Goal: Task Accomplishment & Management: Manage account settings

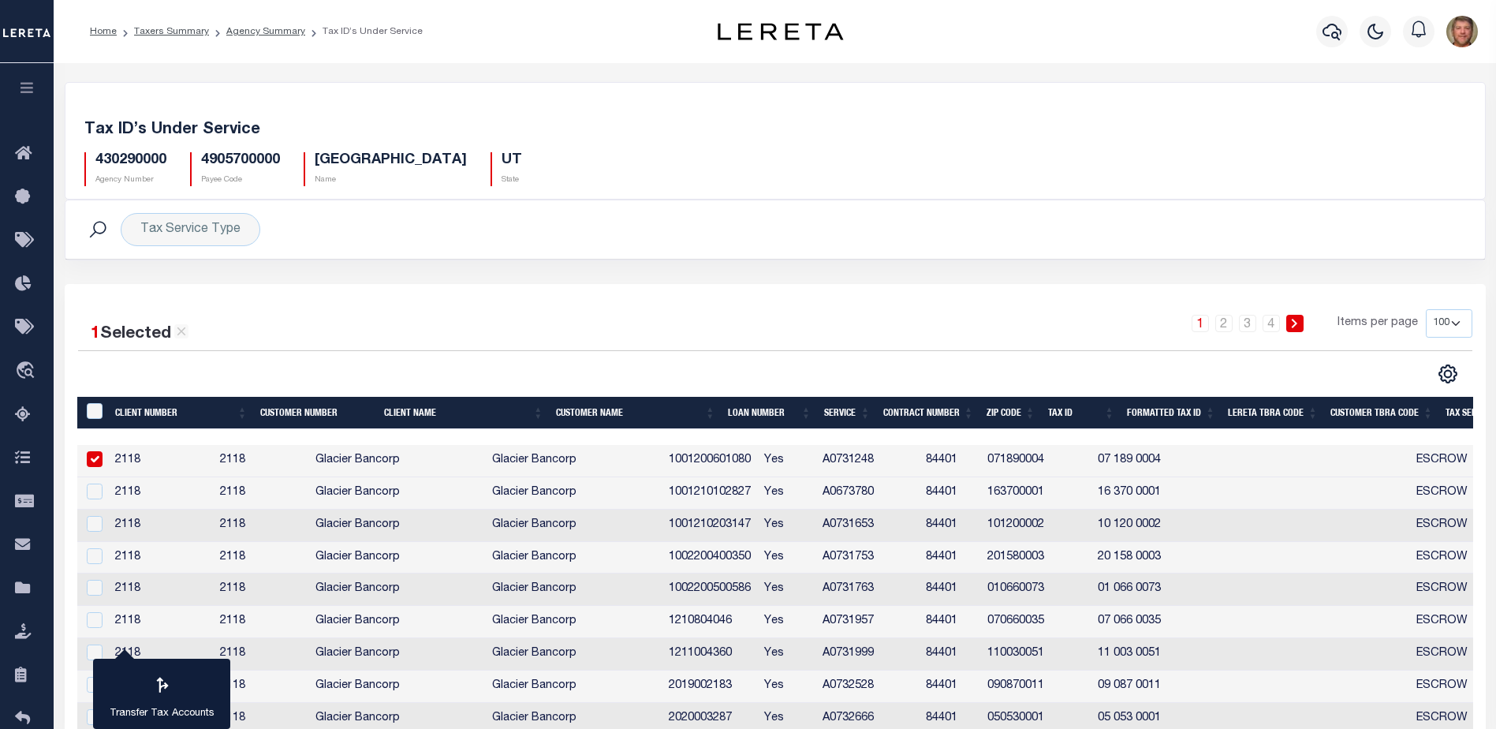
select select "100"
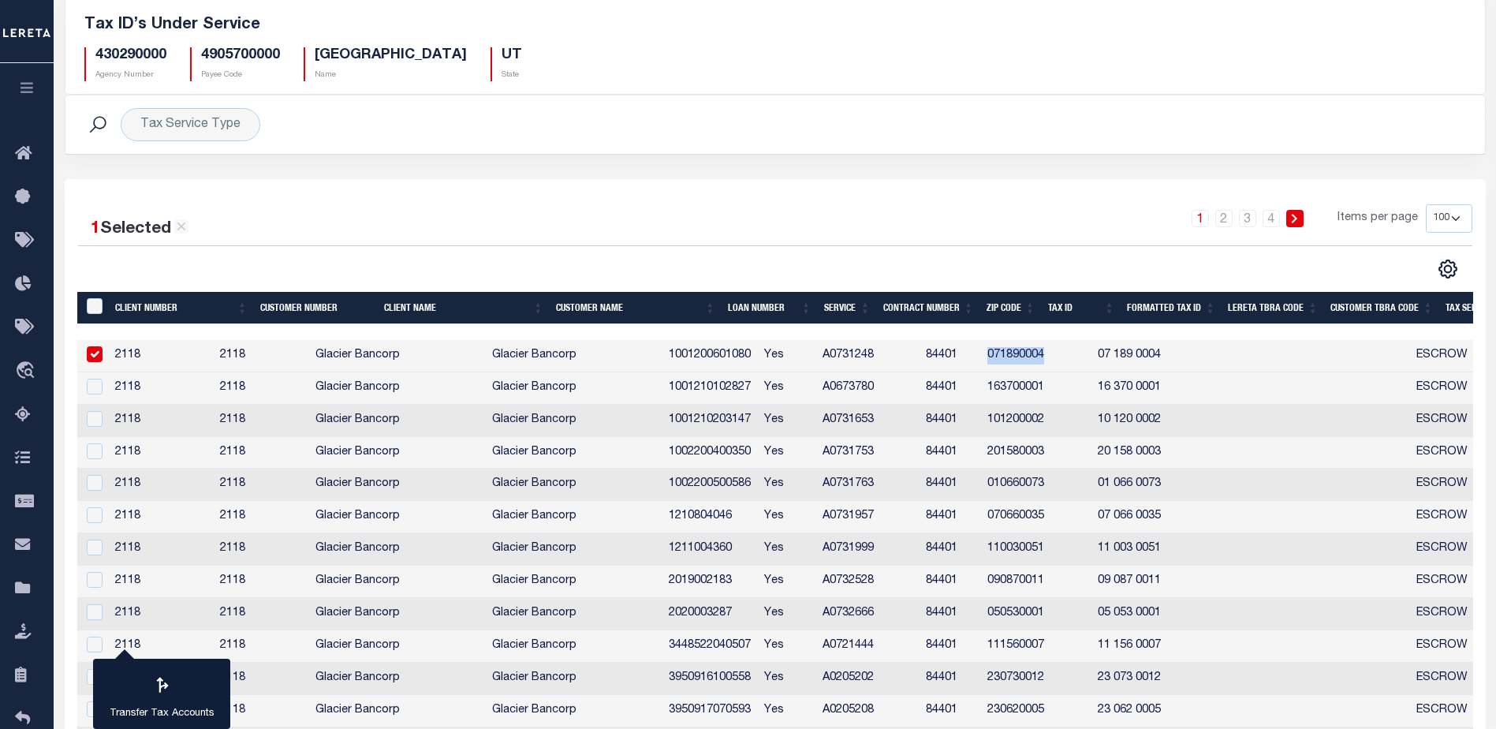
scroll to position [0, 542]
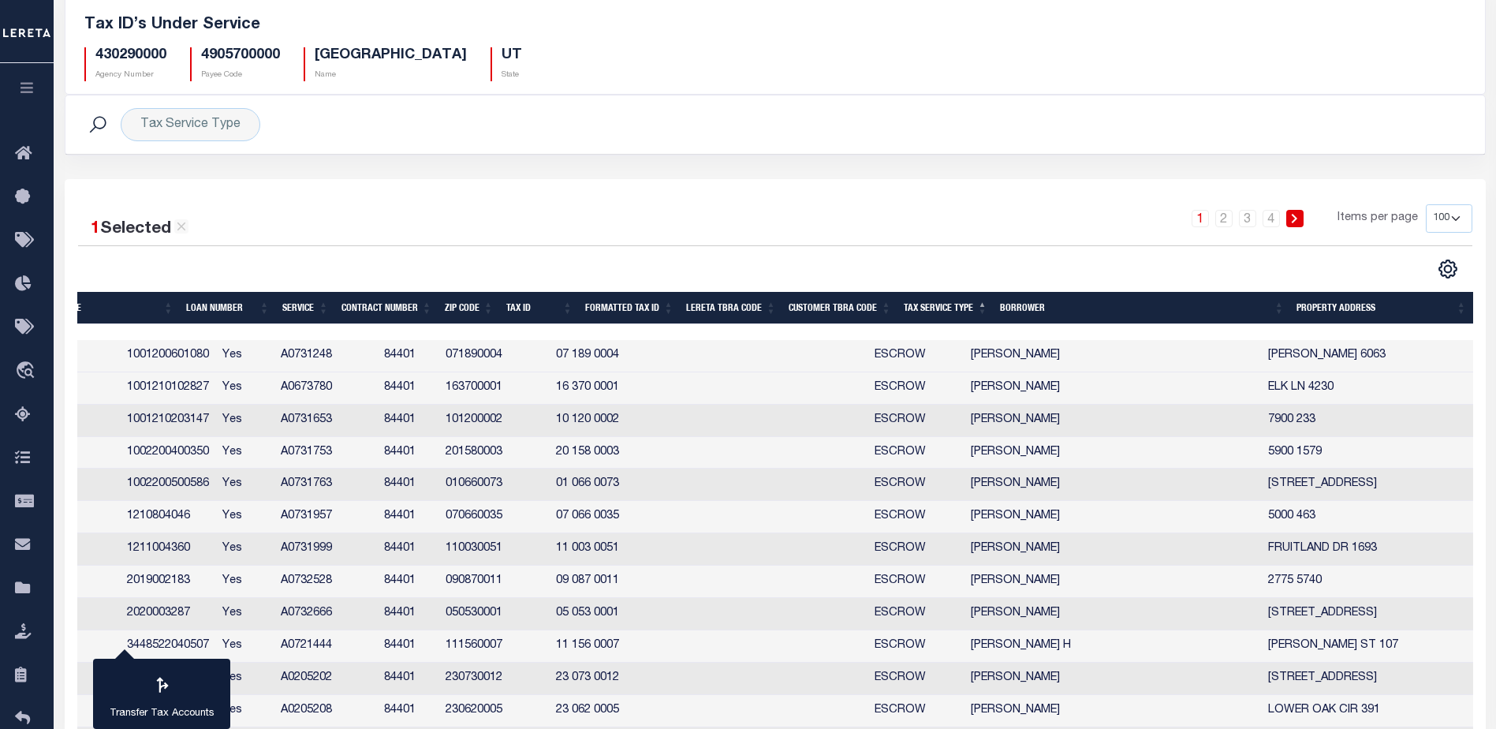
click at [151, 61] on h5 "430290000" at bounding box center [130, 55] width 71 height 17
click at [21, 598] on icon at bounding box center [27, 589] width 25 height 20
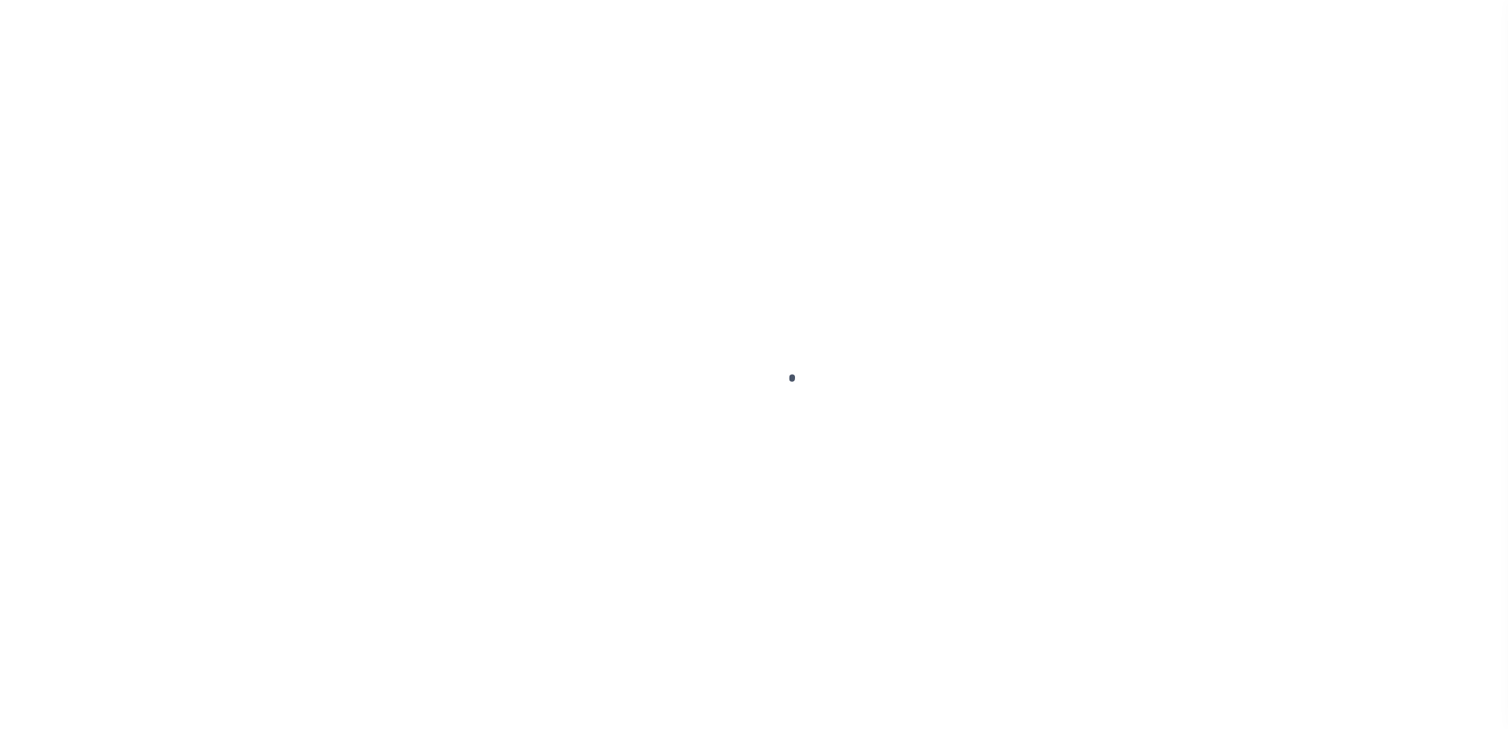
scroll to position [39, 0]
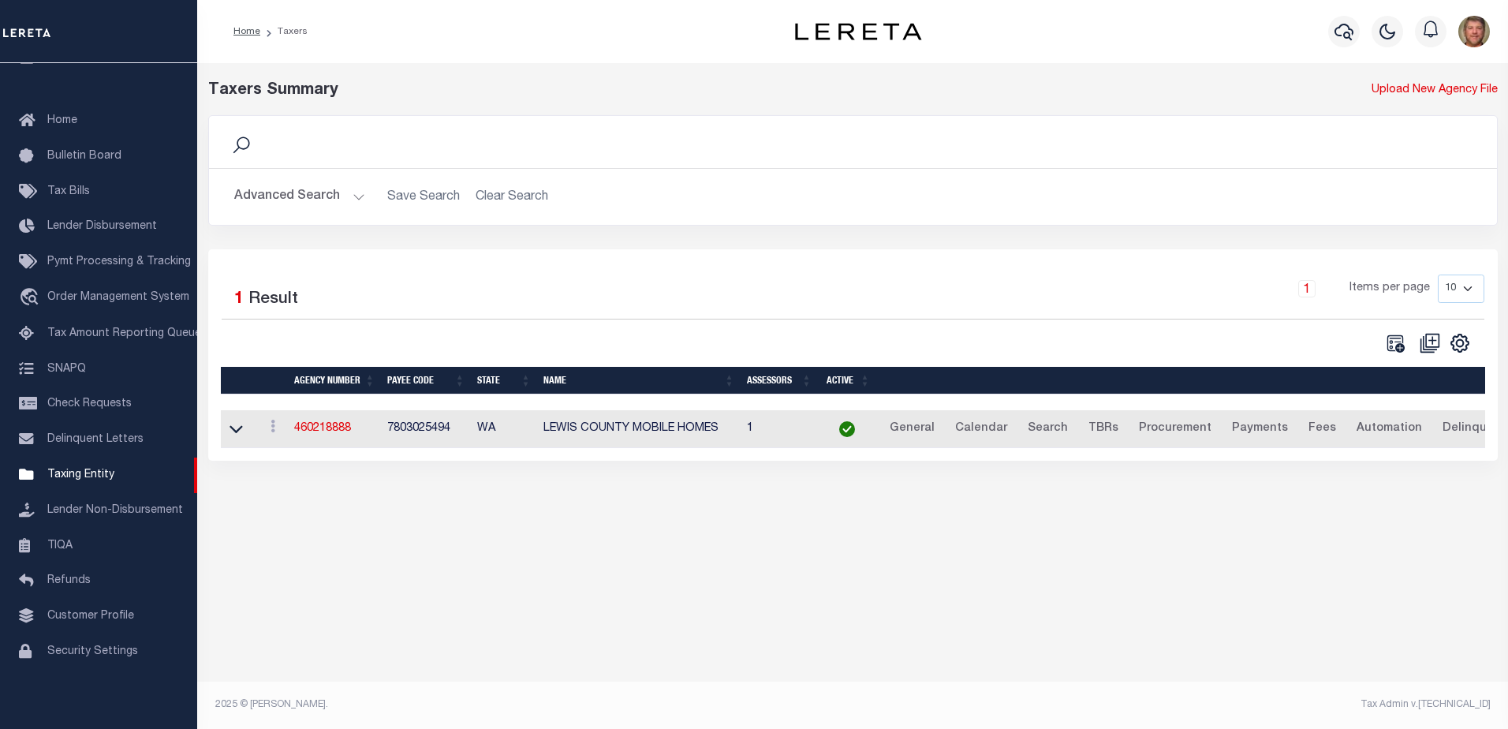
click at [289, 200] on button "Advanced Search" at bounding box center [299, 196] width 131 height 31
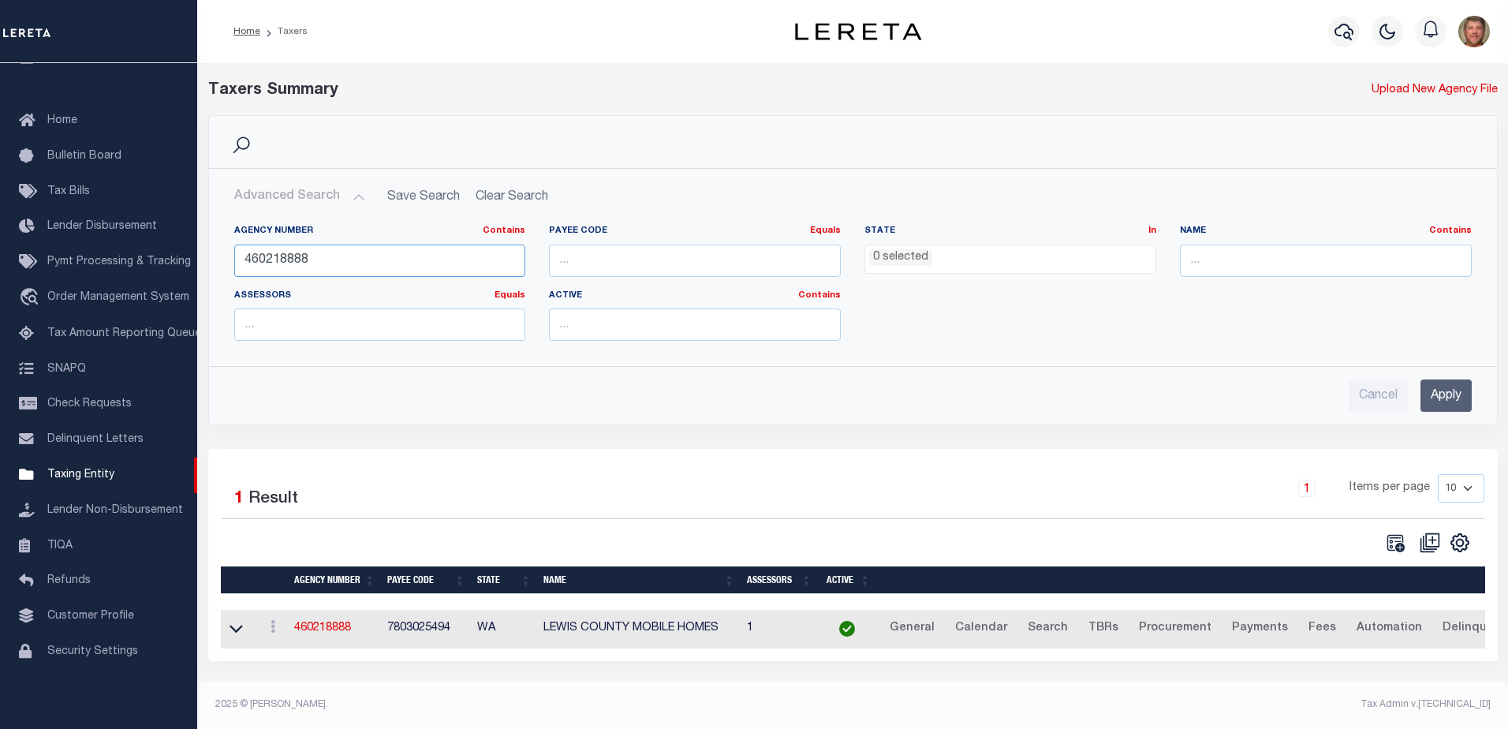
drag, startPoint x: 338, startPoint y: 252, endPoint x: 207, endPoint y: 261, distance: 132.0
click at [207, 261] on div "Search Advanced Search Save Search Clear Search tblPayees_dynamictable_____Defa…" at bounding box center [852, 282] width 1313 height 334
type input "010620000"
click at [1449, 400] on input "Apply" at bounding box center [1445, 395] width 51 height 32
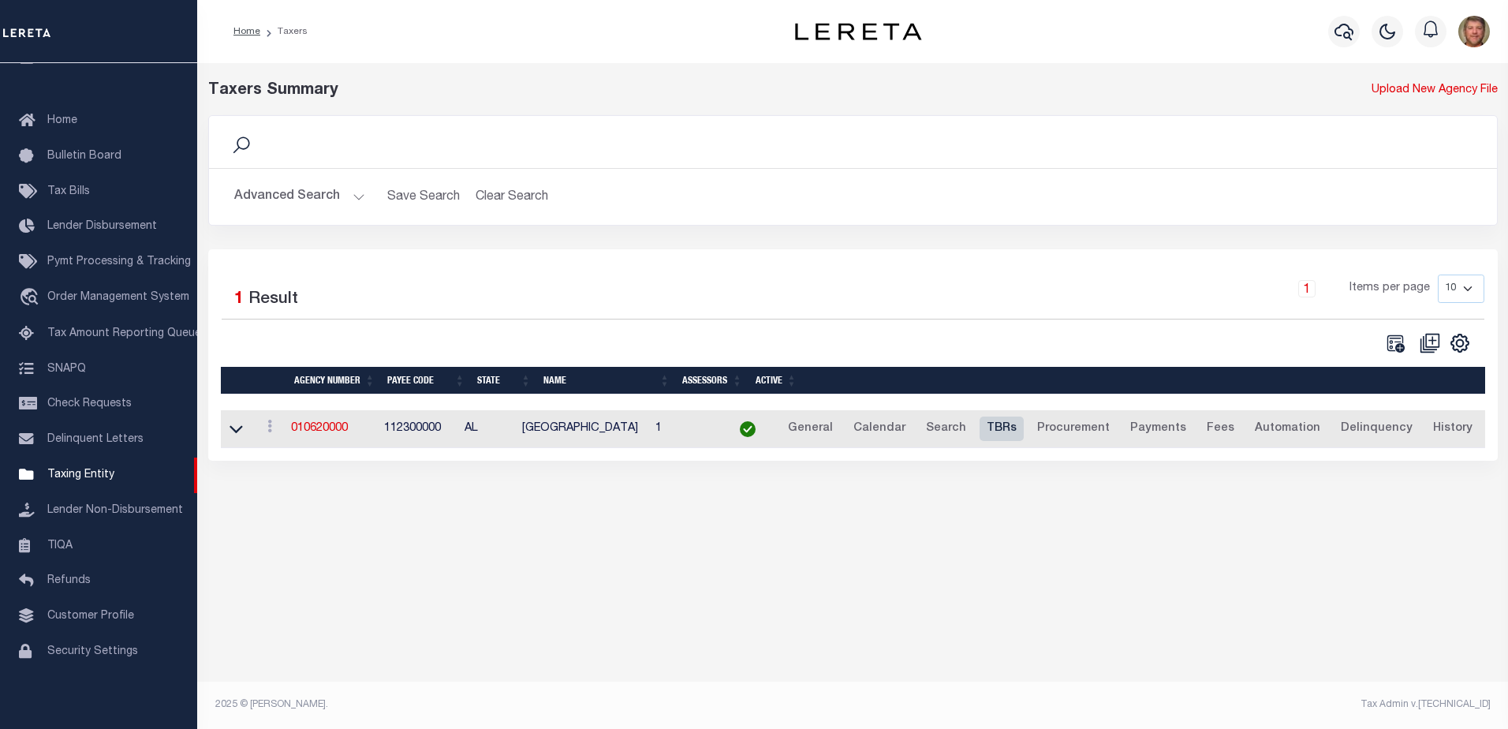
click at [1023, 432] on link "TBRs" at bounding box center [1001, 428] width 44 height 25
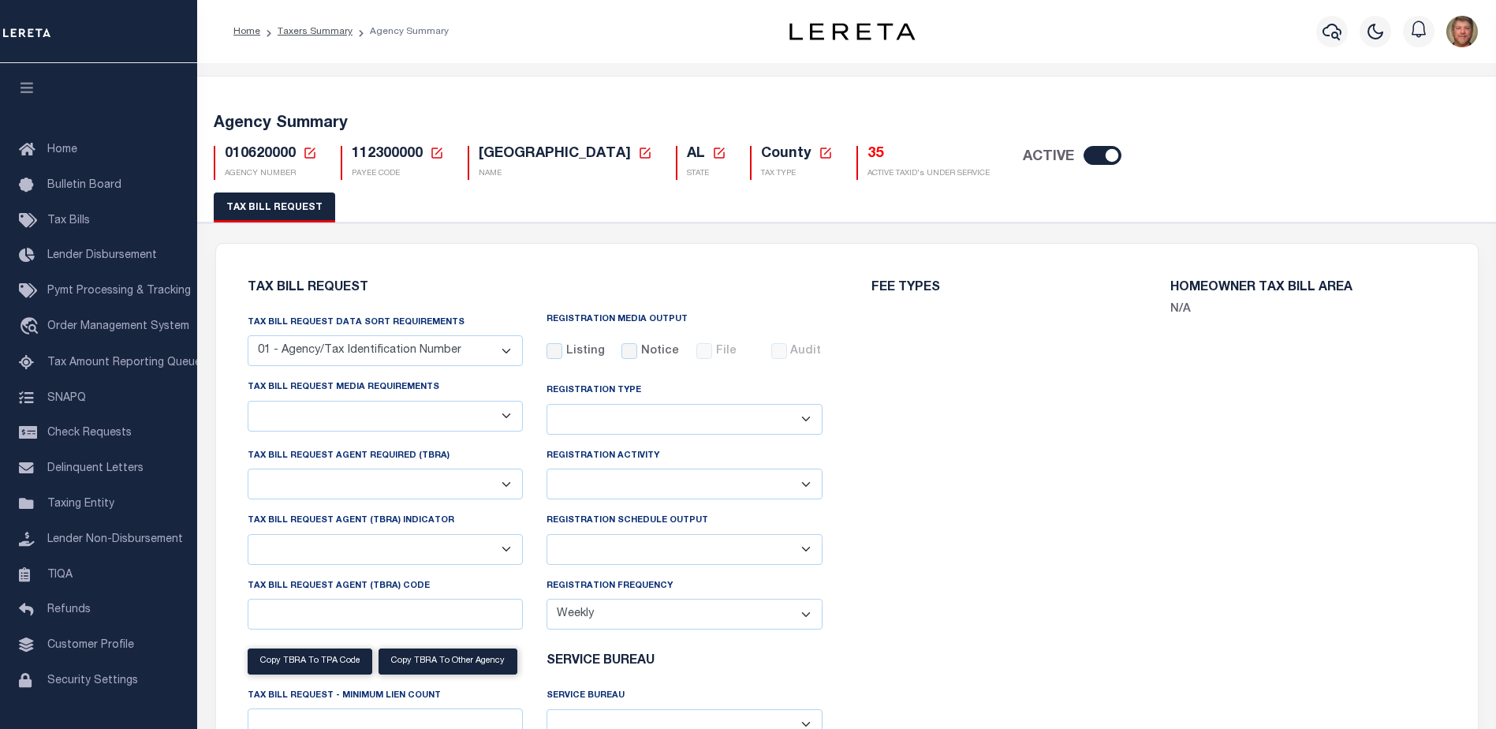
select select "27"
select select "22"
select select "false"
select select "1"
select select
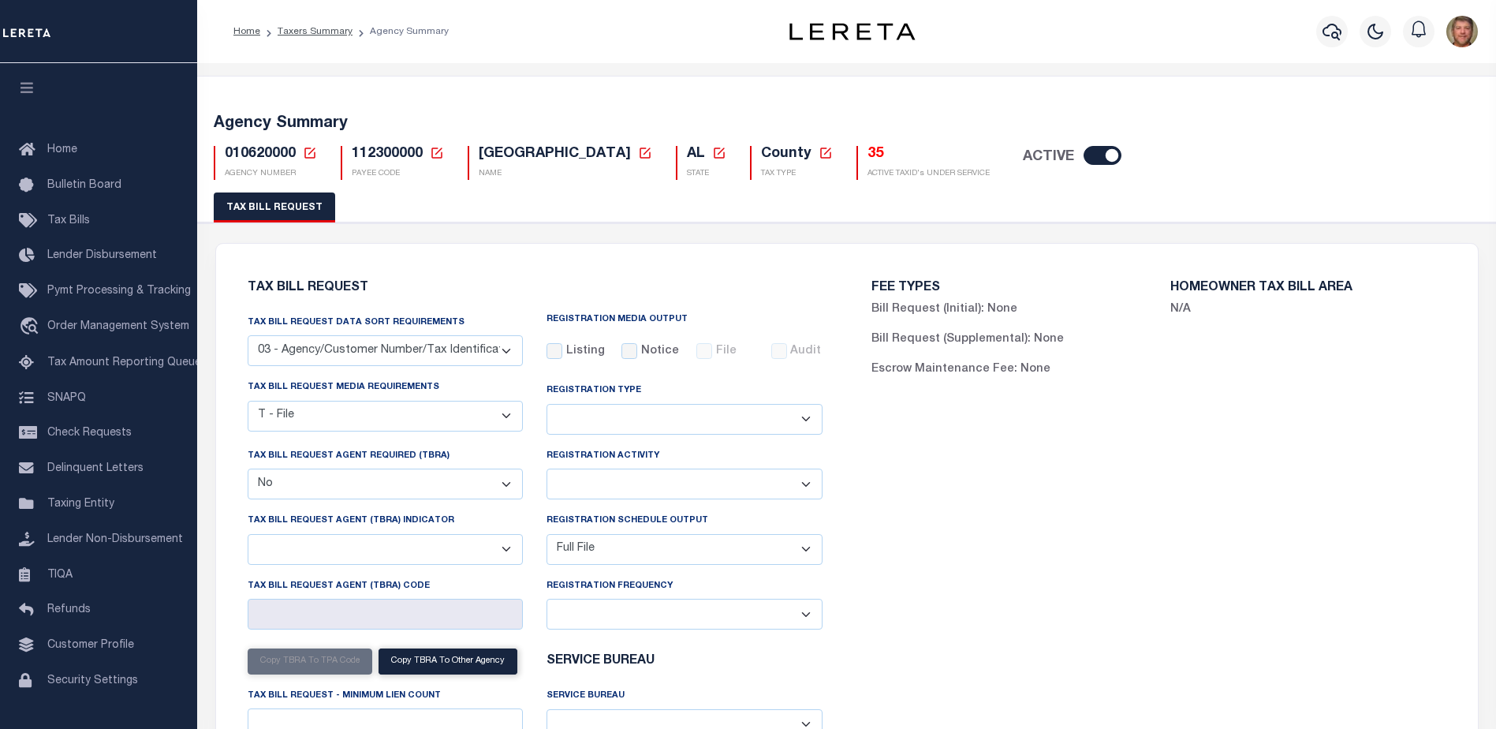
click at [886, 155] on h5 "35" at bounding box center [928, 154] width 122 height 17
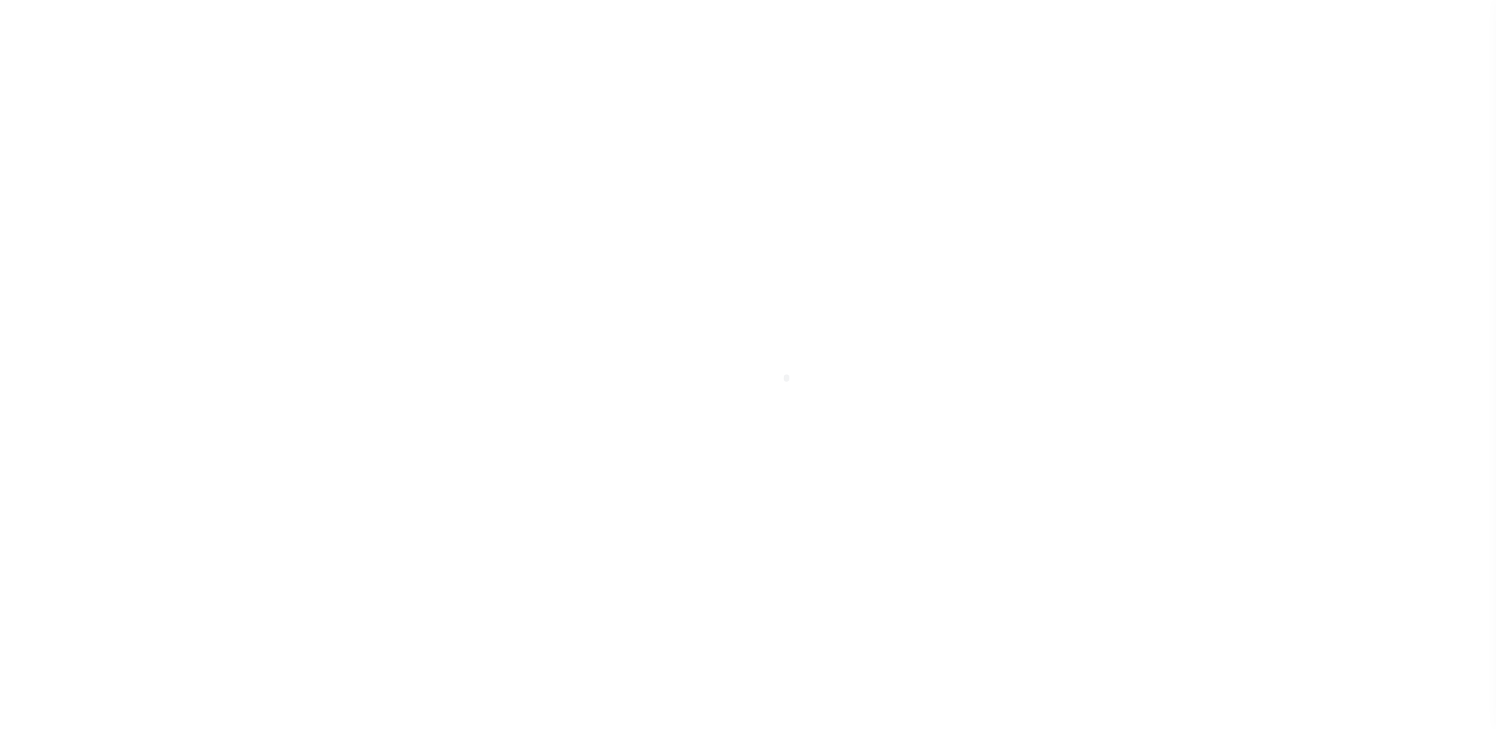
select select "100"
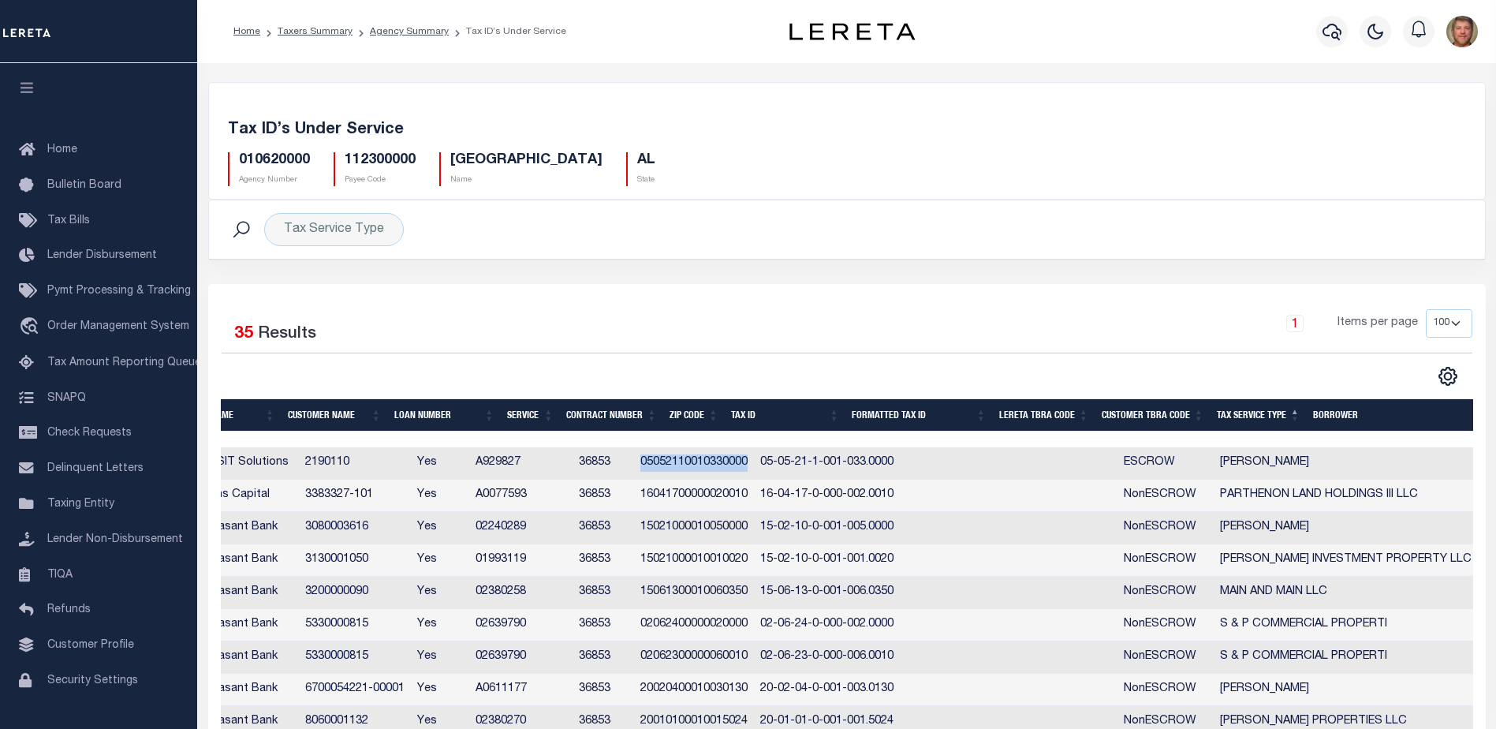
drag, startPoint x: 732, startPoint y: 464, endPoint x: 839, endPoint y: 462, distance: 106.5
click at [754, 462] on td "05052110010330000" at bounding box center [694, 463] width 120 height 32
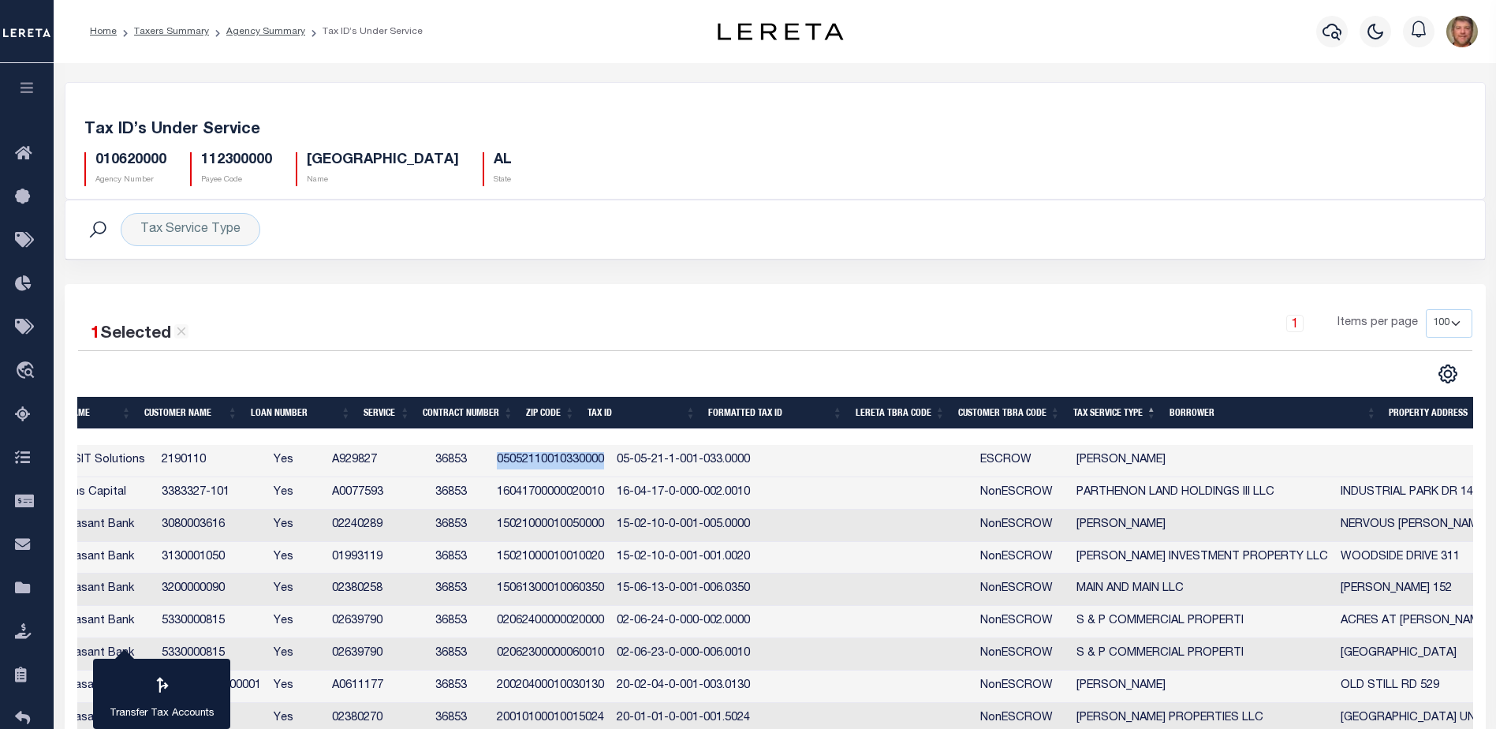
copy td "05052110010330000"
click at [597, 464] on td "05052110010330000" at bounding box center [550, 461] width 120 height 32
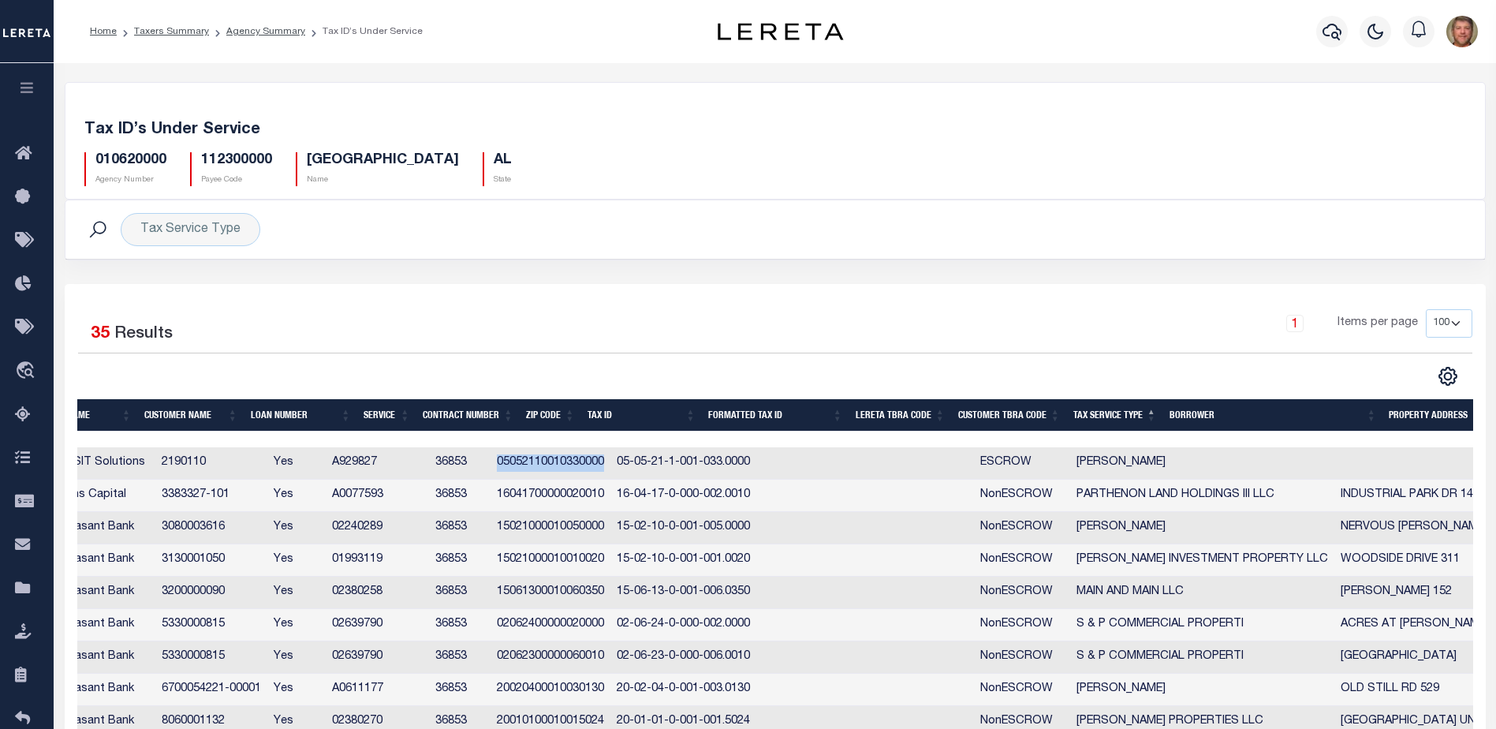
drag, startPoint x: 588, startPoint y: 466, endPoint x: 696, endPoint y: 463, distance: 108.1
click at [610, 463] on td "05052110010330000" at bounding box center [550, 463] width 120 height 32
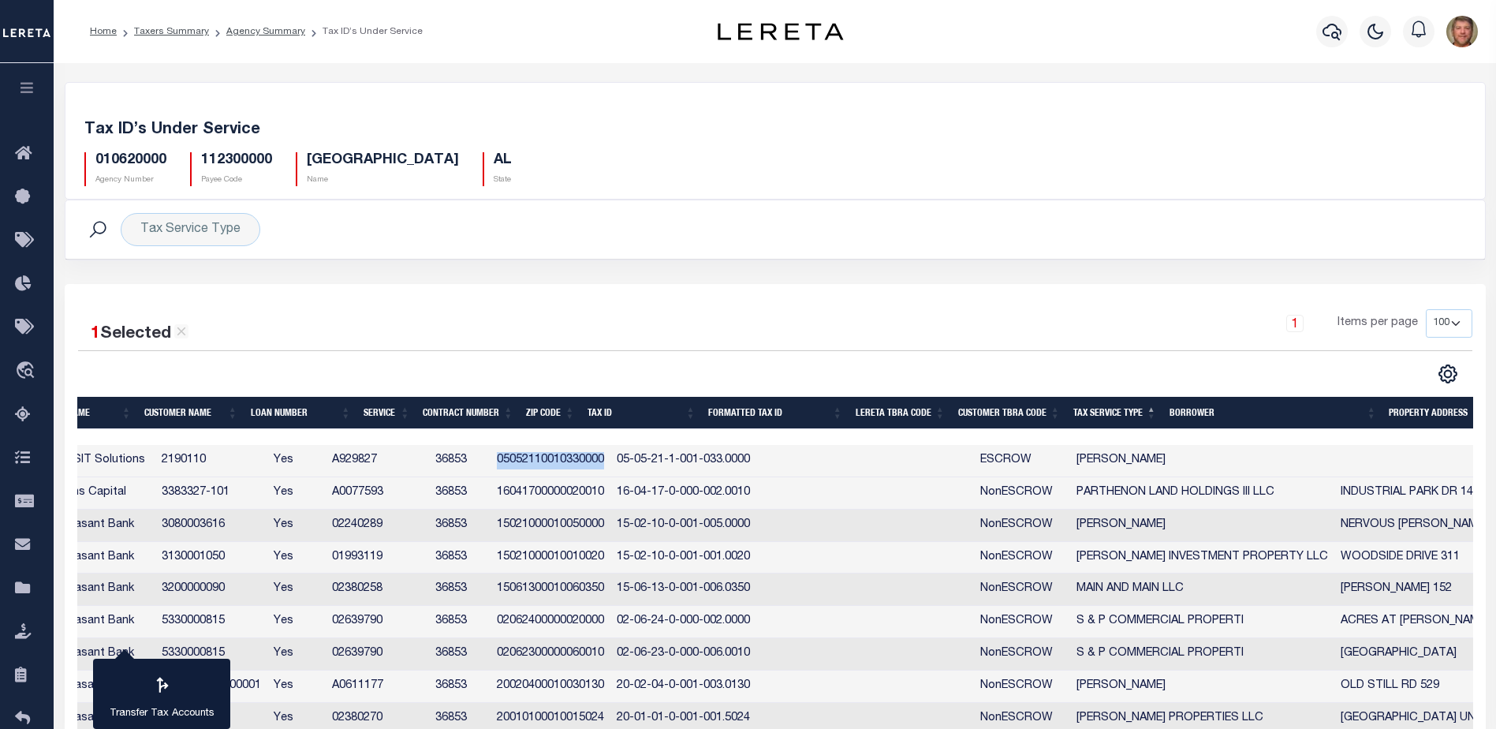
copy td "05052110010330000"
click at [626, 334] on div "1 Items per page 10 25 50 100" at bounding box center [952, 329] width 1040 height 41
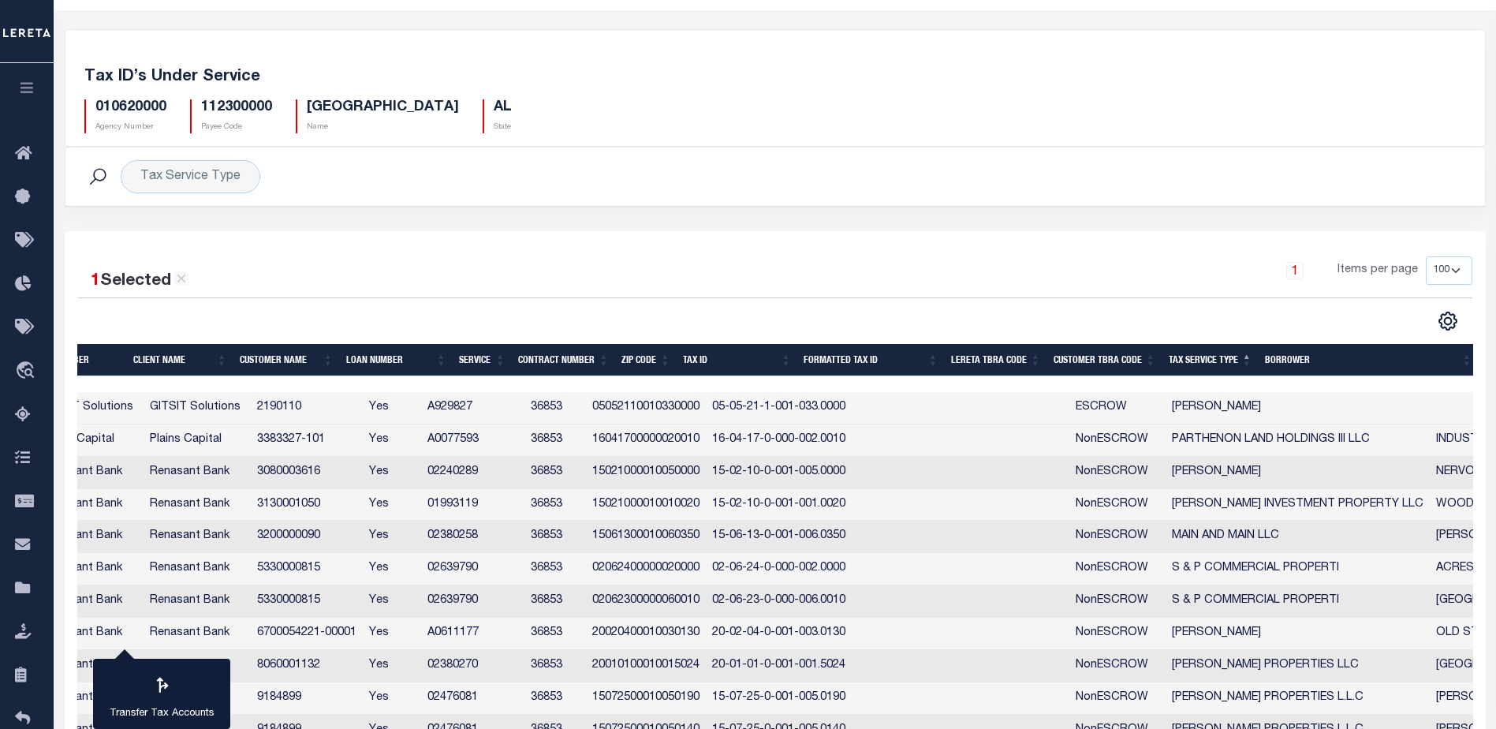
scroll to position [0, 173]
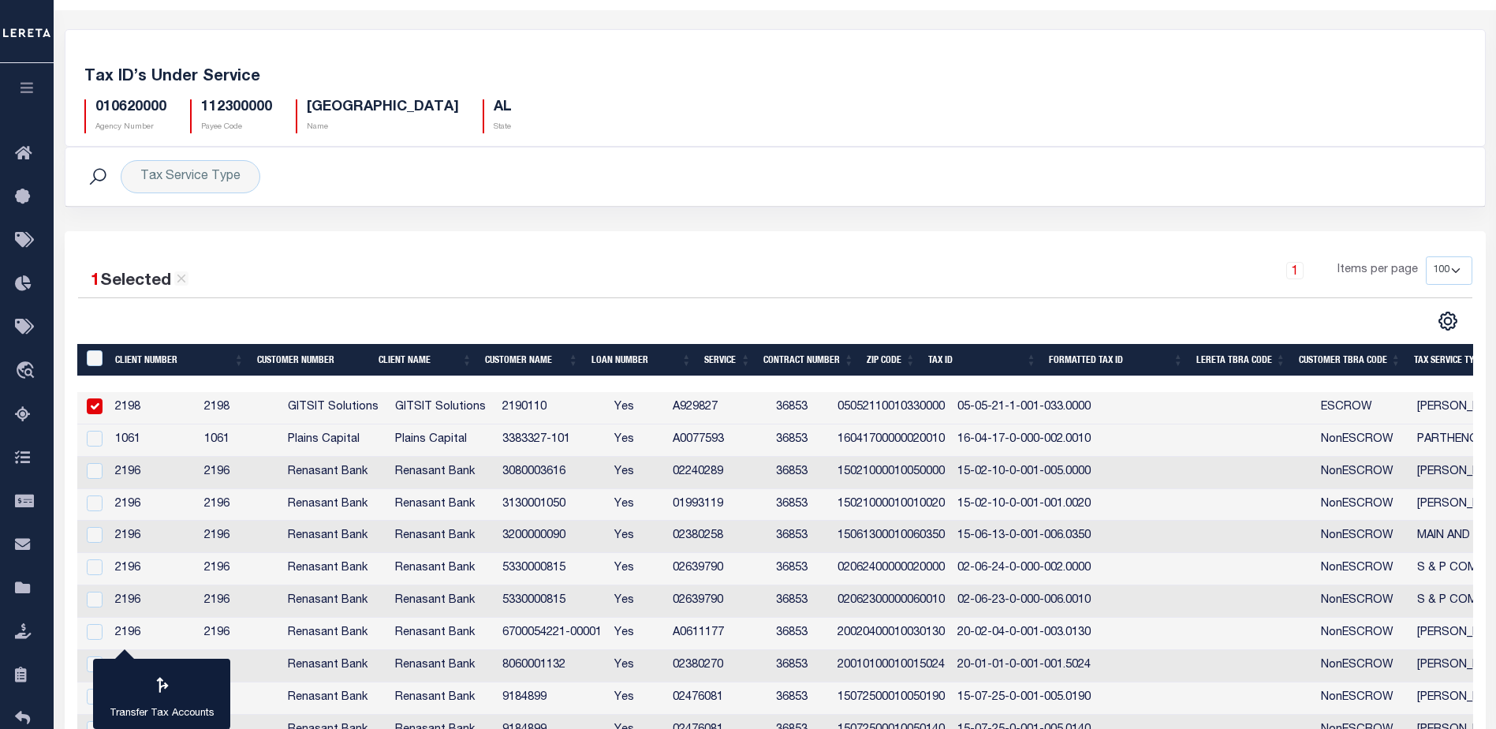
click at [930, 410] on td "05052110010330000" at bounding box center [891, 408] width 120 height 32
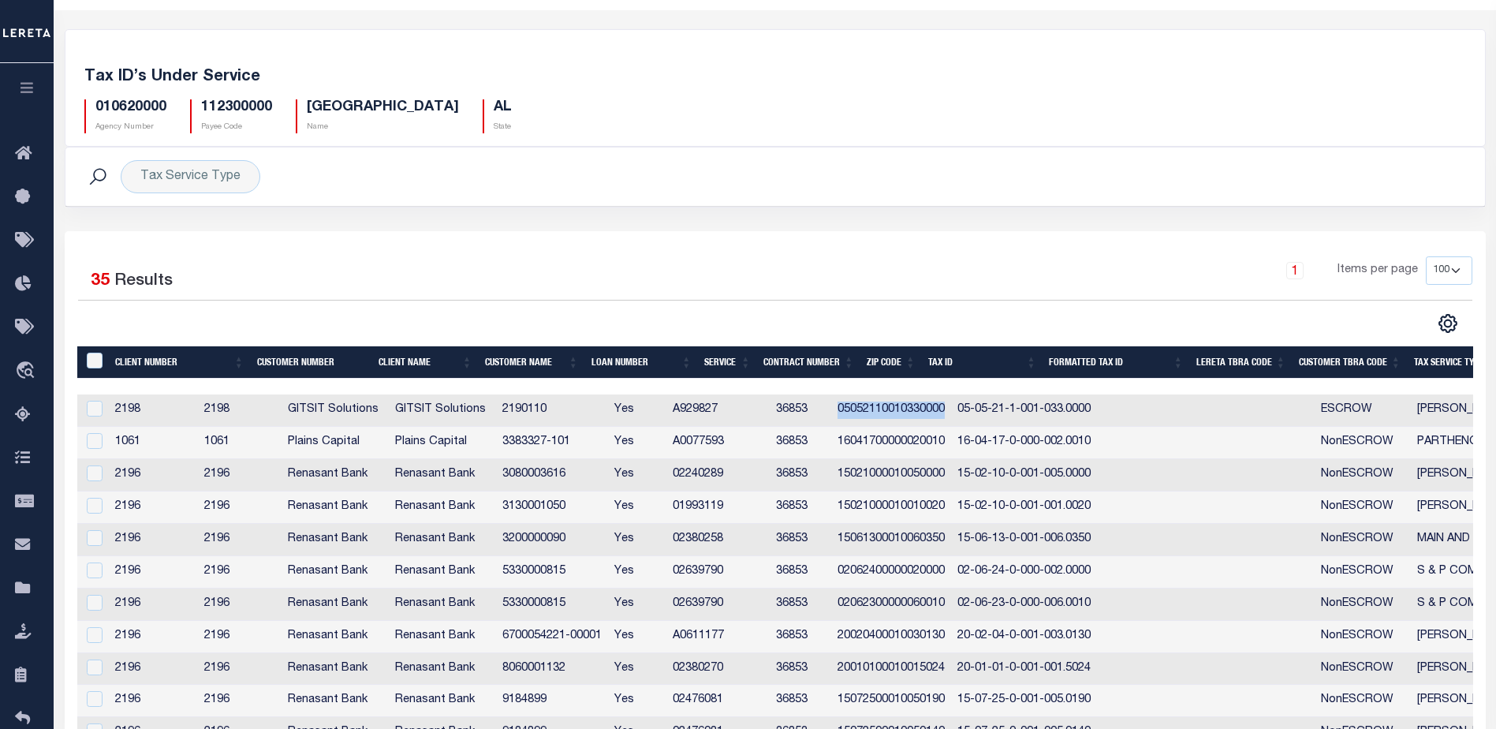
drag, startPoint x: 928, startPoint y: 408, endPoint x: 1036, endPoint y: 408, distance: 108.0
click at [951, 408] on td "05052110010330000" at bounding box center [891, 410] width 120 height 32
checkbox input "true"
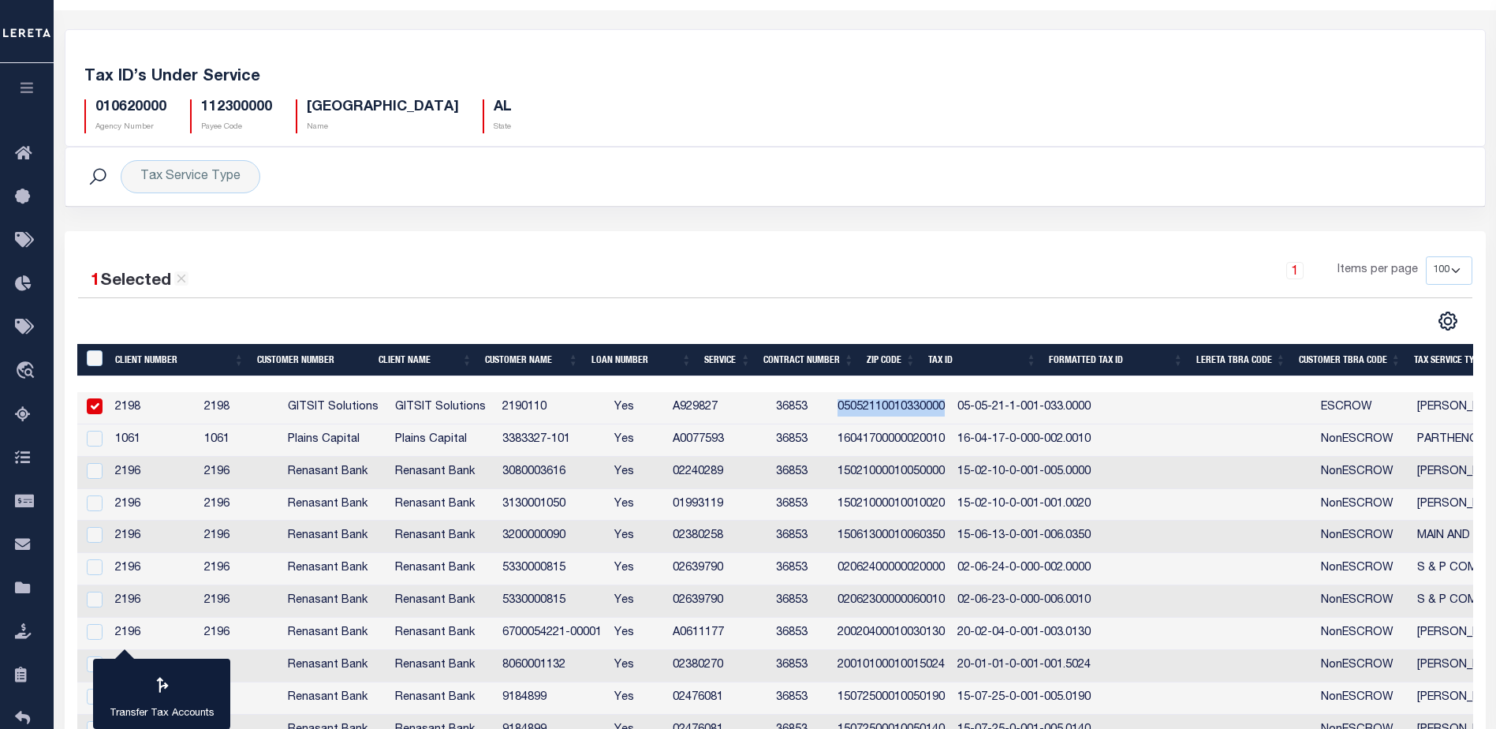
copy td "05052110010330000"
drag, startPoint x: 307, startPoint y: 102, endPoint x: 464, endPoint y: 103, distance: 156.9
click at [459, 103] on h5 "TALLAPOOSA COUNTY" at bounding box center [383, 107] width 152 height 17
copy h5 "TALLAPOOSA COUNTY"
click at [150, 113] on h5 "010620000" at bounding box center [130, 107] width 71 height 17
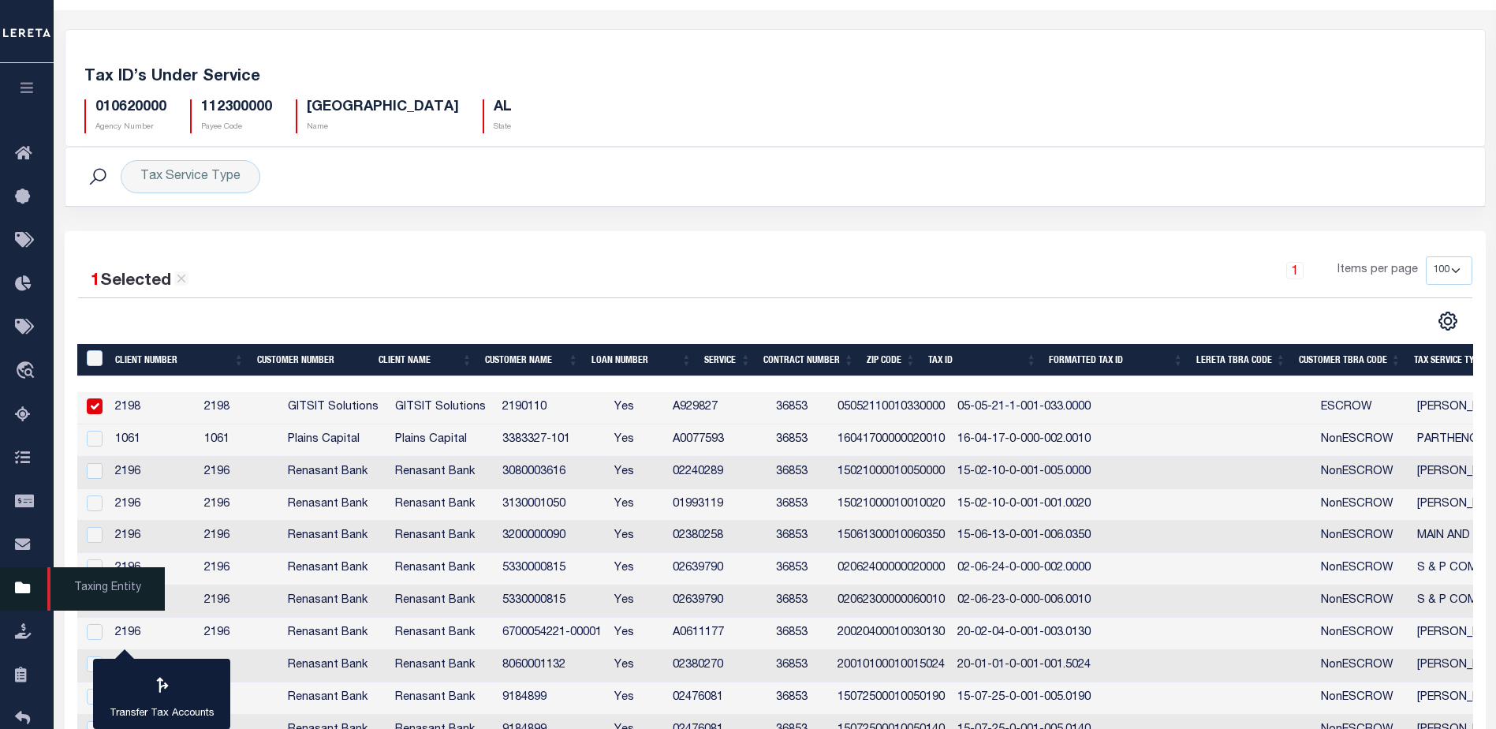
click at [23, 584] on icon at bounding box center [27, 589] width 25 height 20
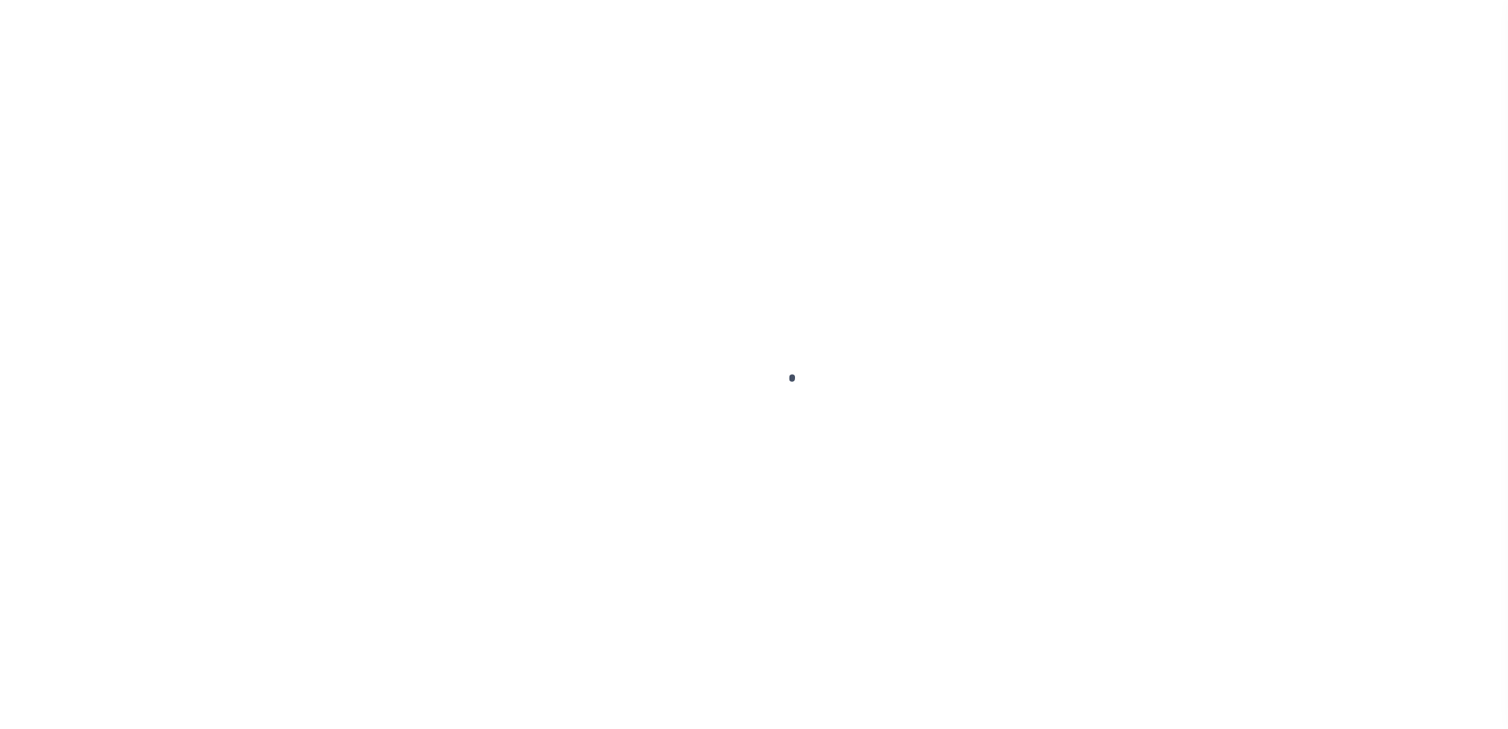
scroll to position [39, 0]
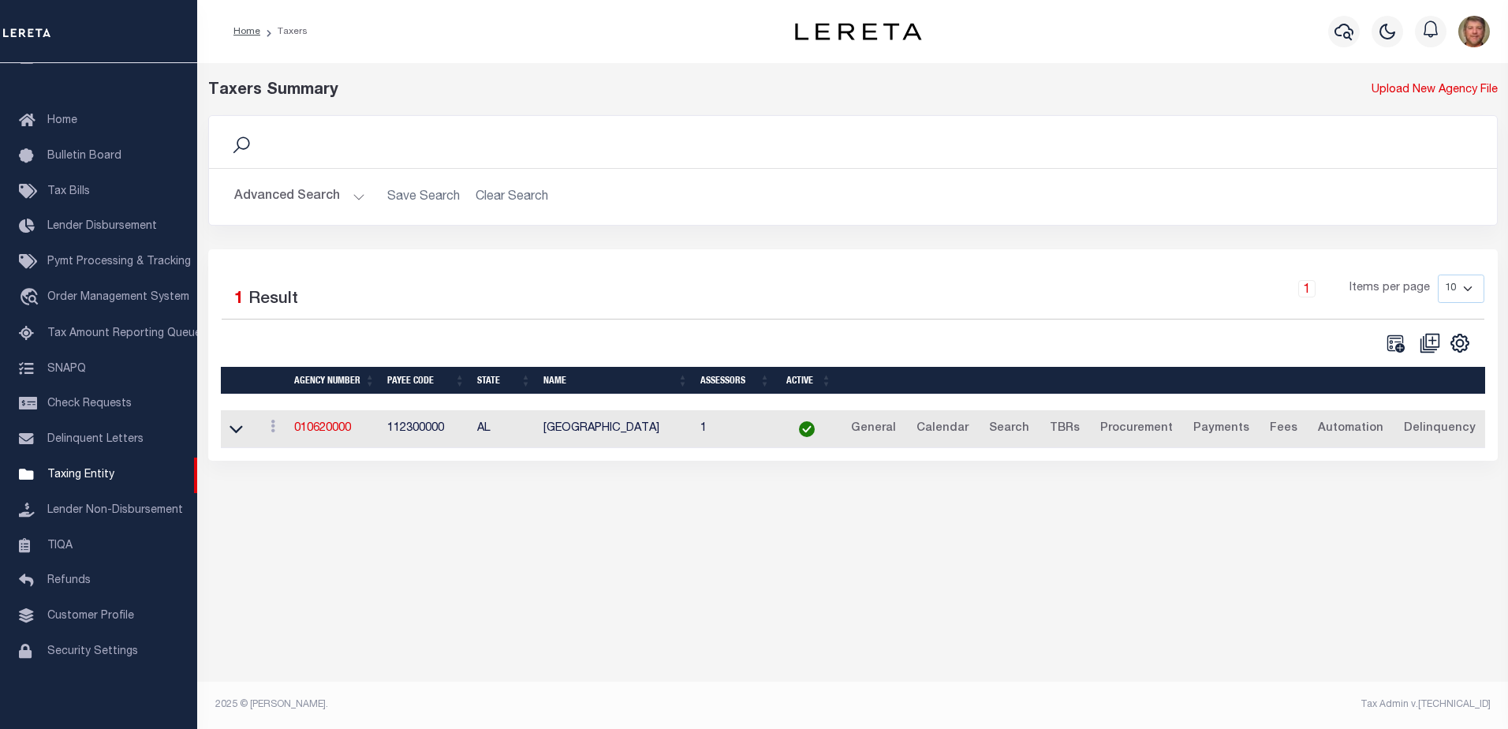
click at [330, 194] on button "Advanced Search" at bounding box center [299, 196] width 131 height 31
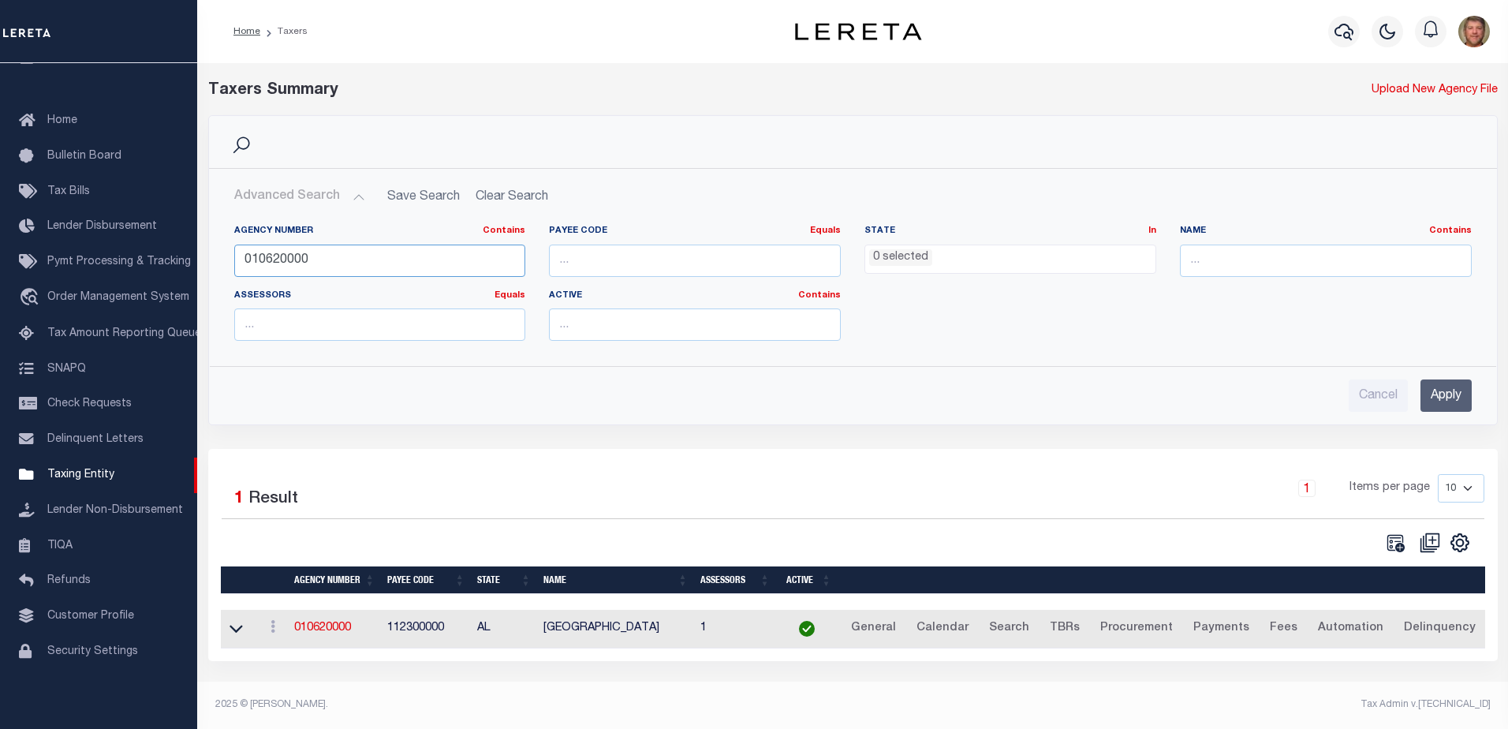
click at [273, 255] on input "010620000" at bounding box center [380, 260] width 292 height 32
type input "010640000"
click at [1448, 393] on input "Apply" at bounding box center [1445, 395] width 51 height 32
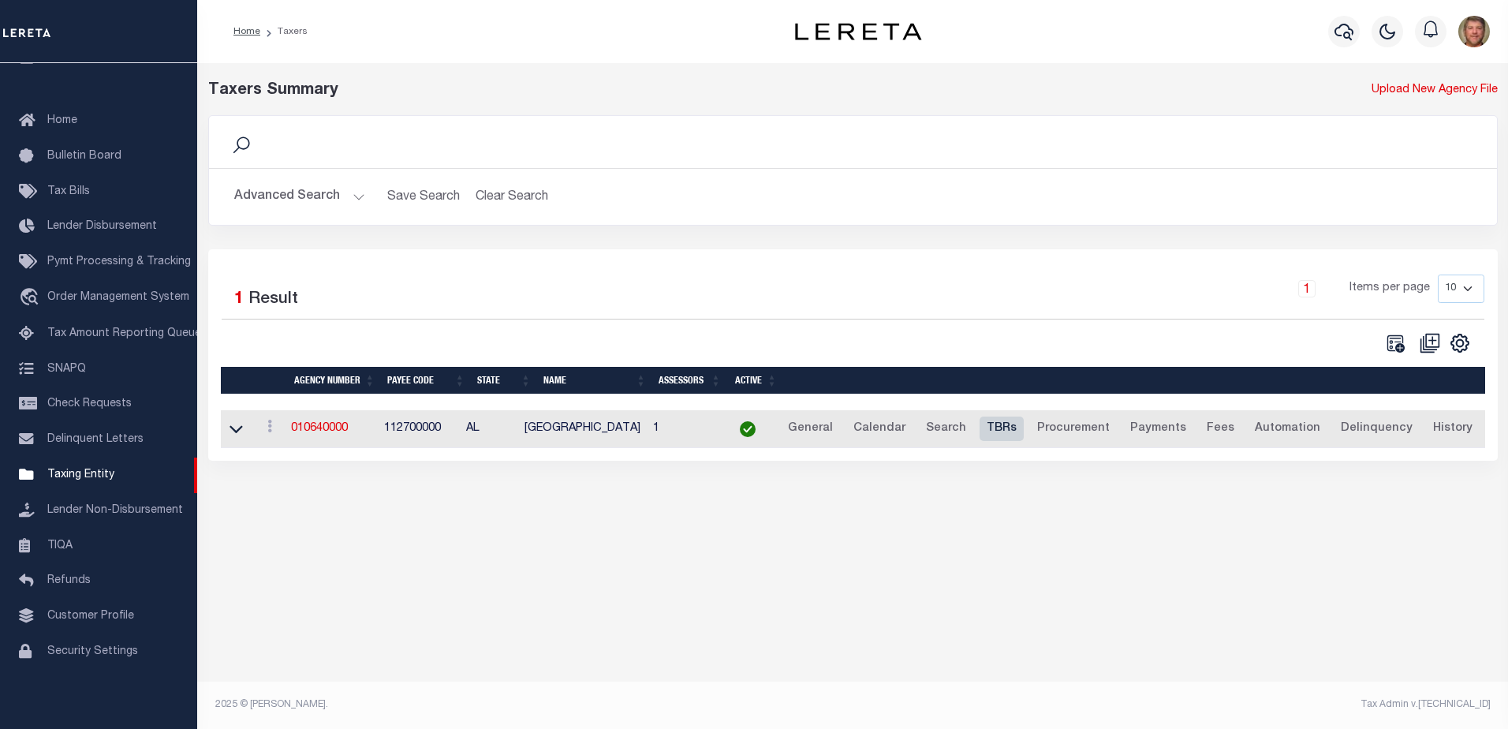
click at [981, 427] on link "TBRs" at bounding box center [1001, 428] width 44 height 25
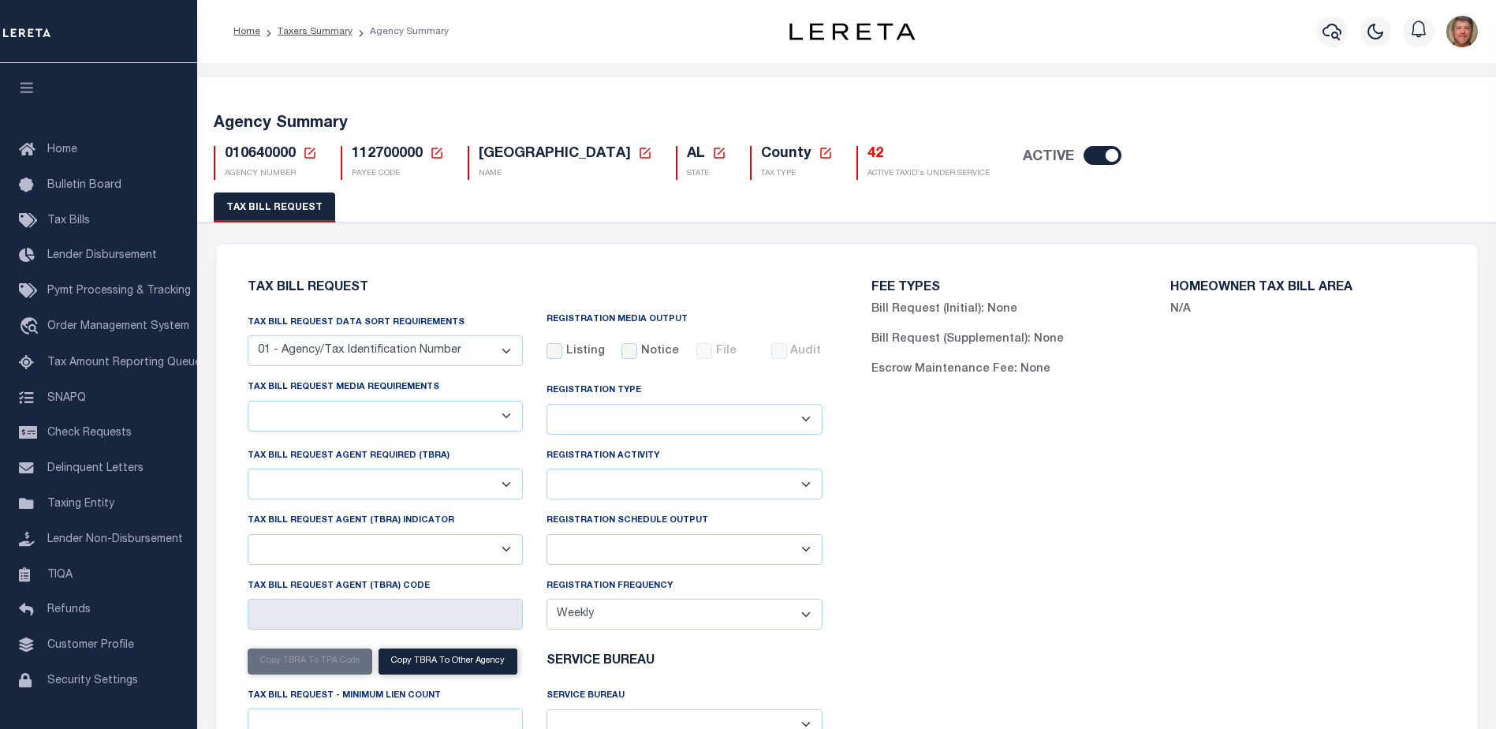
select select "27"
select select "22"
select select "false"
select select "1"
select select
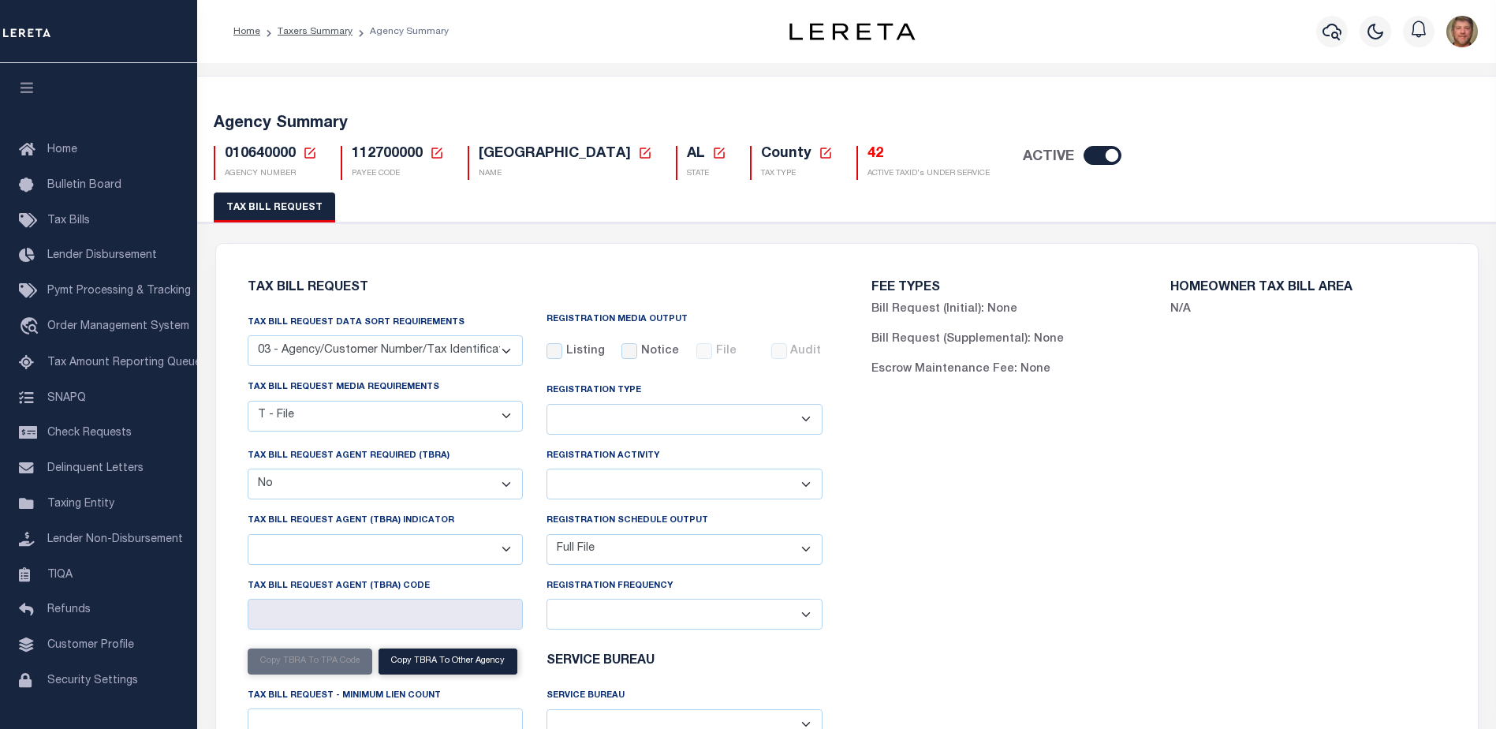
click at [867, 160] on h5 "42" at bounding box center [928, 154] width 122 height 17
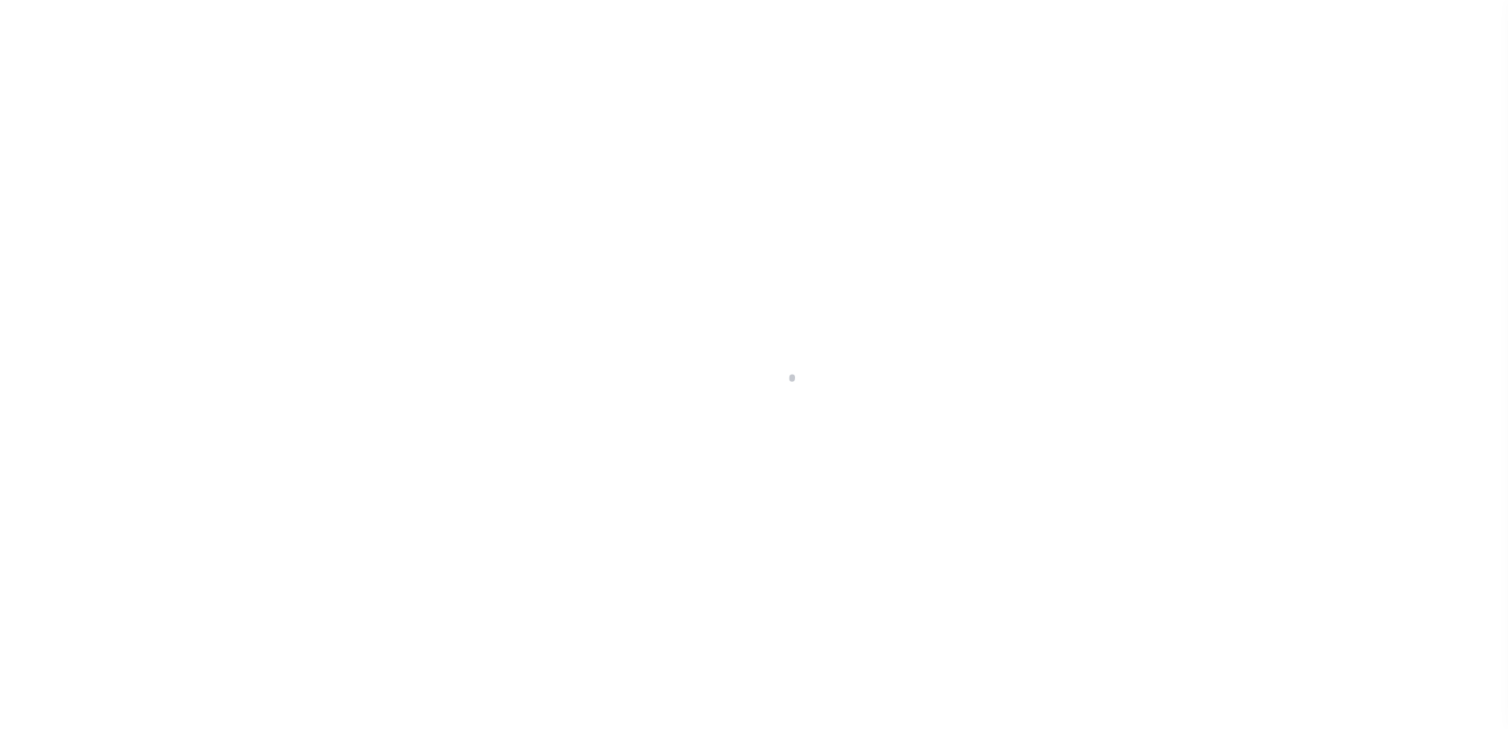
select select "100"
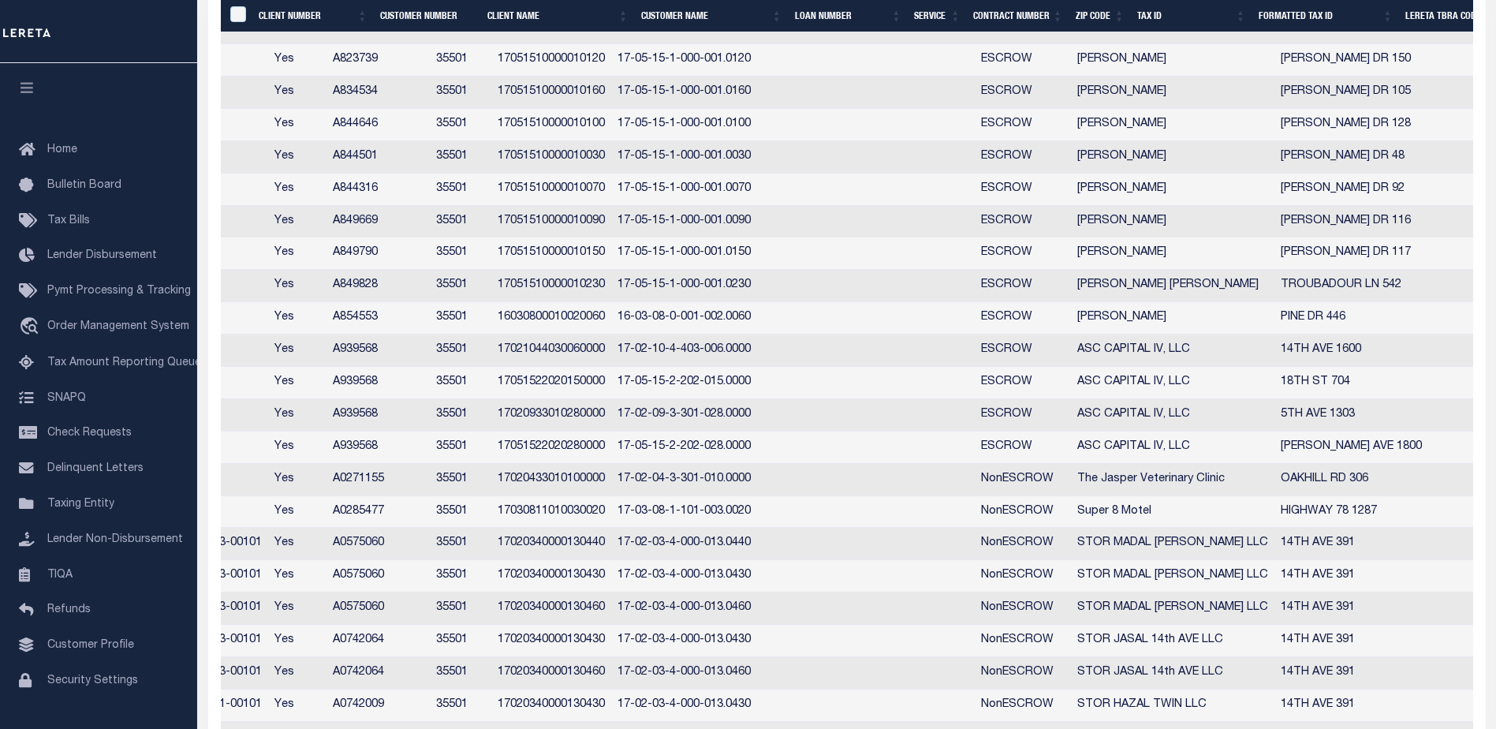
scroll to position [531, 0]
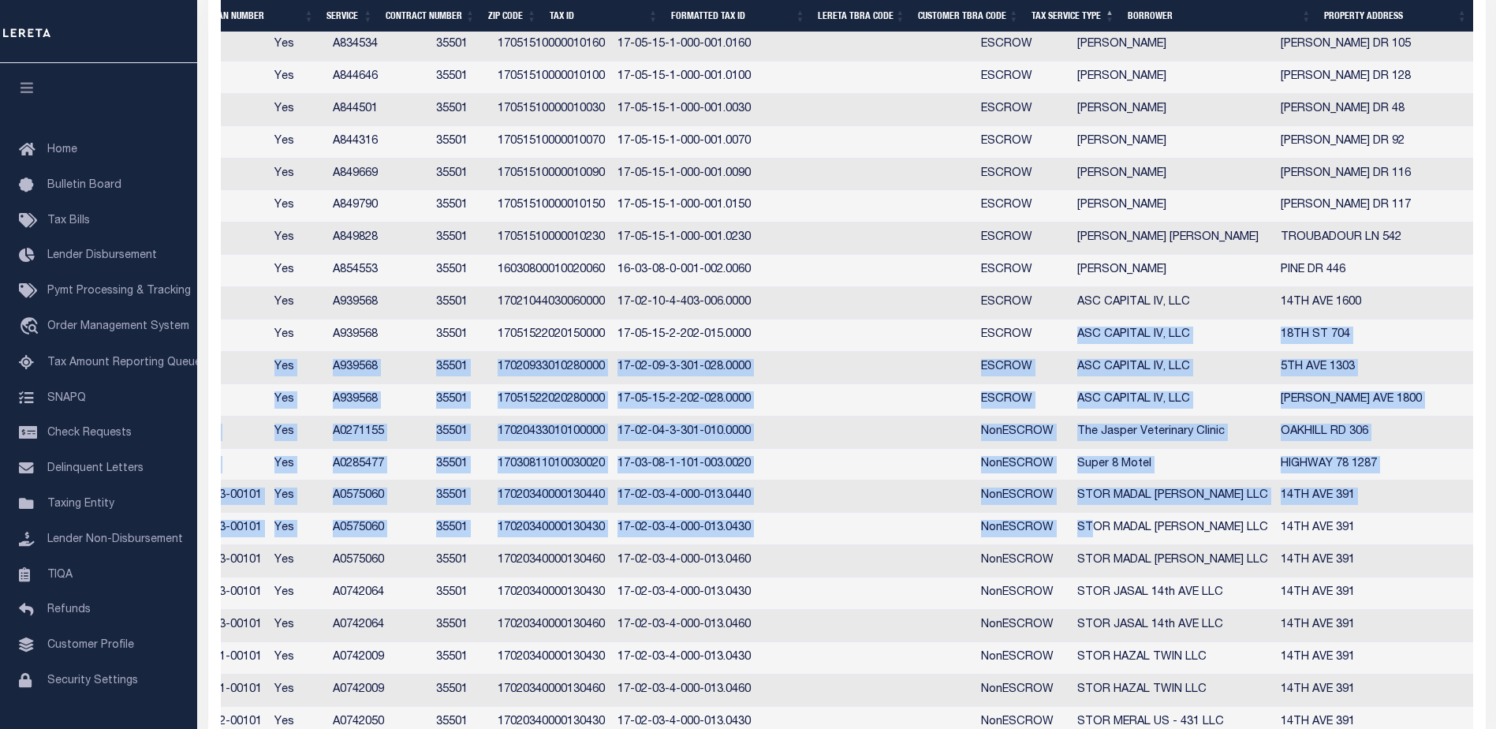
drag, startPoint x: 1132, startPoint y: 342, endPoint x: 1142, endPoint y: 513, distance: 170.6
click at [1138, 543] on tbody "2204 2204 All In Credit Union All In Credit Union 304399406 Yes A0818838 35501 …" at bounding box center [573, 577] width 1881 height 1354
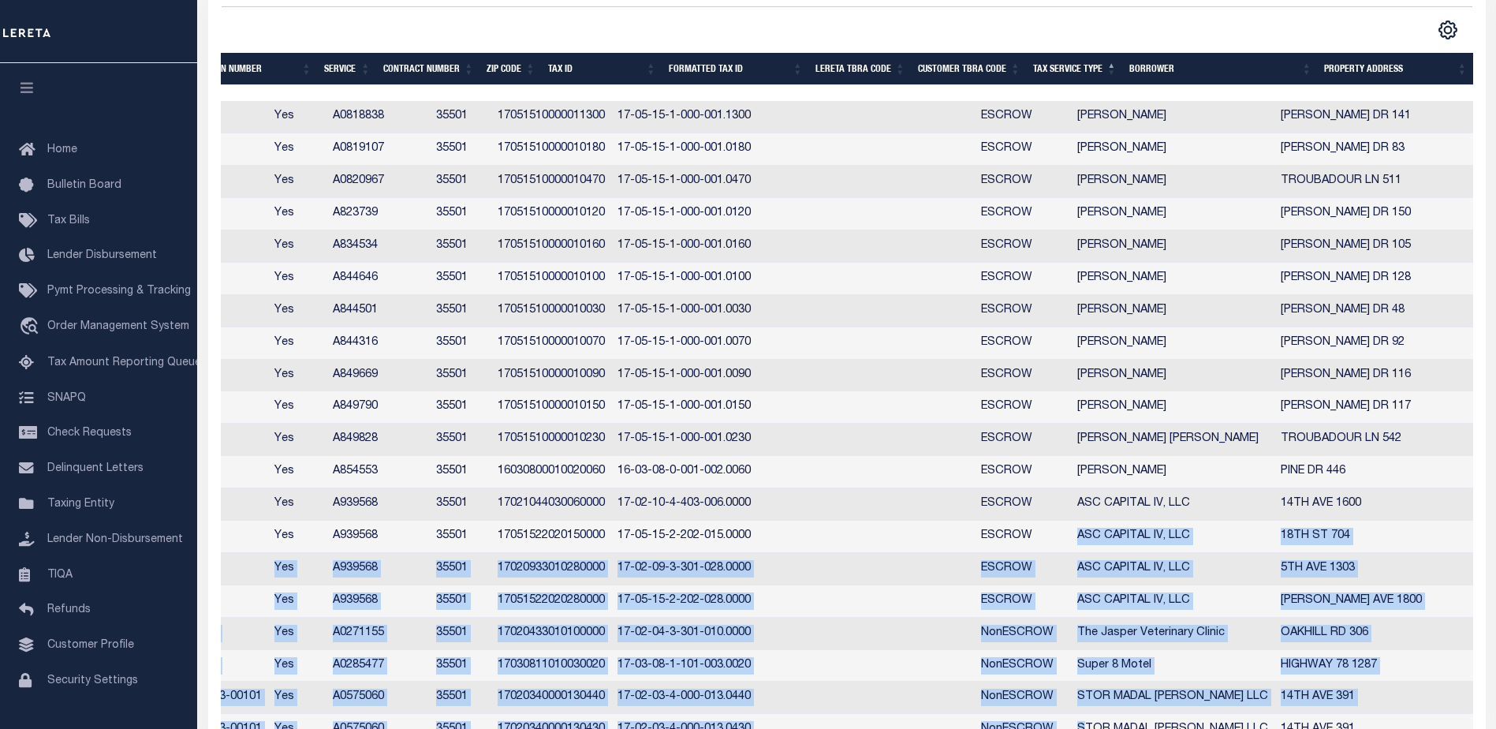
scroll to position [322, 0]
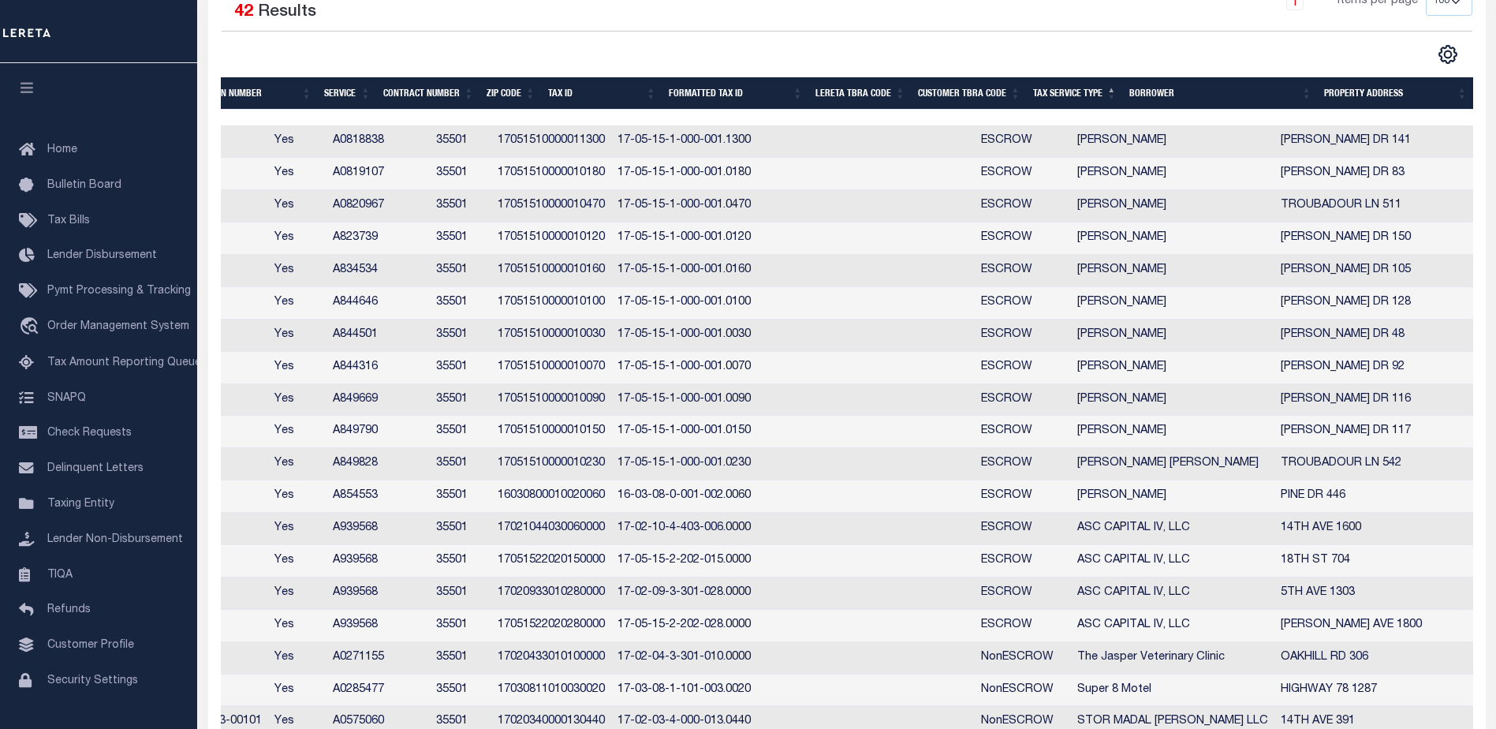
click at [1142, 397] on td "[PERSON_NAME]" at bounding box center [1172, 400] width 203 height 32
checkbox input "true"
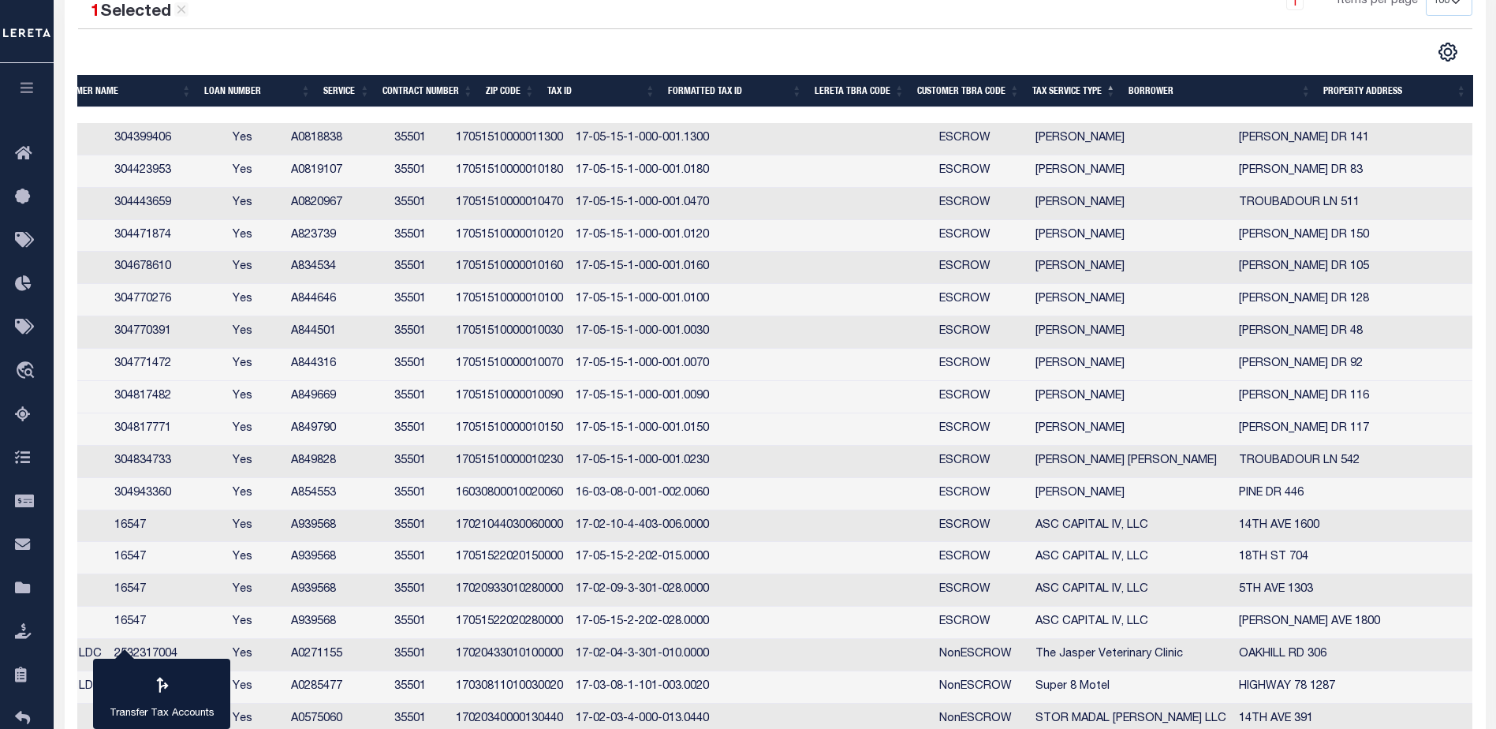
scroll to position [0, 480]
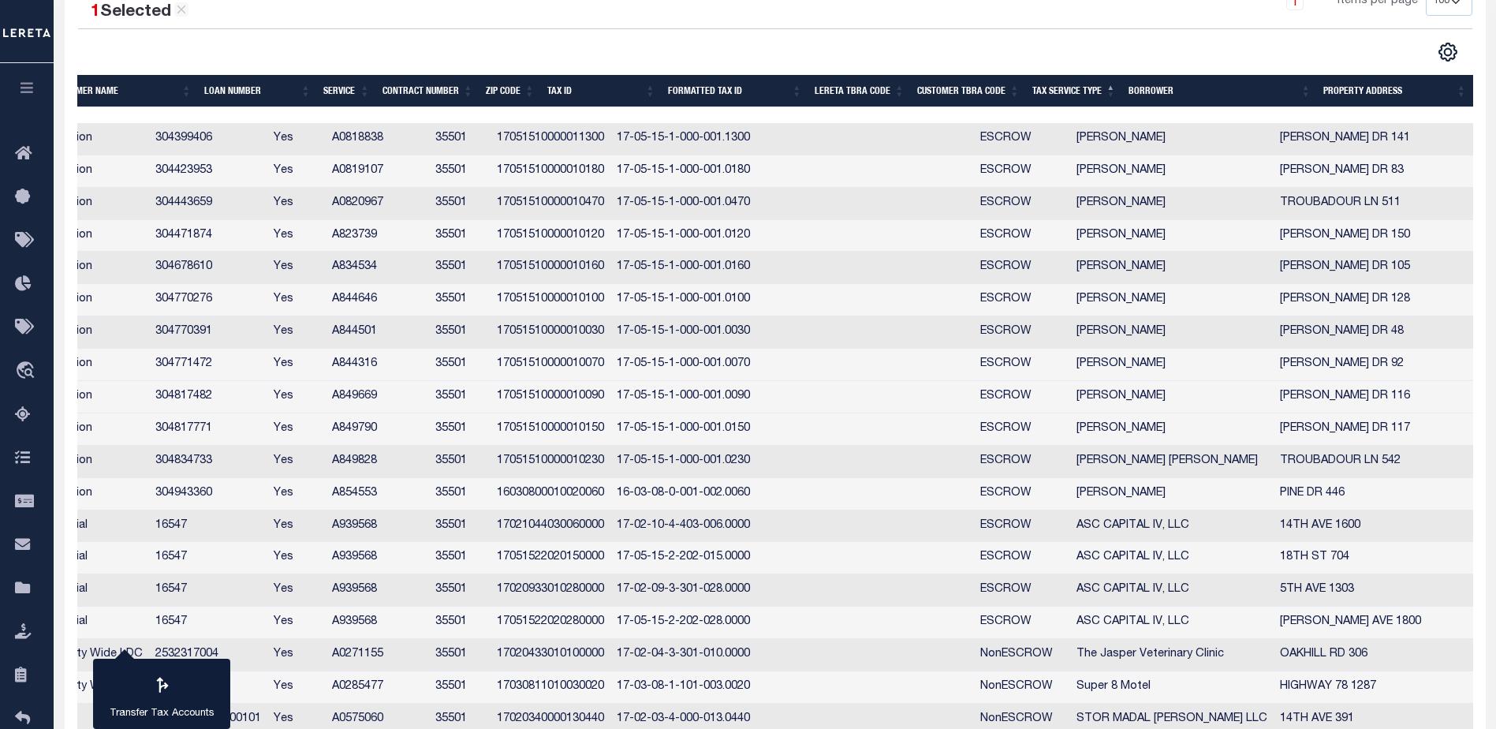
click at [631, 52] on div at bounding box center [426, 52] width 697 height 21
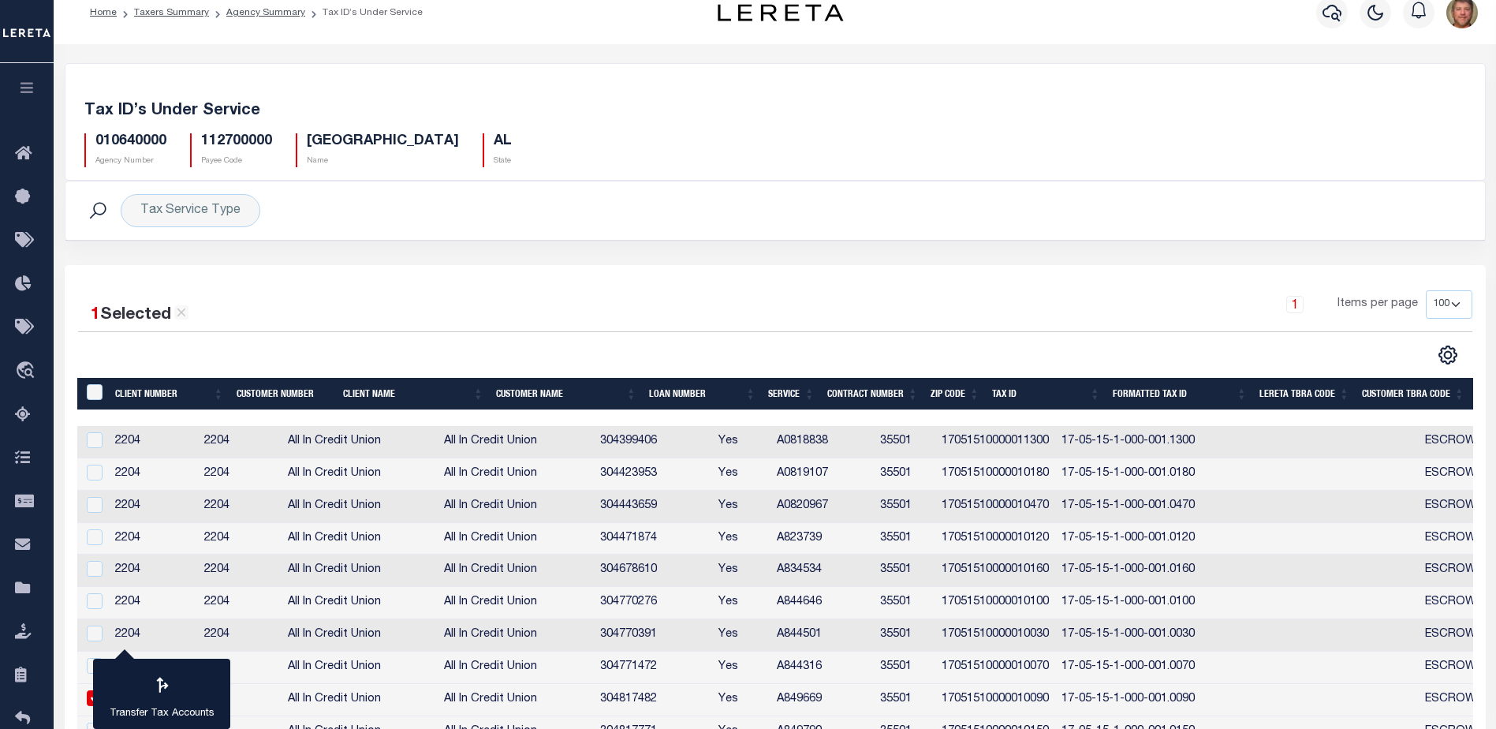
scroll to position [0, 0]
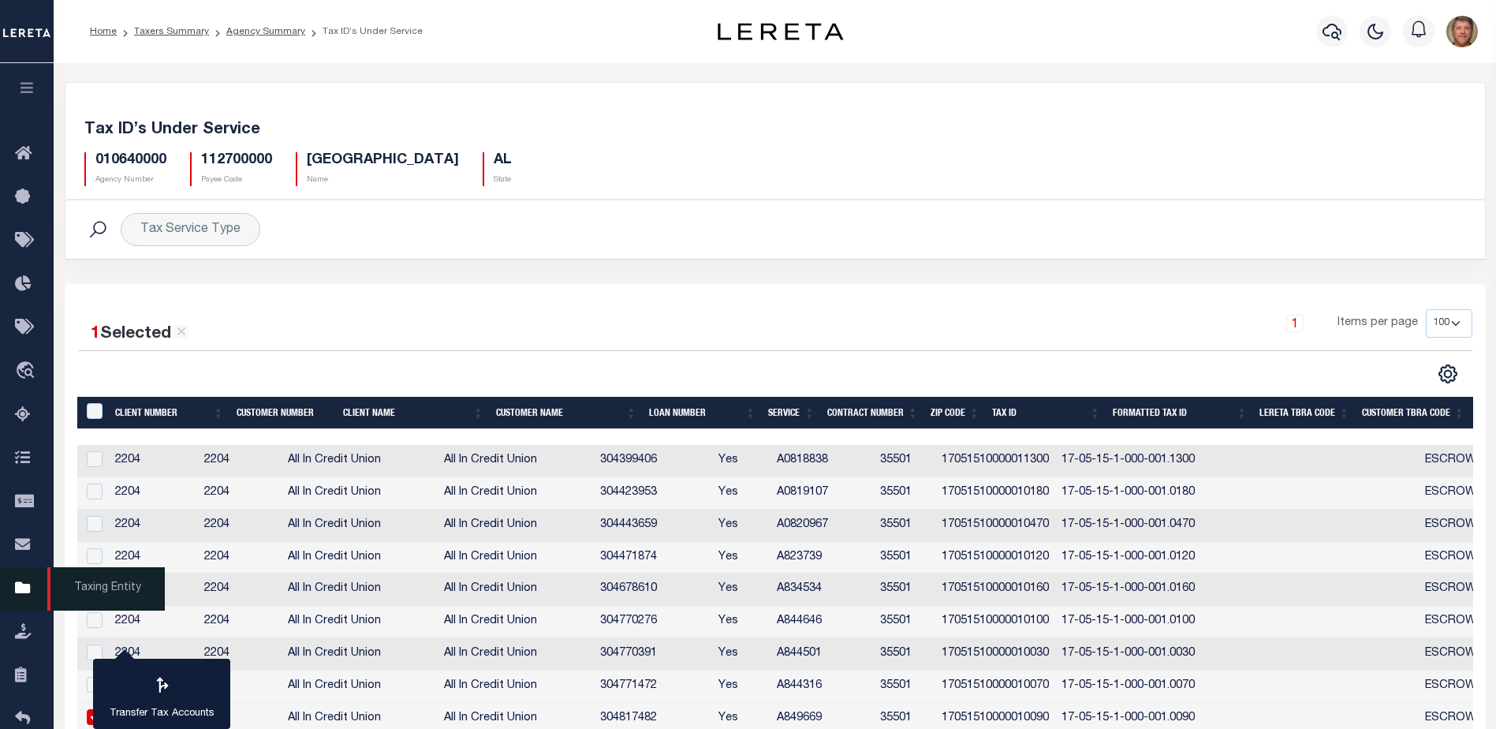
click at [21, 583] on link "Taxing Entity" at bounding box center [27, 588] width 54 height 43
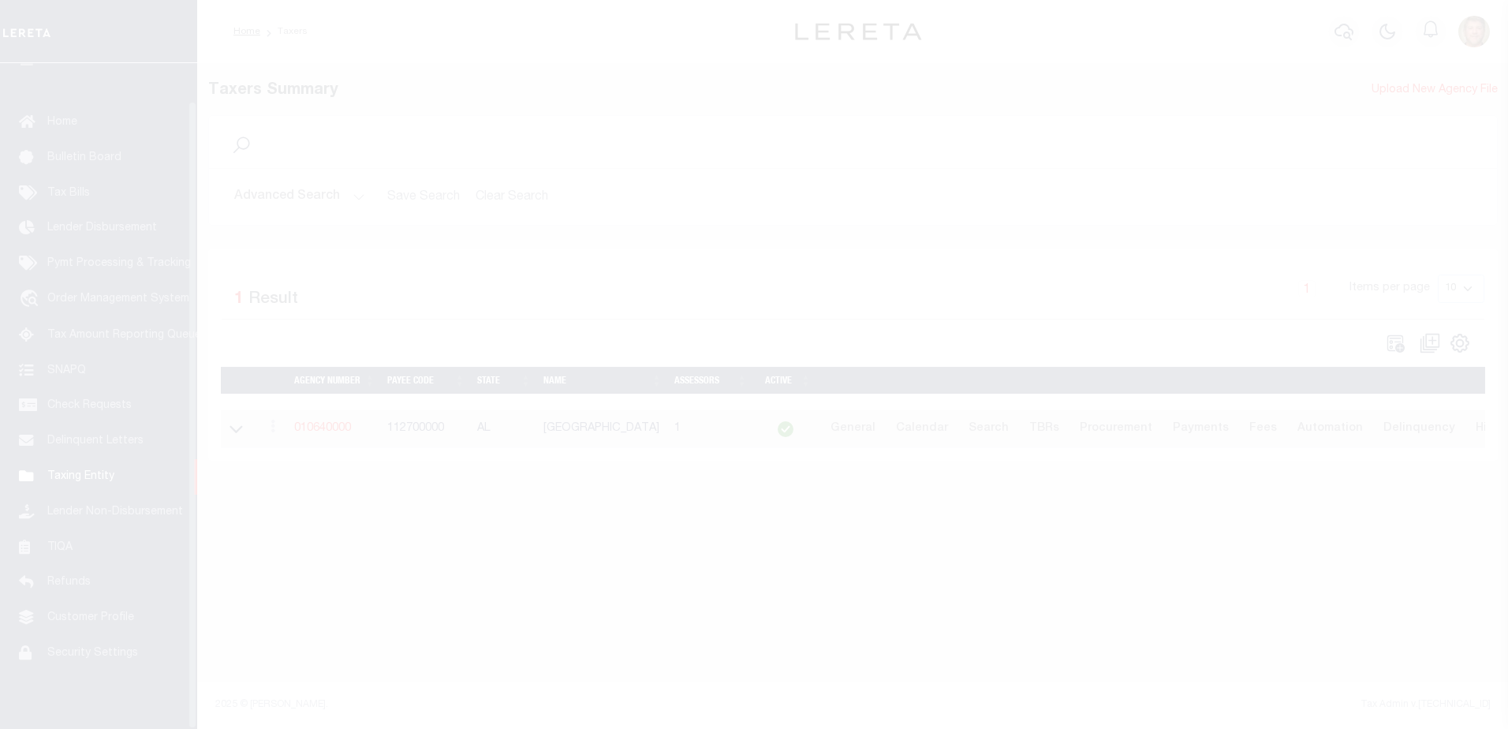
scroll to position [39, 0]
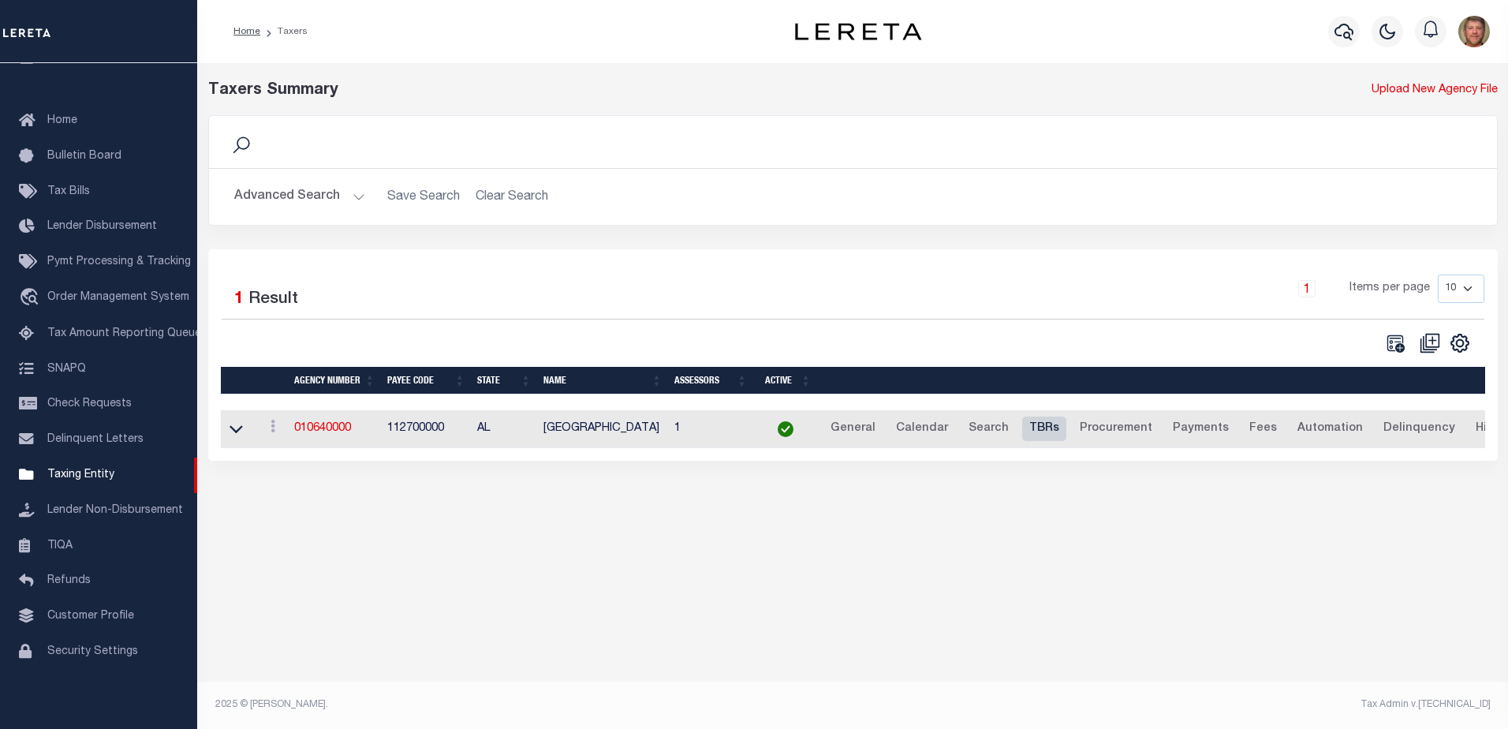
click at [1023, 433] on link "TBRs" at bounding box center [1044, 428] width 44 height 25
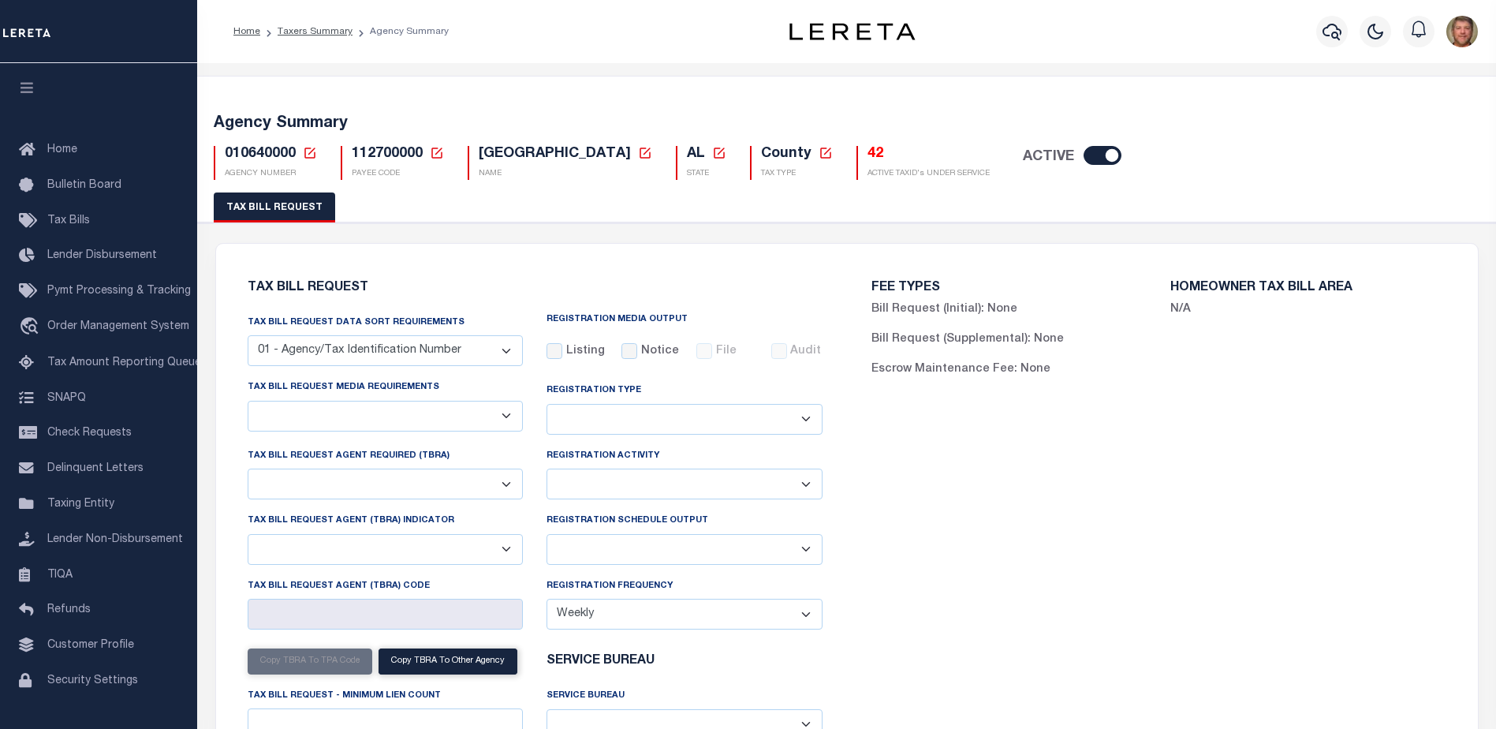
select select "27"
select select "22"
select select "false"
select select "1"
select select
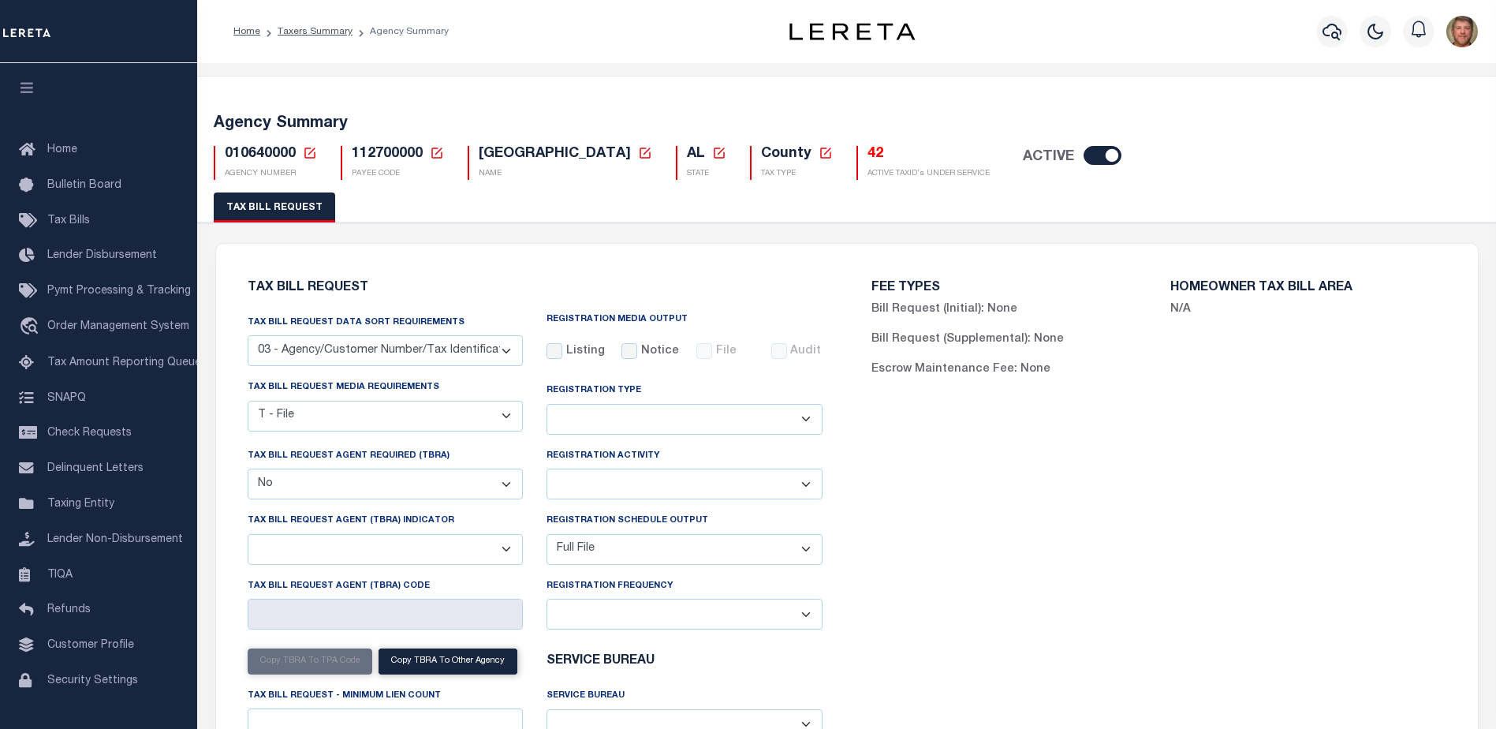
click at [867, 158] on h5 "42" at bounding box center [928, 154] width 122 height 17
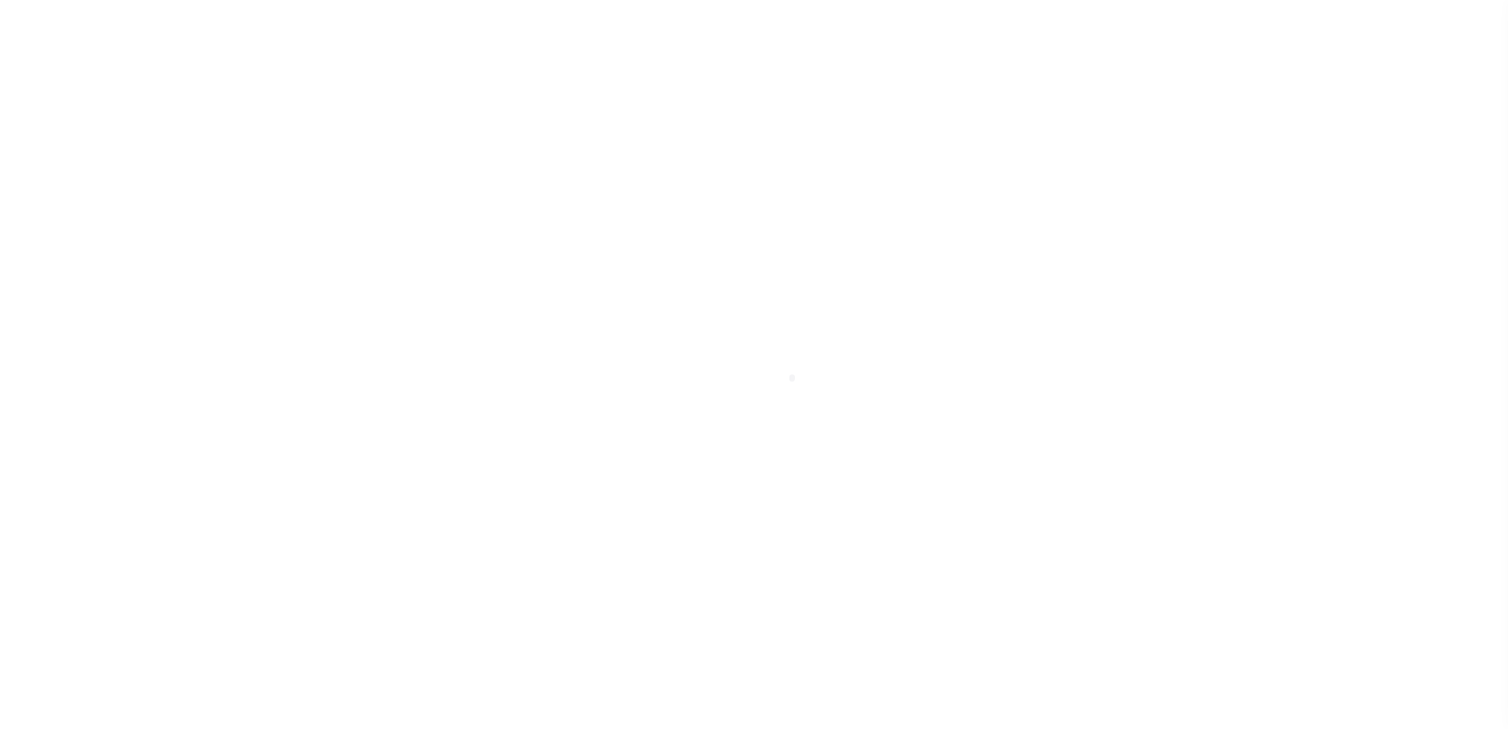
select select "100"
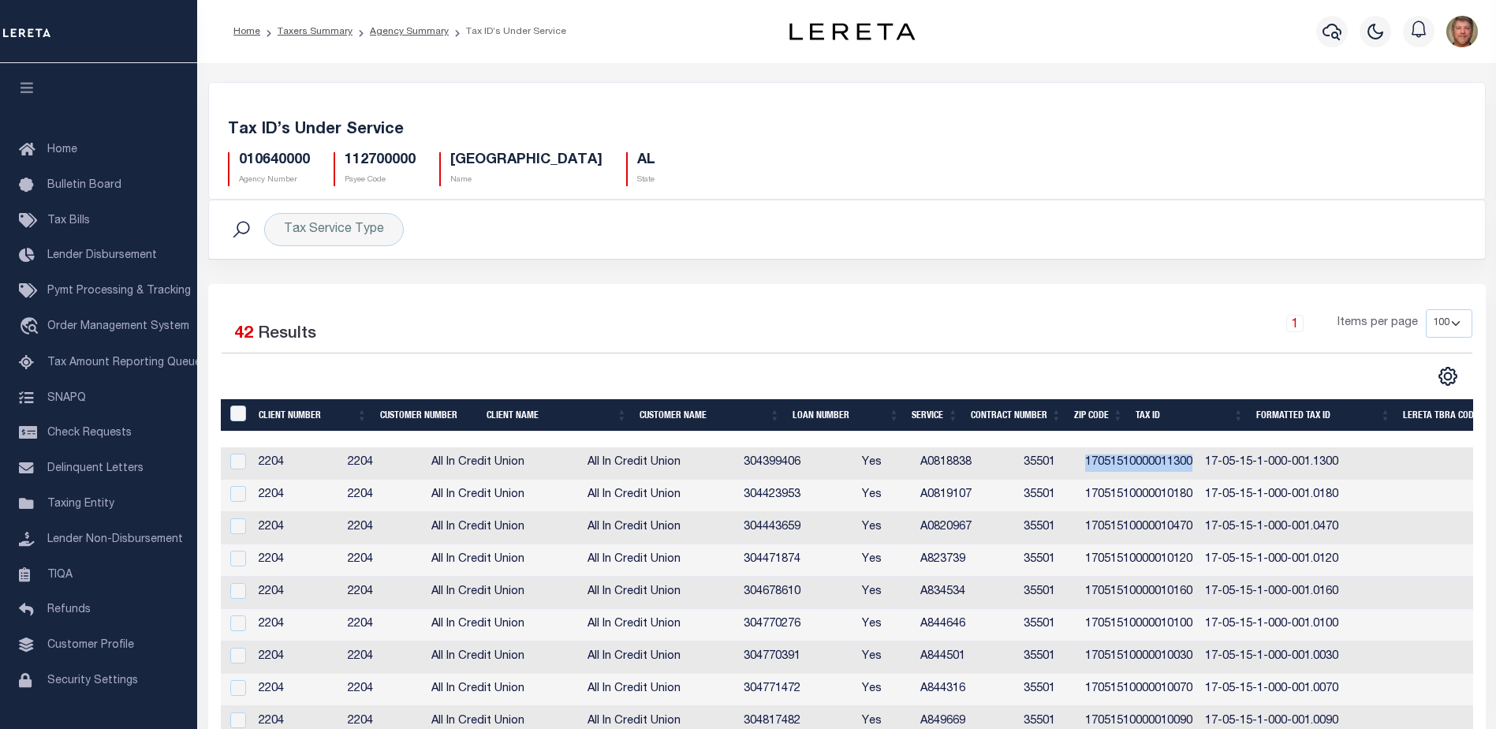
drag, startPoint x: 1139, startPoint y: 464, endPoint x: 1249, endPoint y: 468, distance: 109.7
click at [1198, 468] on td "17051510000011300" at bounding box center [1139, 463] width 120 height 32
checkbox input "true"
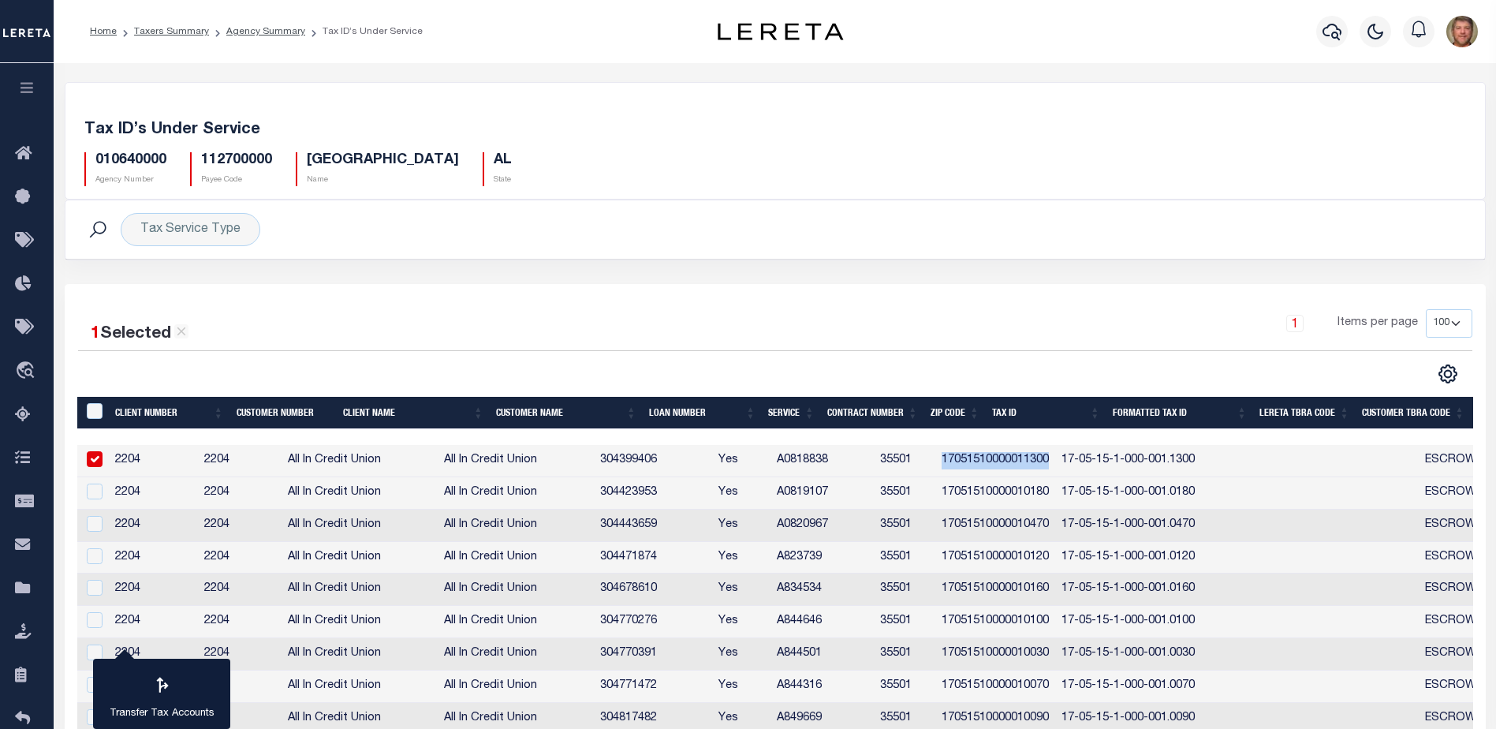
copy td "17051510000011300"
click at [18, 592] on icon at bounding box center [27, 589] width 25 height 20
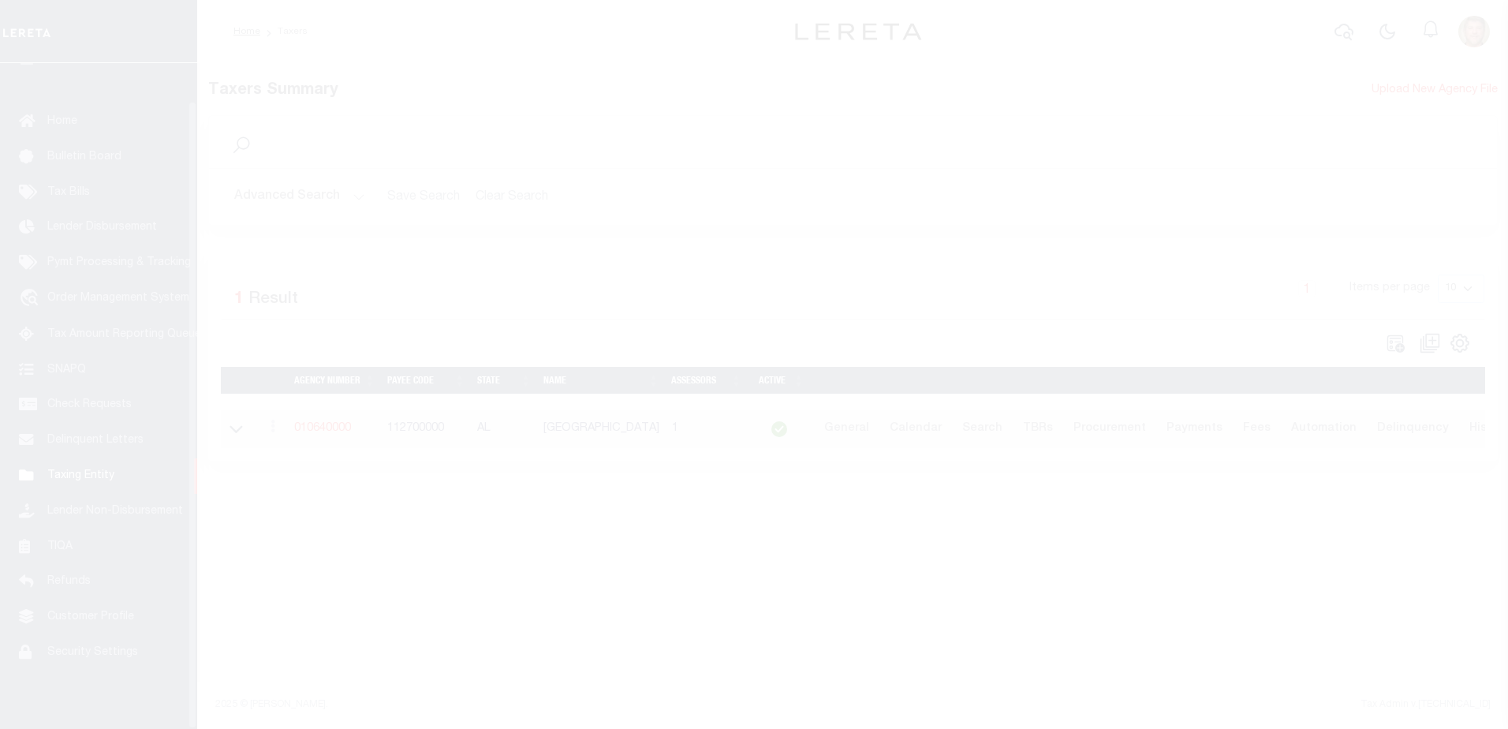
scroll to position [39, 0]
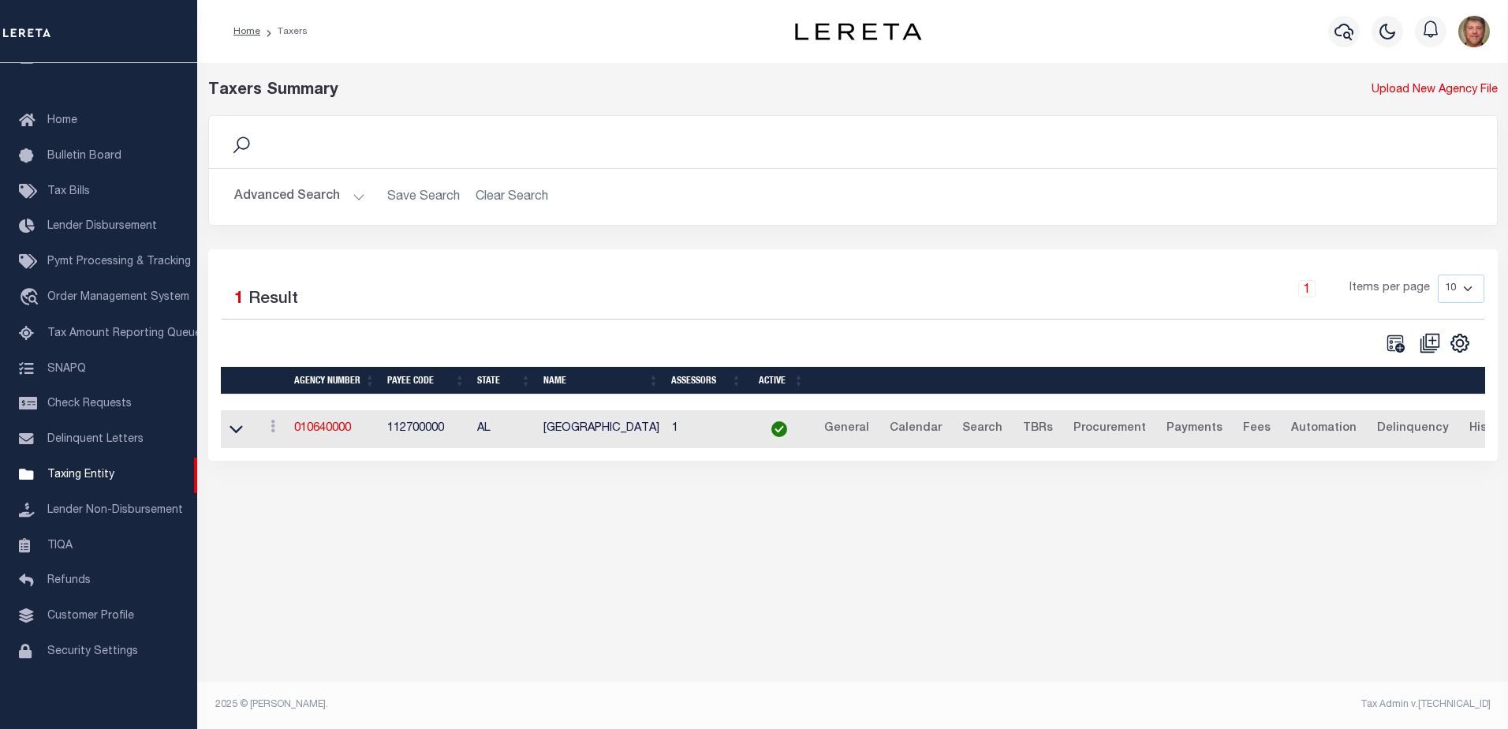
click at [330, 198] on button "Advanced Search" at bounding box center [299, 196] width 131 height 31
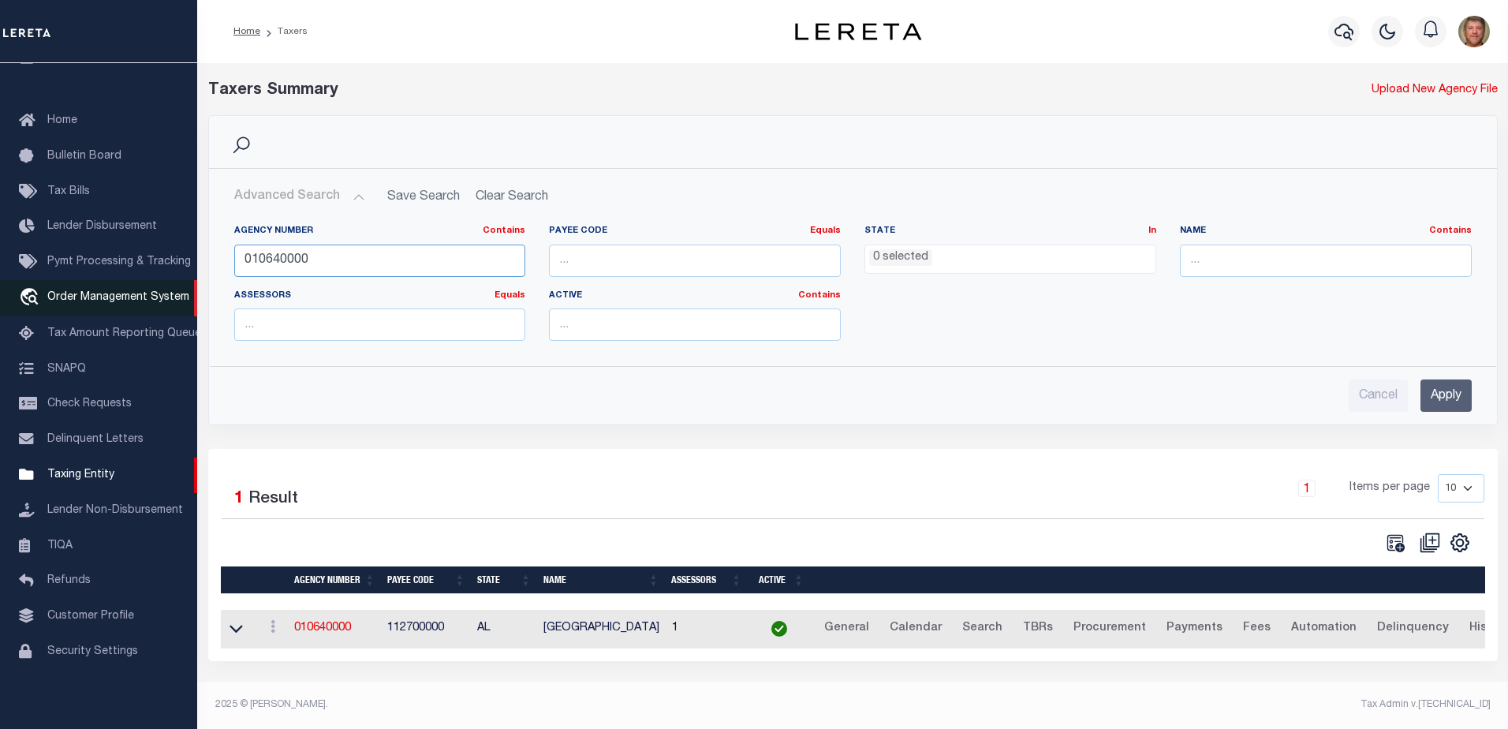
drag, startPoint x: 319, startPoint y: 257, endPoint x: 178, endPoint y: 278, distance: 142.6
click at [177, 278] on div "Home Taxers Profile" at bounding box center [754, 359] width 1508 height 719
type input "160308801"
click at [1434, 393] on input "Apply" at bounding box center [1445, 395] width 51 height 32
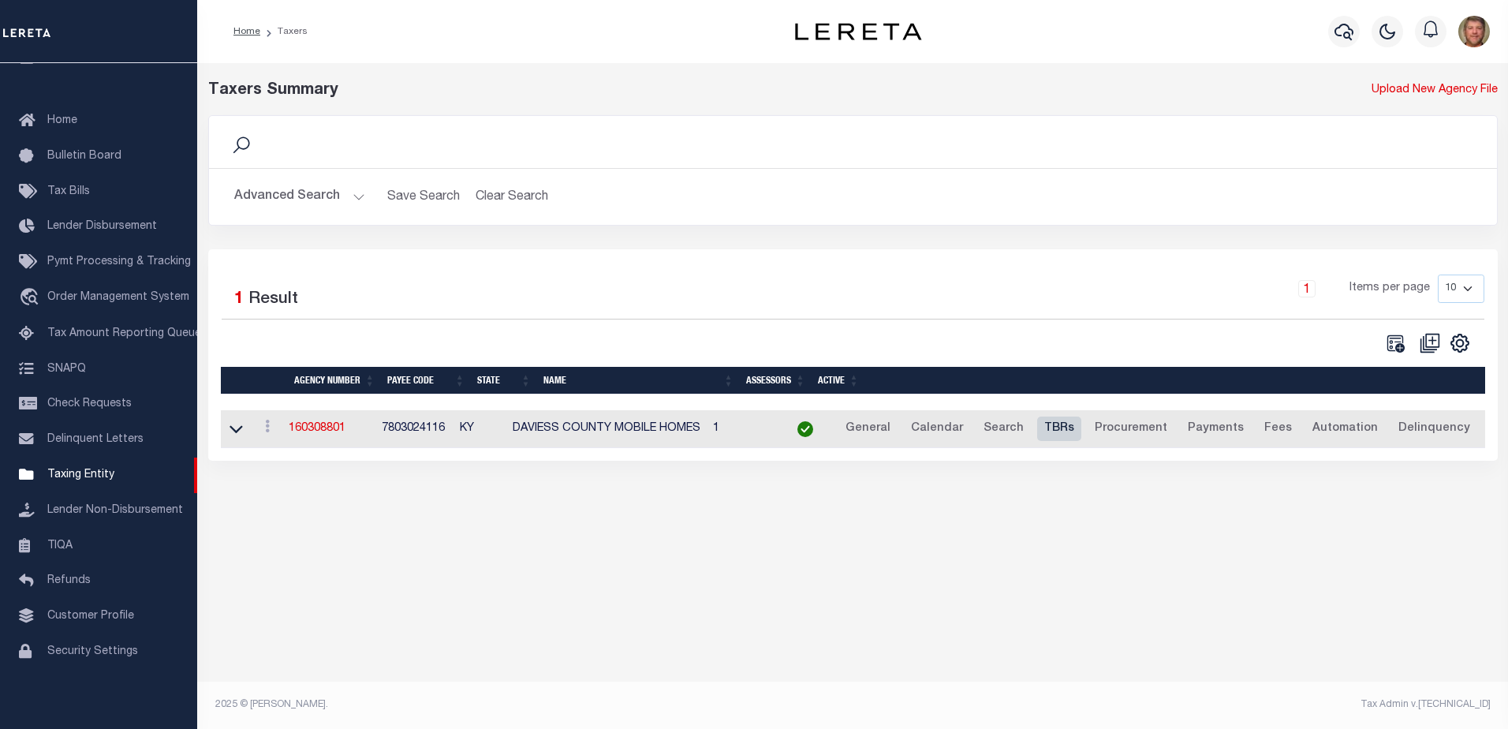
click at [1075, 432] on link "TBRs" at bounding box center [1059, 428] width 44 height 25
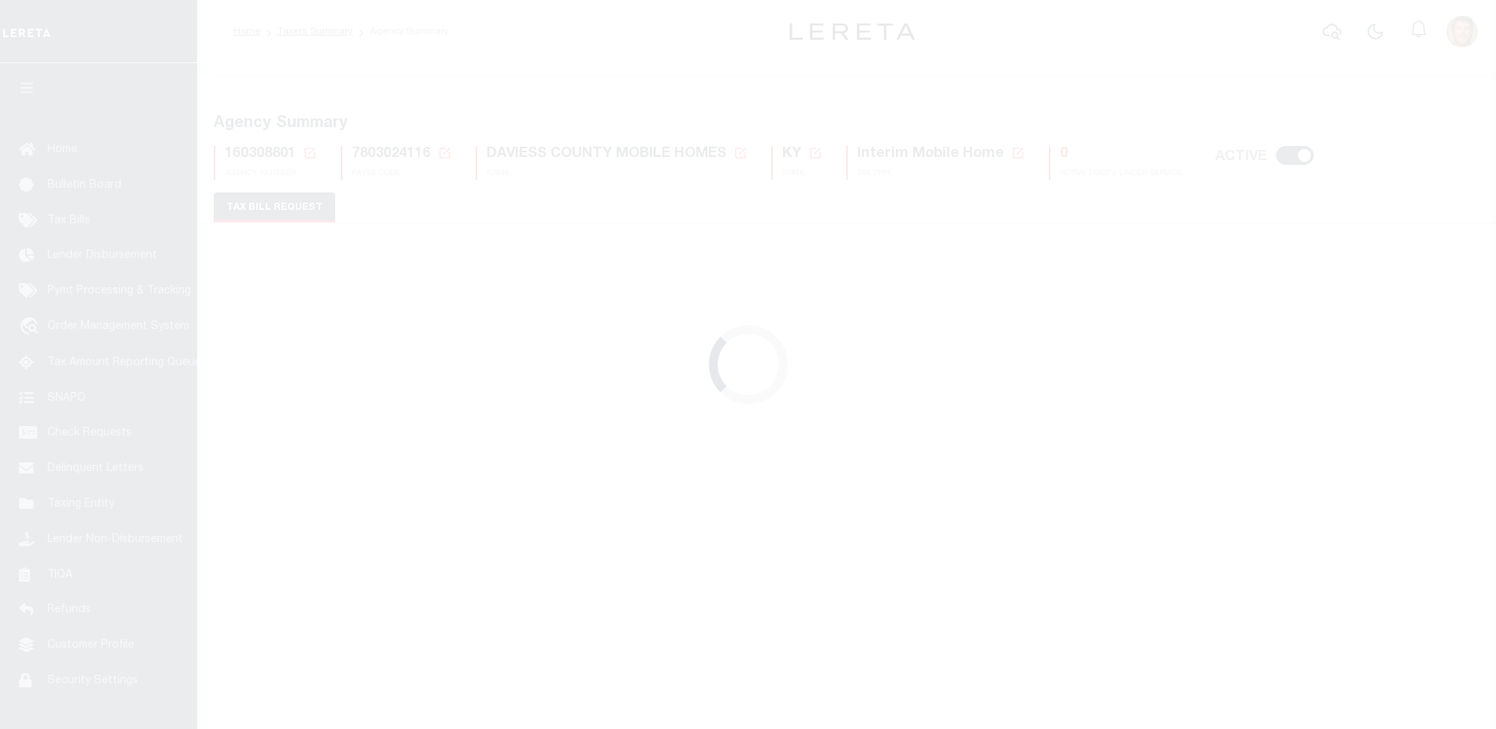
select select "30"
checkbox input "false"
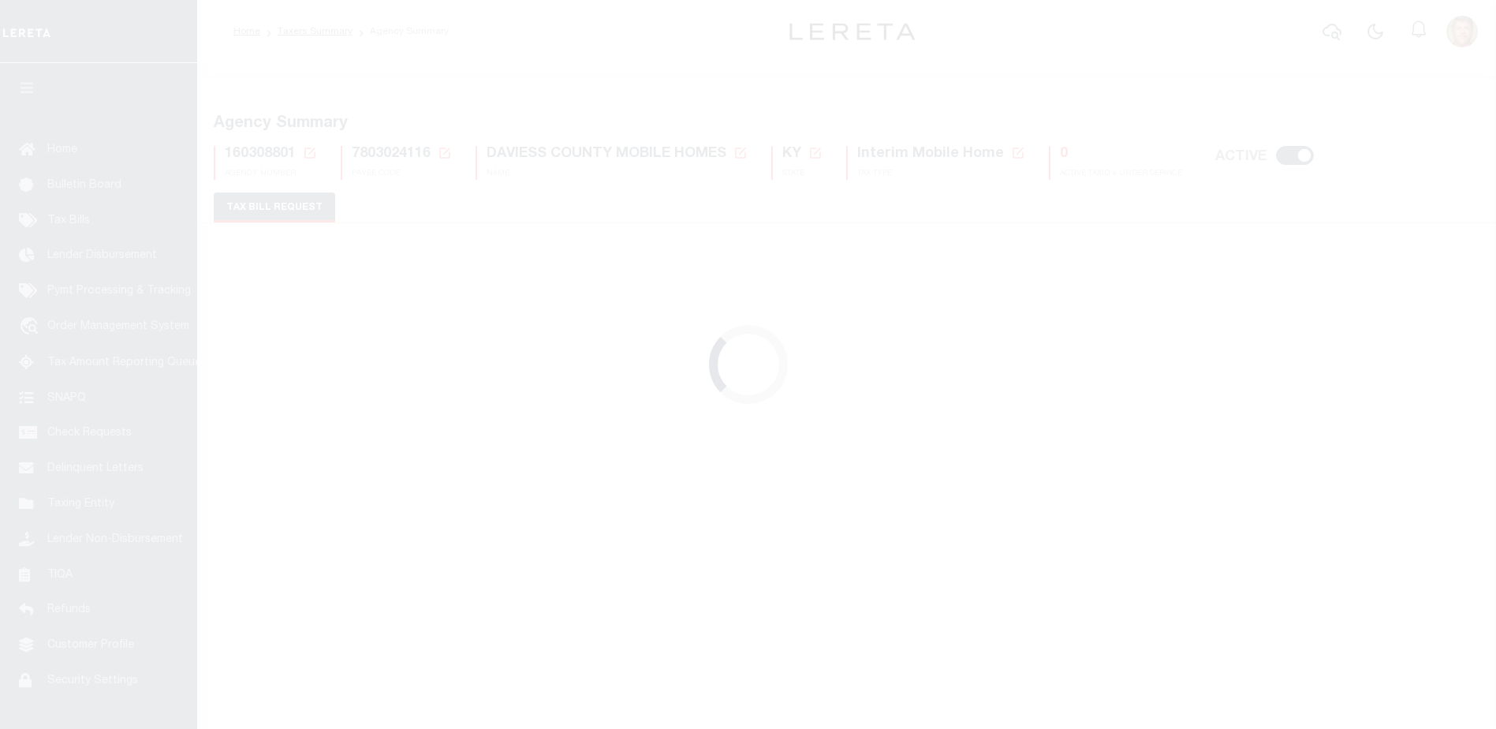
select select "22"
select select "false"
select select
type input "50"
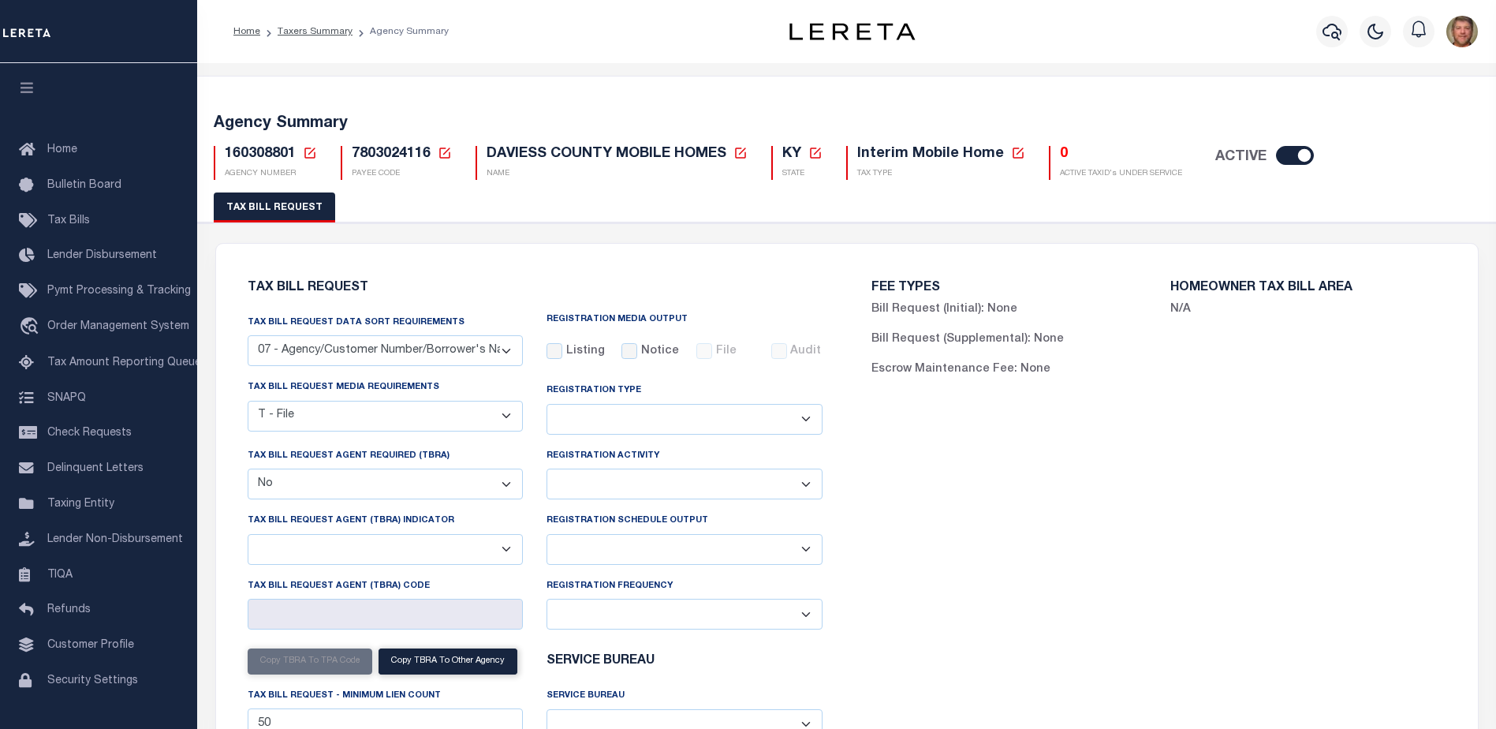
click at [489, 155] on span "DAVIESS COUNTY MOBILE HOMES" at bounding box center [606, 154] width 240 height 14
drag, startPoint x: 488, startPoint y: 153, endPoint x: 729, endPoint y: 149, distance: 240.5
click at [729, 149] on h5 "DAVIESS COUNTY MOBILE HOMES New Agency Name Cancel Save" at bounding box center [616, 154] width 261 height 17
copy span "DAVIESS COUNTY MOBILE HOMES"
click at [306, 150] on icon at bounding box center [310, 153] width 14 height 14
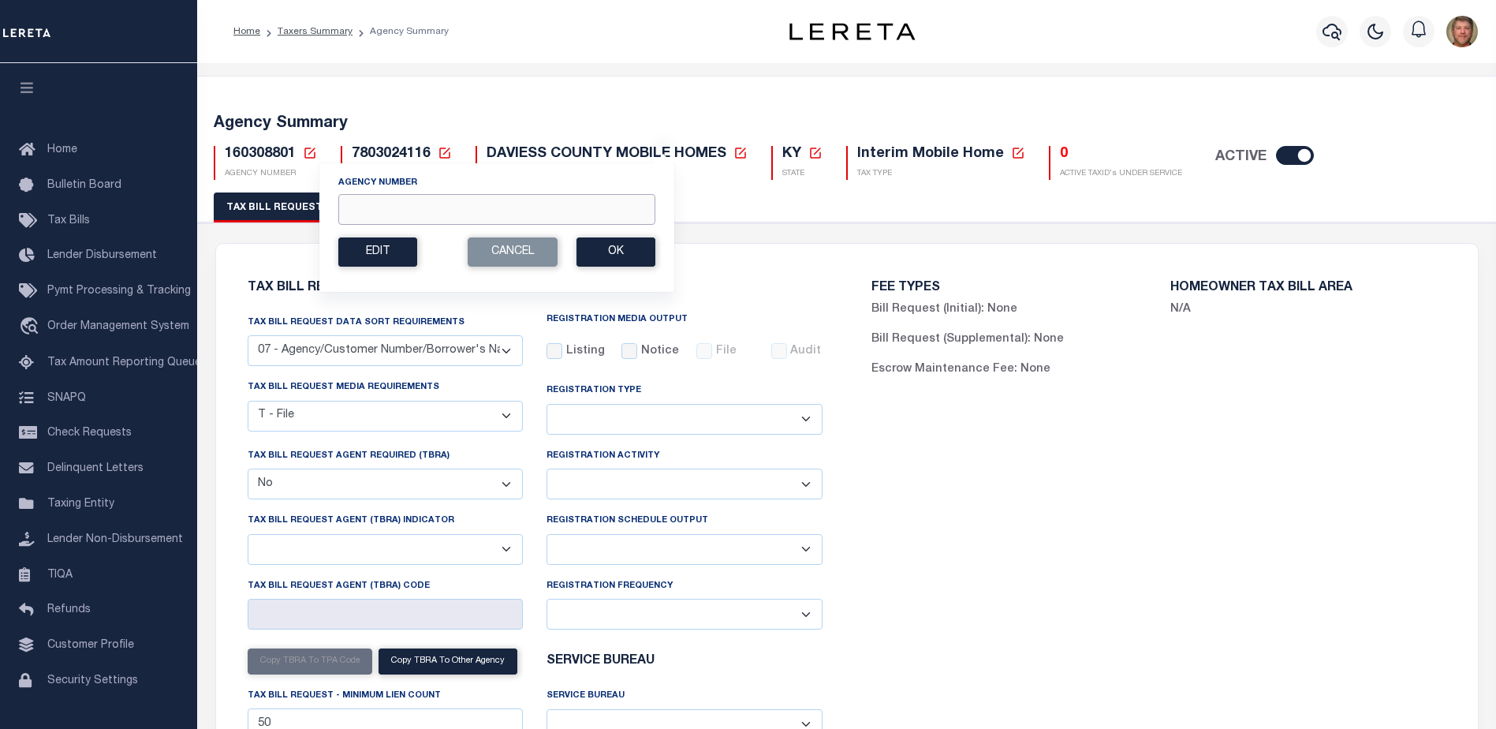
click at [370, 211] on input "Agency Number" at bounding box center [496, 209] width 317 height 31
type input "100090101"
click at [597, 256] on button "Ok" at bounding box center [615, 251] width 79 height 29
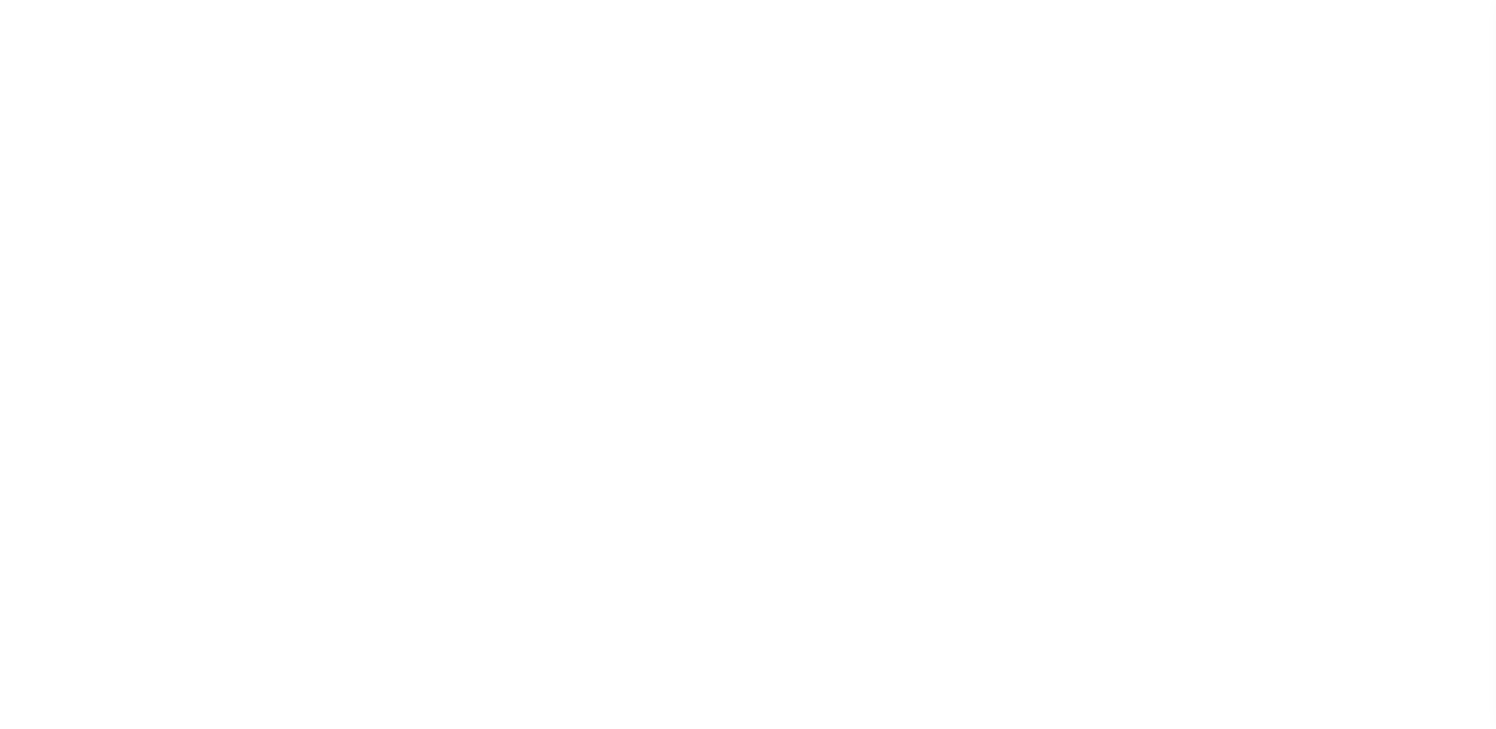
select select "30"
checkbox input "false"
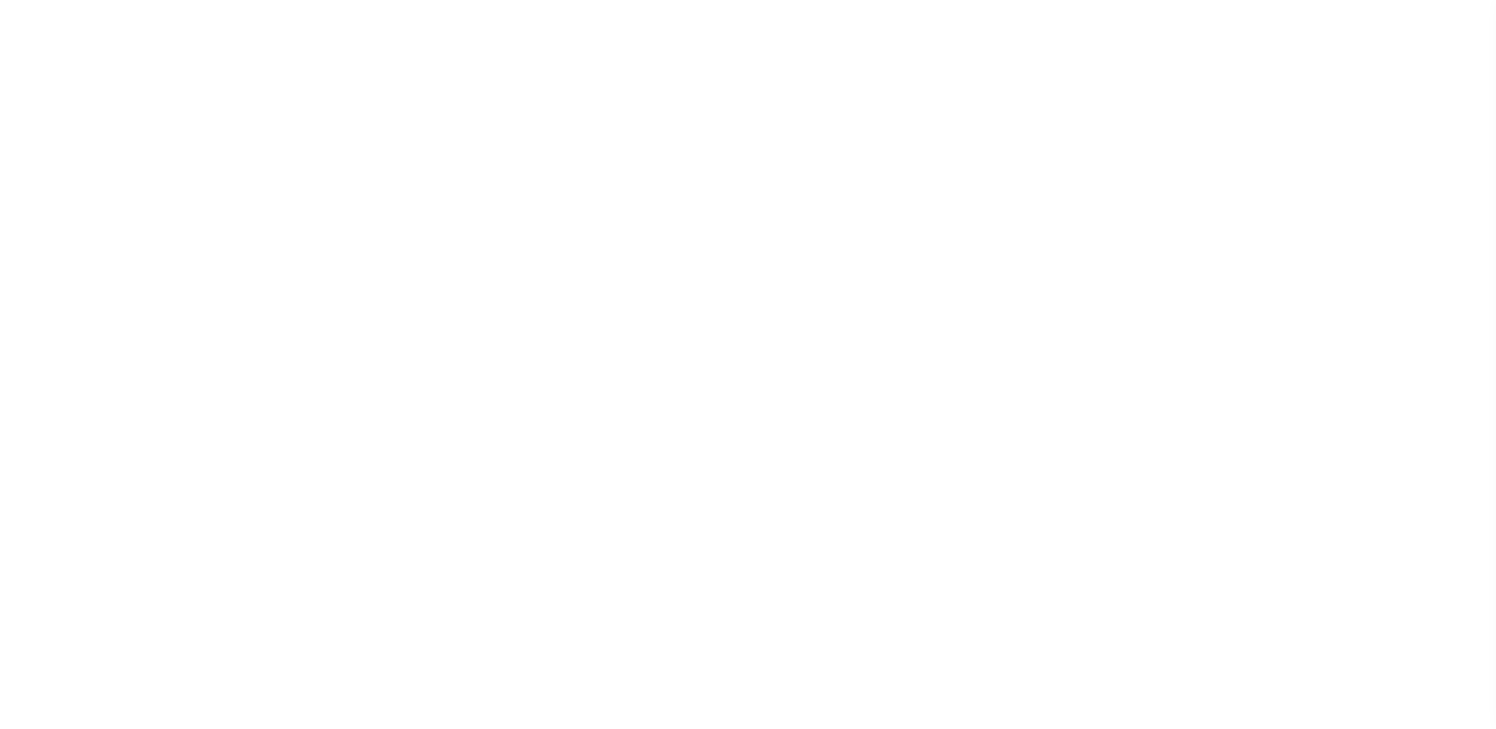
select select "22"
select select "false"
select select
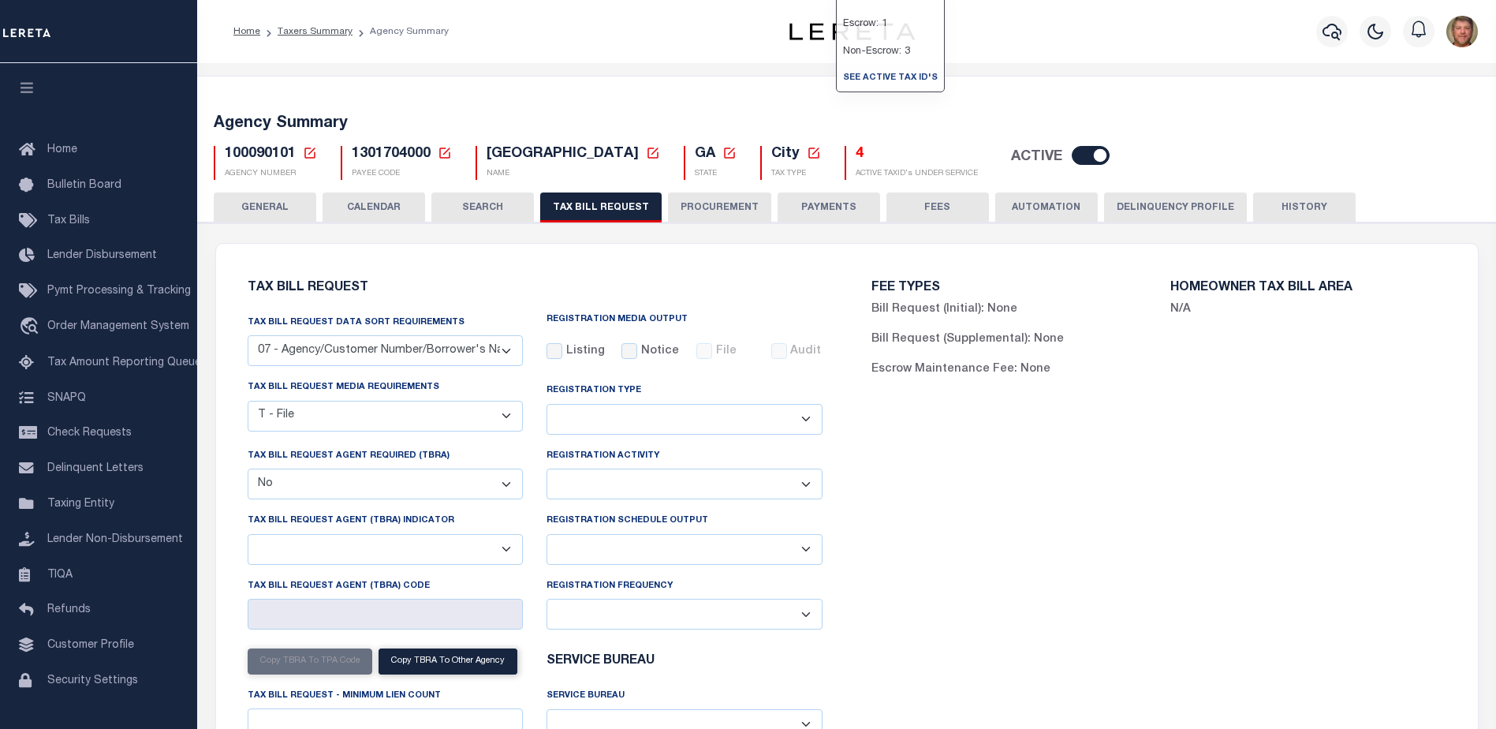
click at [856, 151] on h5 "4" at bounding box center [917, 154] width 122 height 17
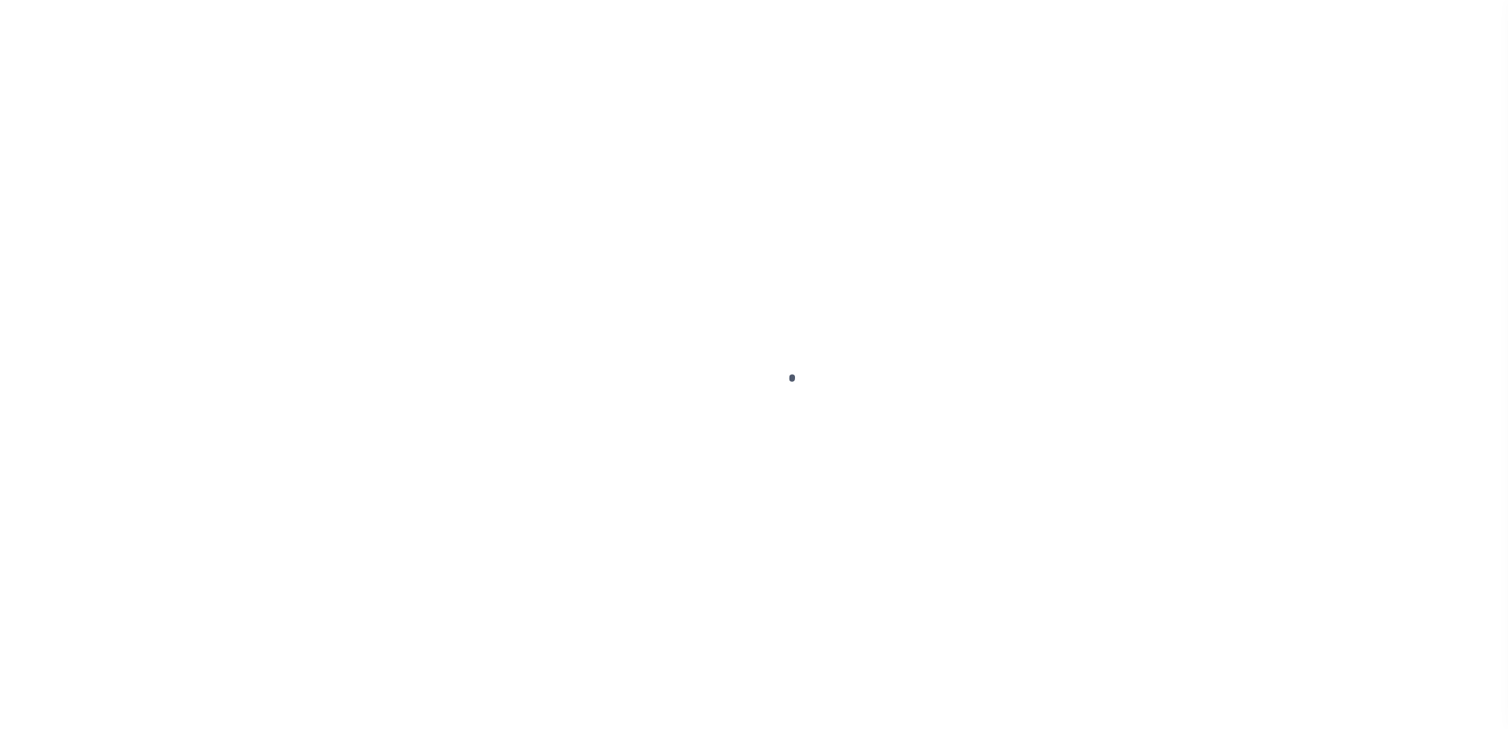
select select "100"
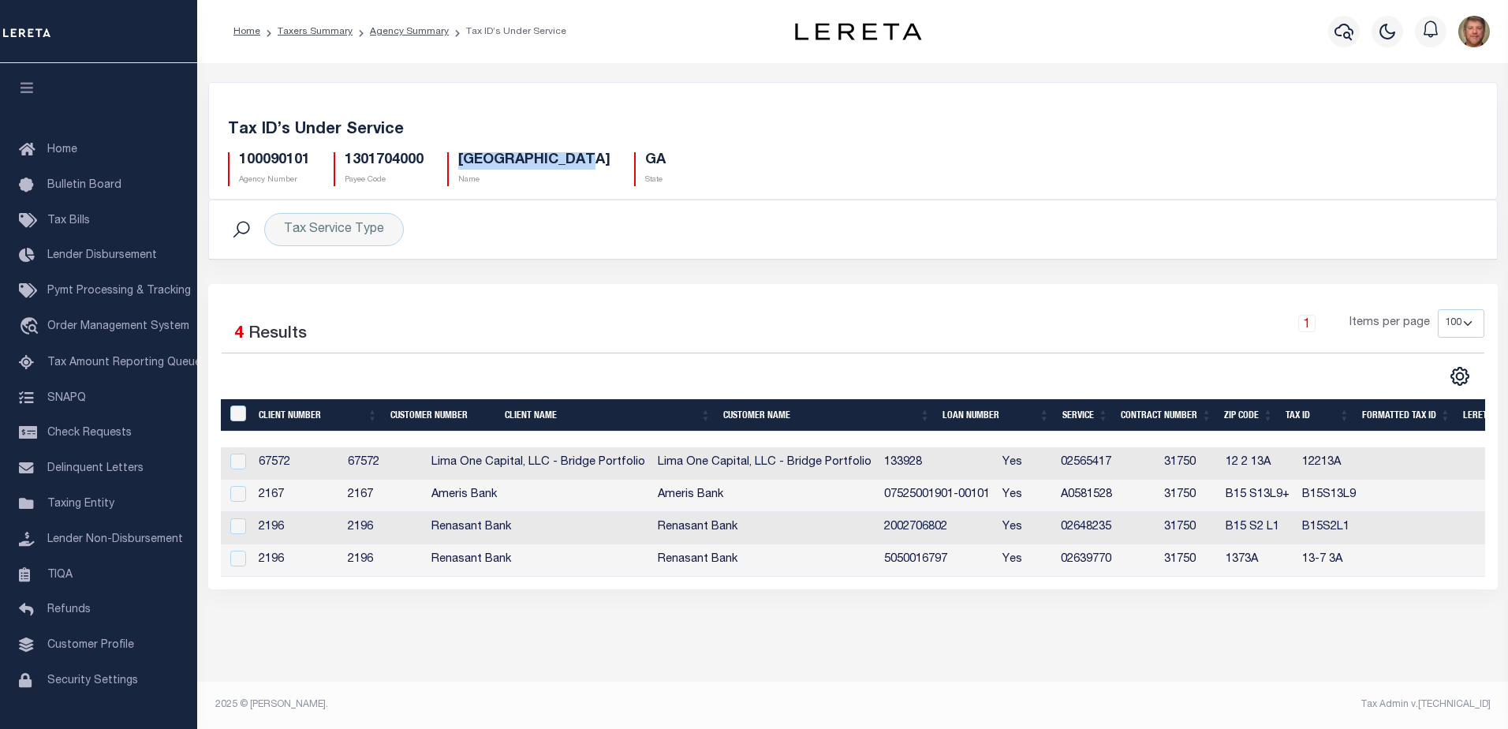
drag, startPoint x: 458, startPoint y: 162, endPoint x: 581, endPoint y: 164, distance: 123.0
click at [581, 164] on h5 "FITZGERALD CITY" at bounding box center [534, 160] width 152 height 17
copy h5 "FITZGERALD CITY"
click at [280, 166] on h5 "100090101" at bounding box center [274, 160] width 71 height 17
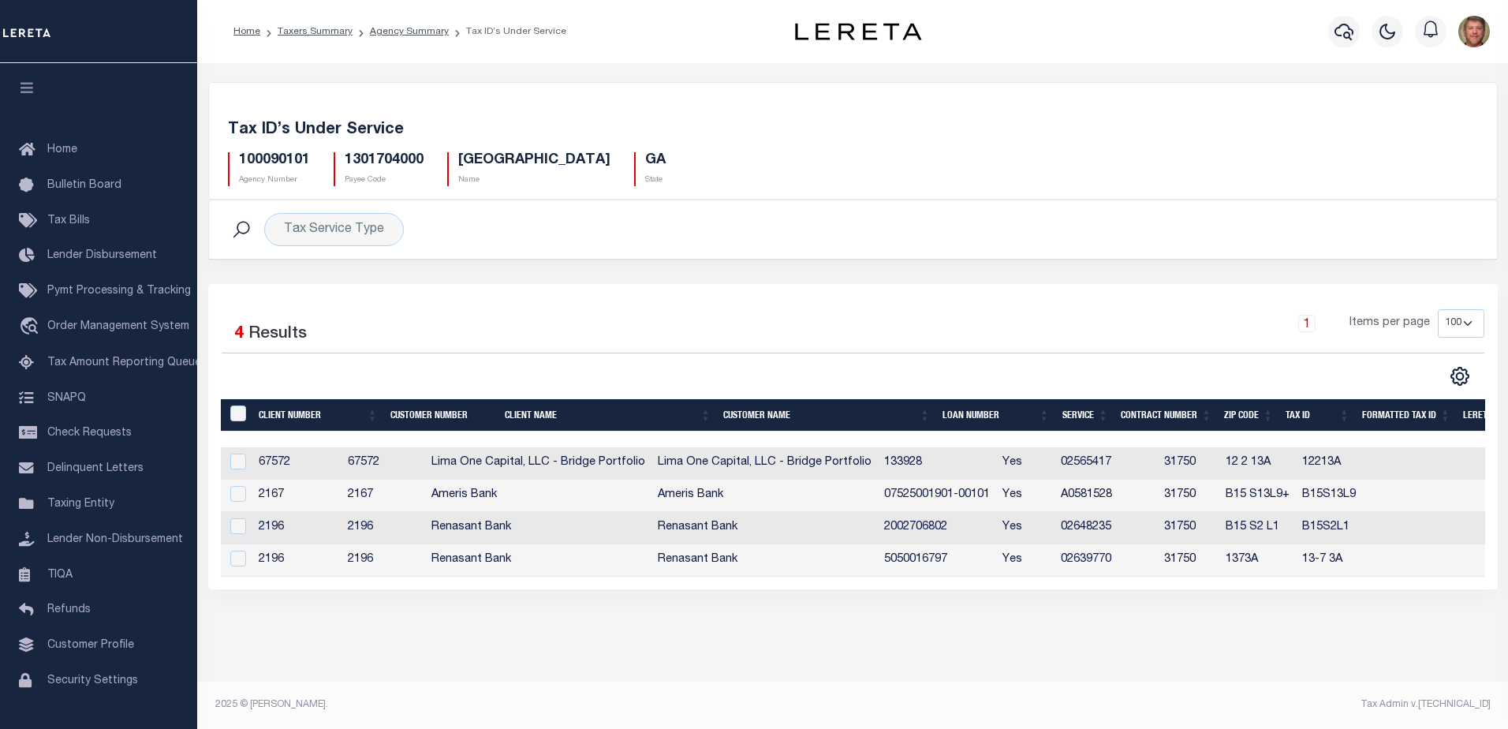
click at [296, 162] on h5 "100090101" at bounding box center [274, 160] width 71 height 17
click at [296, 165] on h5 "100090101" at bounding box center [274, 160] width 71 height 17
click at [85, 517] on link "Taxing Entity" at bounding box center [98, 503] width 197 height 35
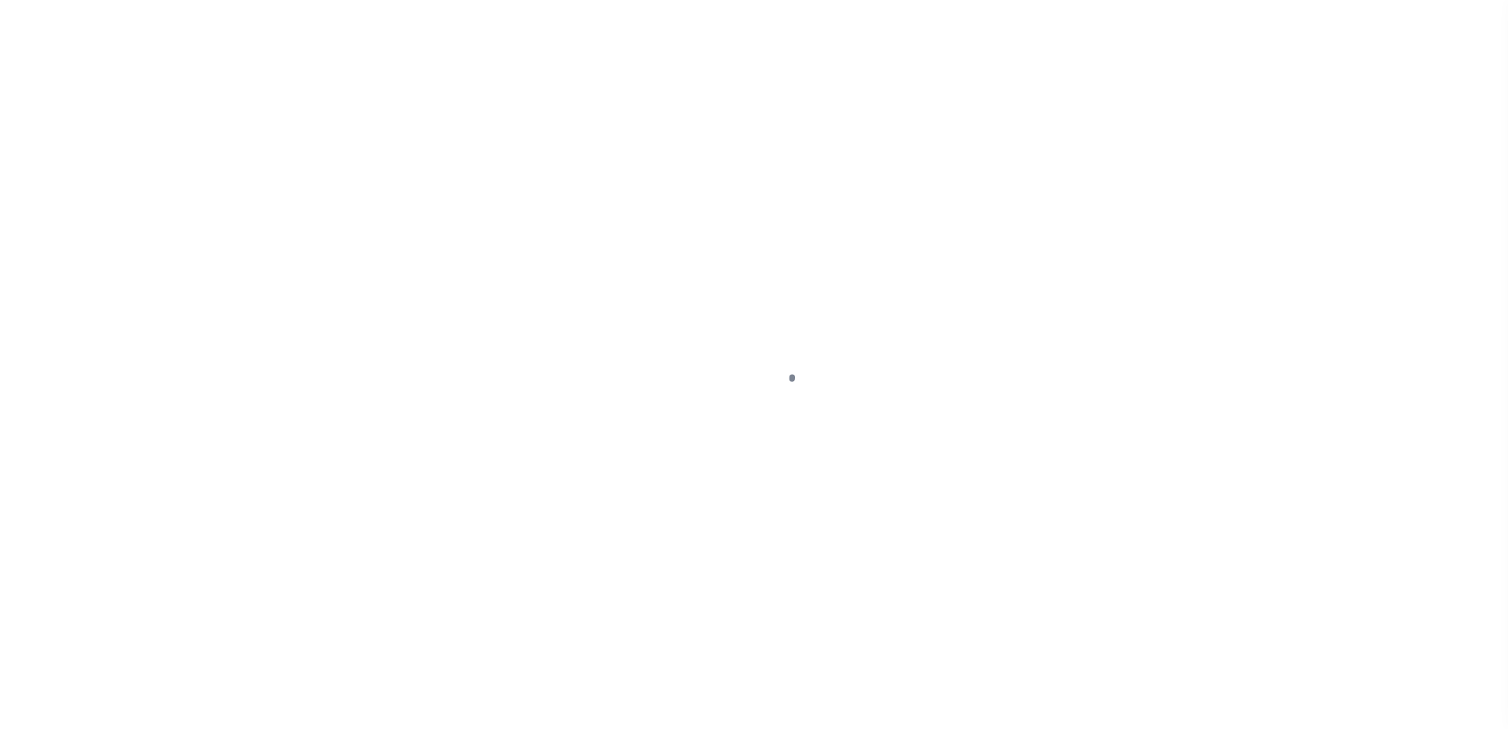
scroll to position [39, 0]
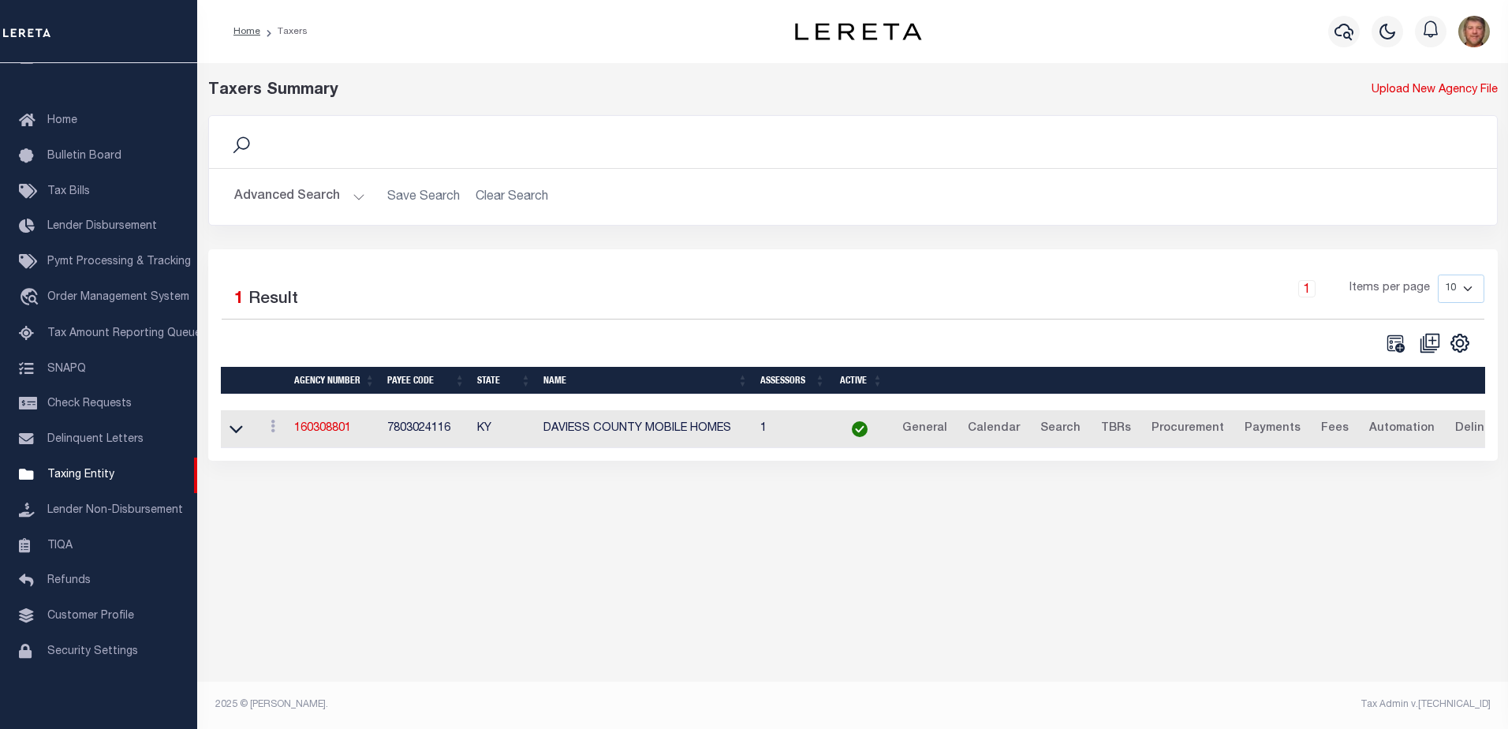
click at [312, 192] on button "Advanced Search" at bounding box center [299, 196] width 131 height 31
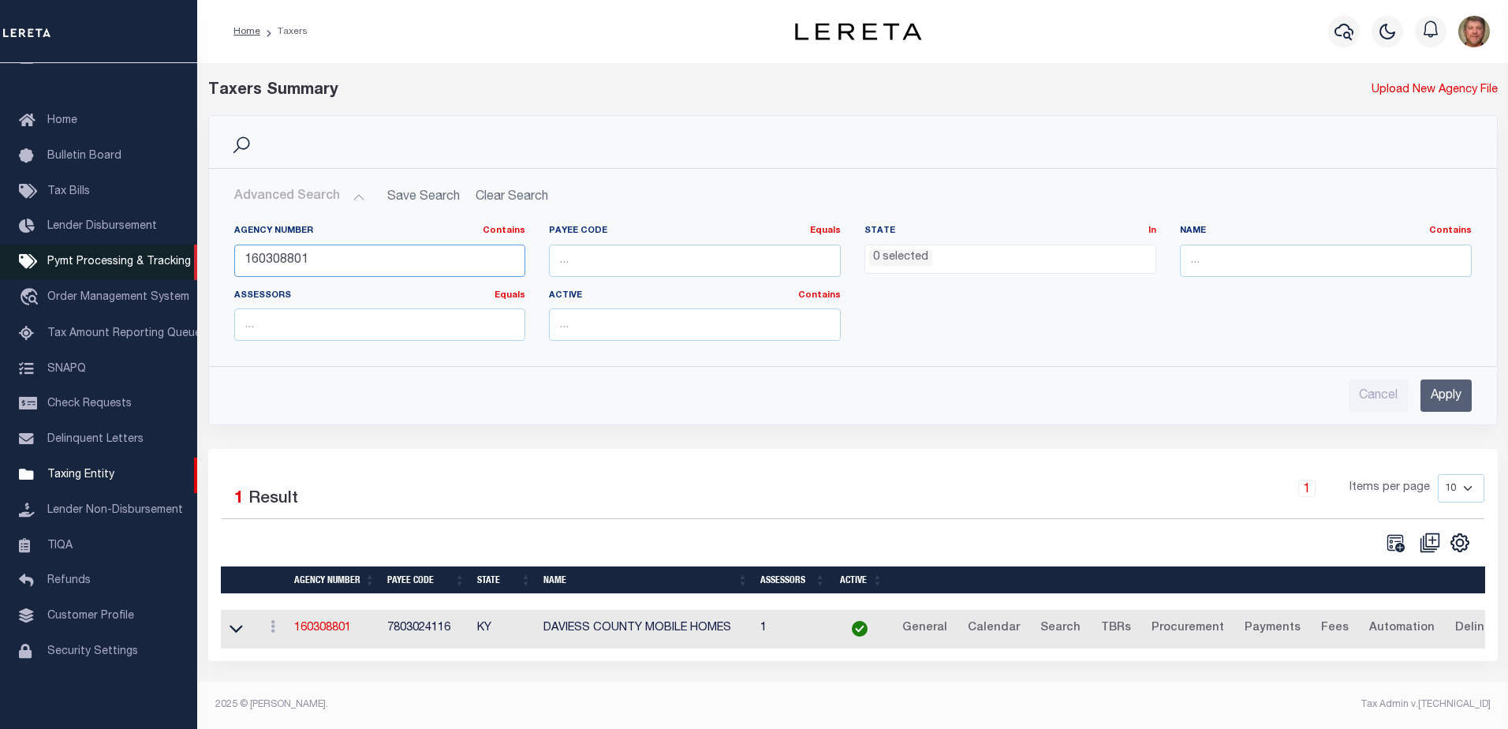
drag, startPoint x: 319, startPoint y: 258, endPoint x: 188, endPoint y: 259, distance: 130.9
click at [188, 259] on div "Home Taxers Profile" at bounding box center [754, 359] width 1508 height 719
type input "100150000"
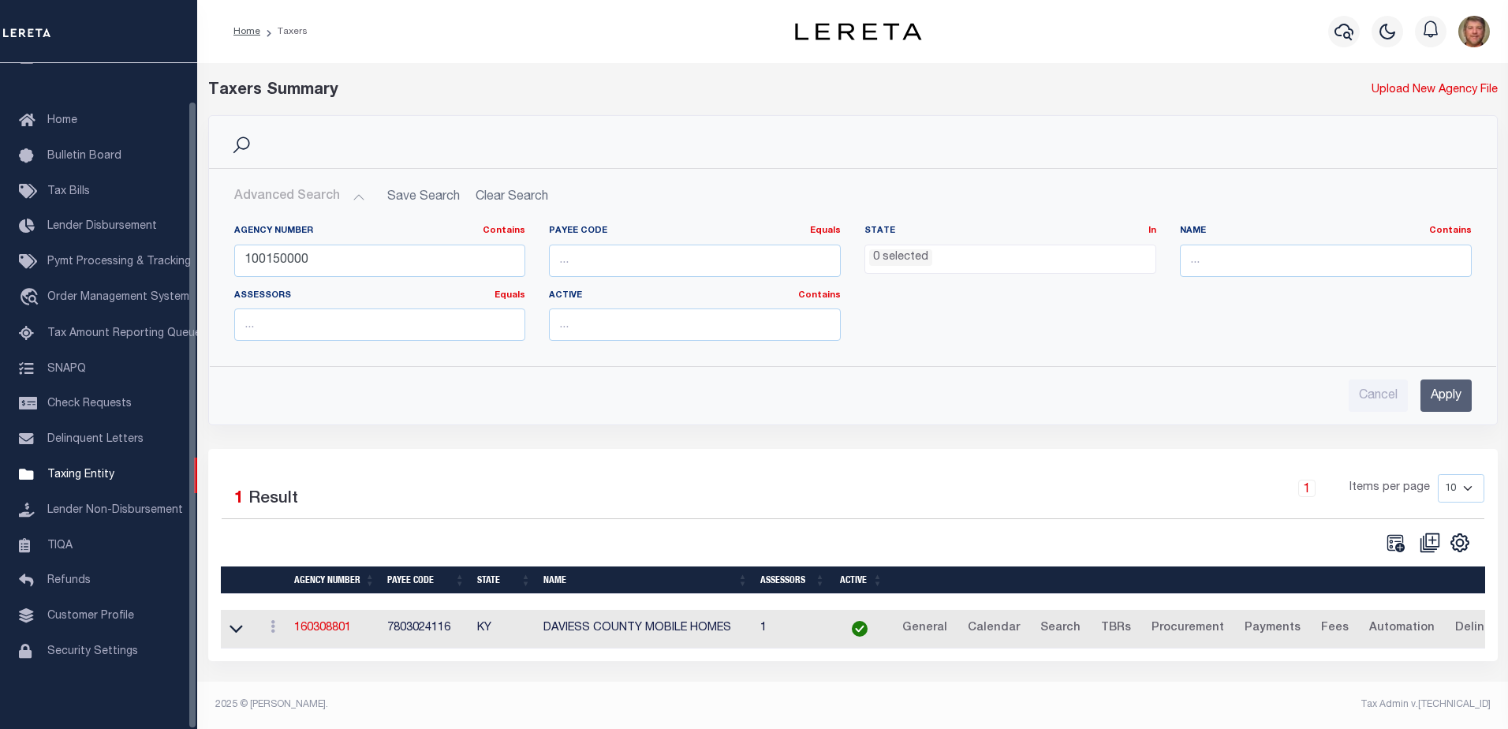
click at [1446, 396] on input "Apply" at bounding box center [1445, 395] width 51 height 32
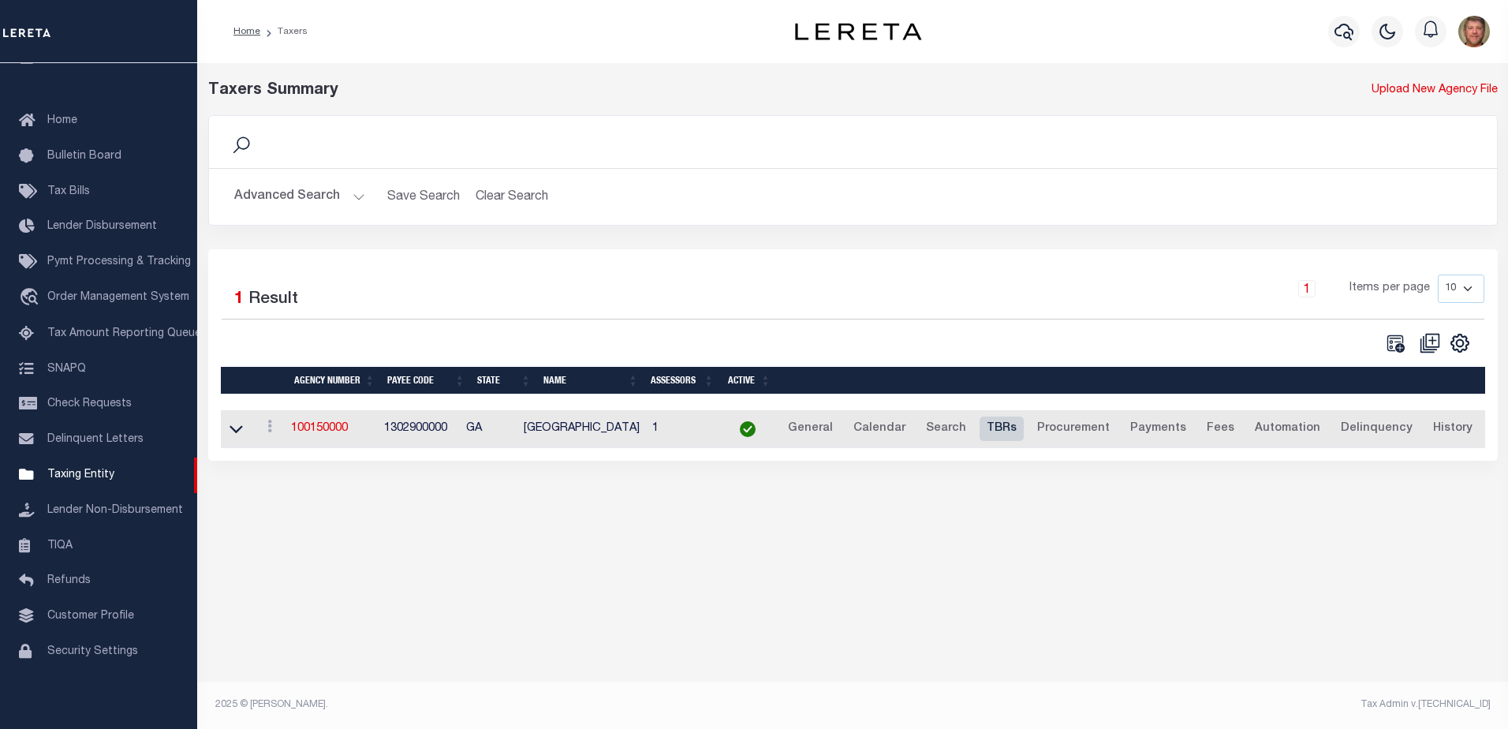
click at [1006, 428] on link "TBRs" at bounding box center [1001, 428] width 44 height 25
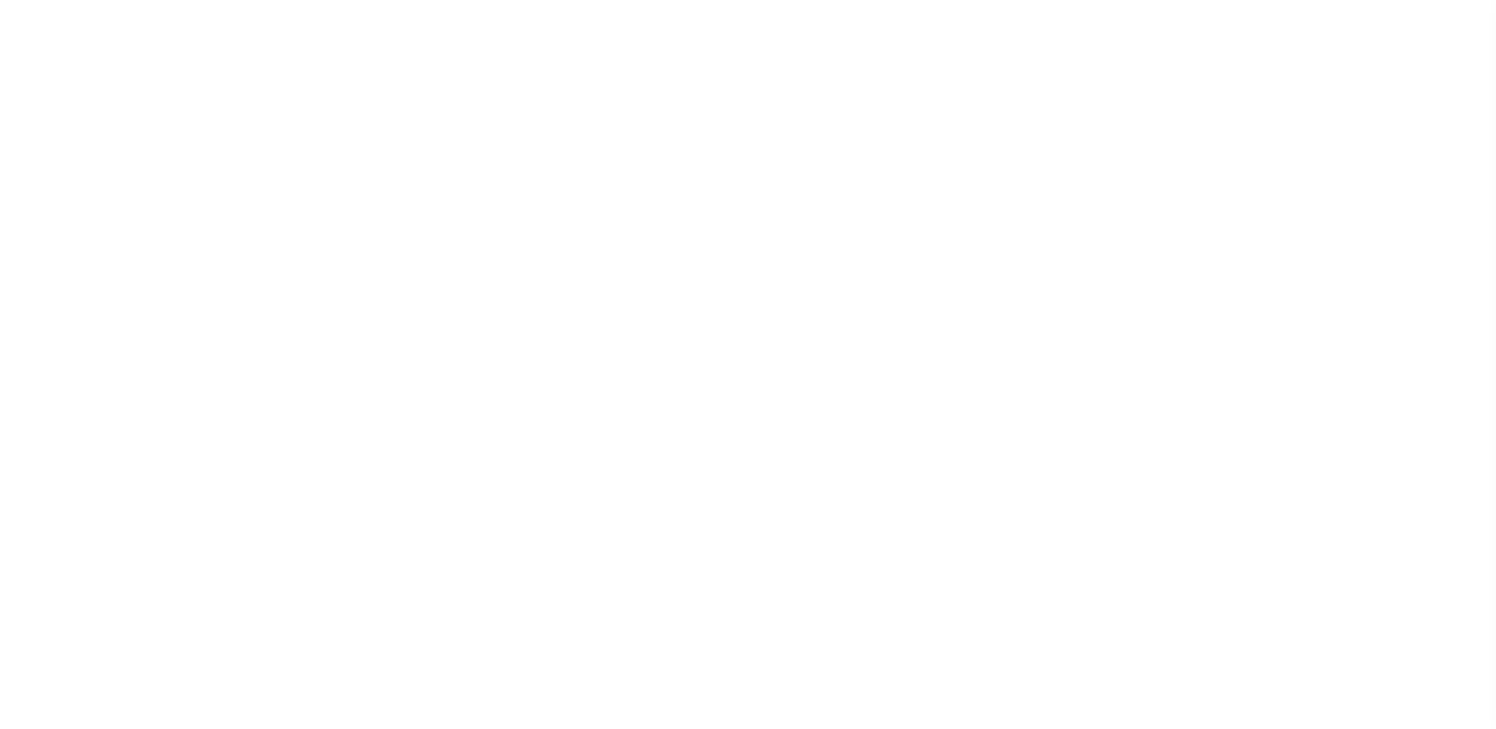
select select "29"
checkbox input "false"
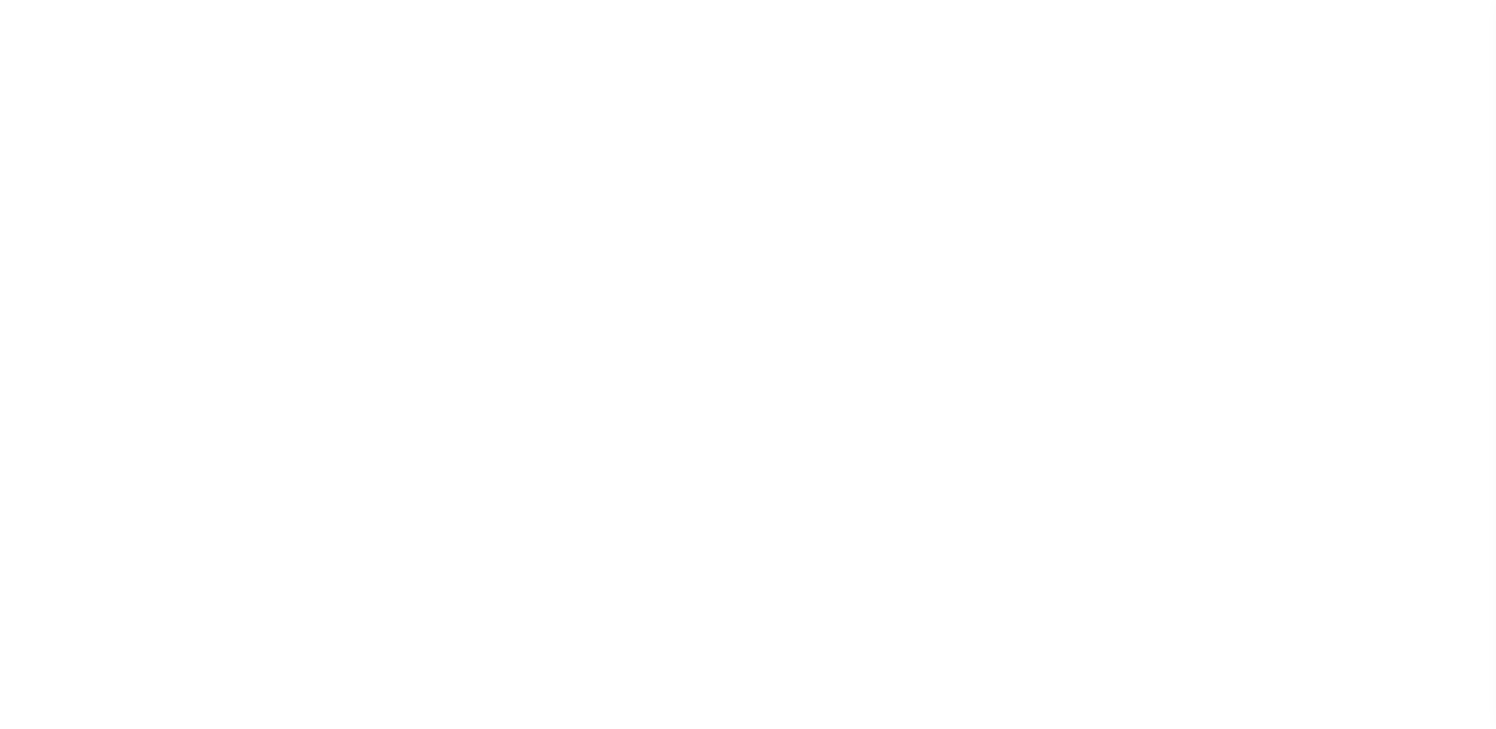
select select "22"
select select "false"
select select
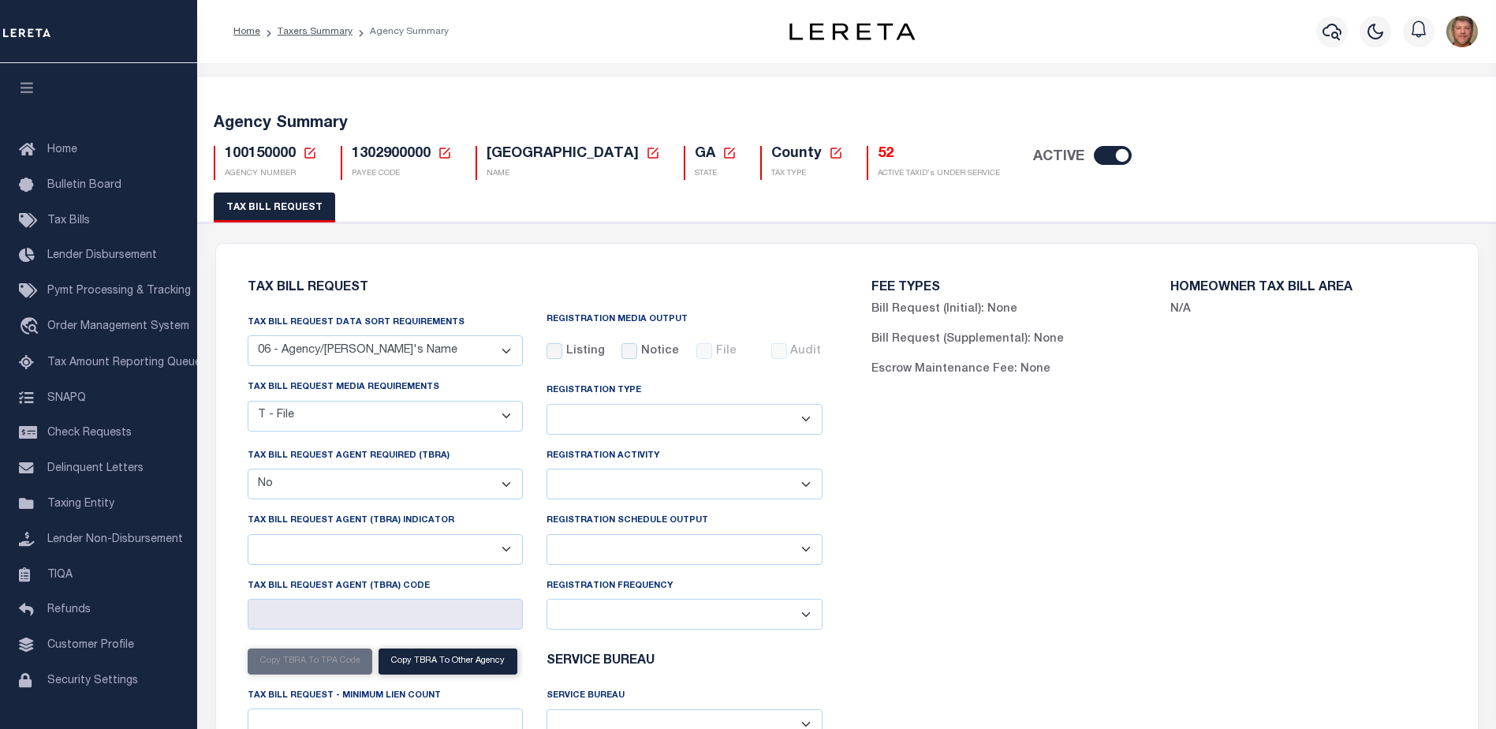
click at [611, 554] on select "Delta File Full File" at bounding box center [684, 549] width 276 height 31
select select "1"
click at [546, 536] on select "Delta File Full File" at bounding box center [684, 549] width 276 height 31
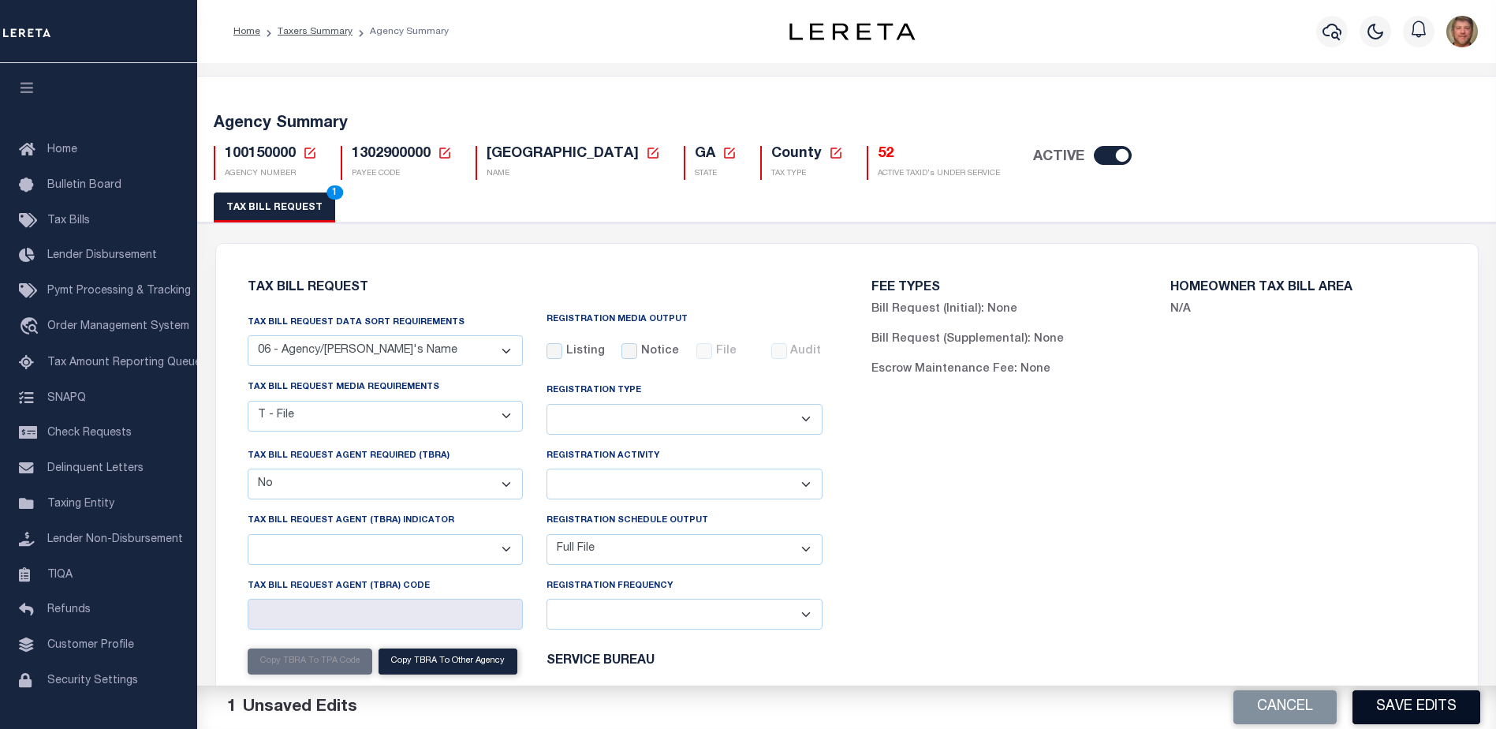
click at [1425, 696] on button "Save Edits" at bounding box center [1416, 707] width 128 height 34
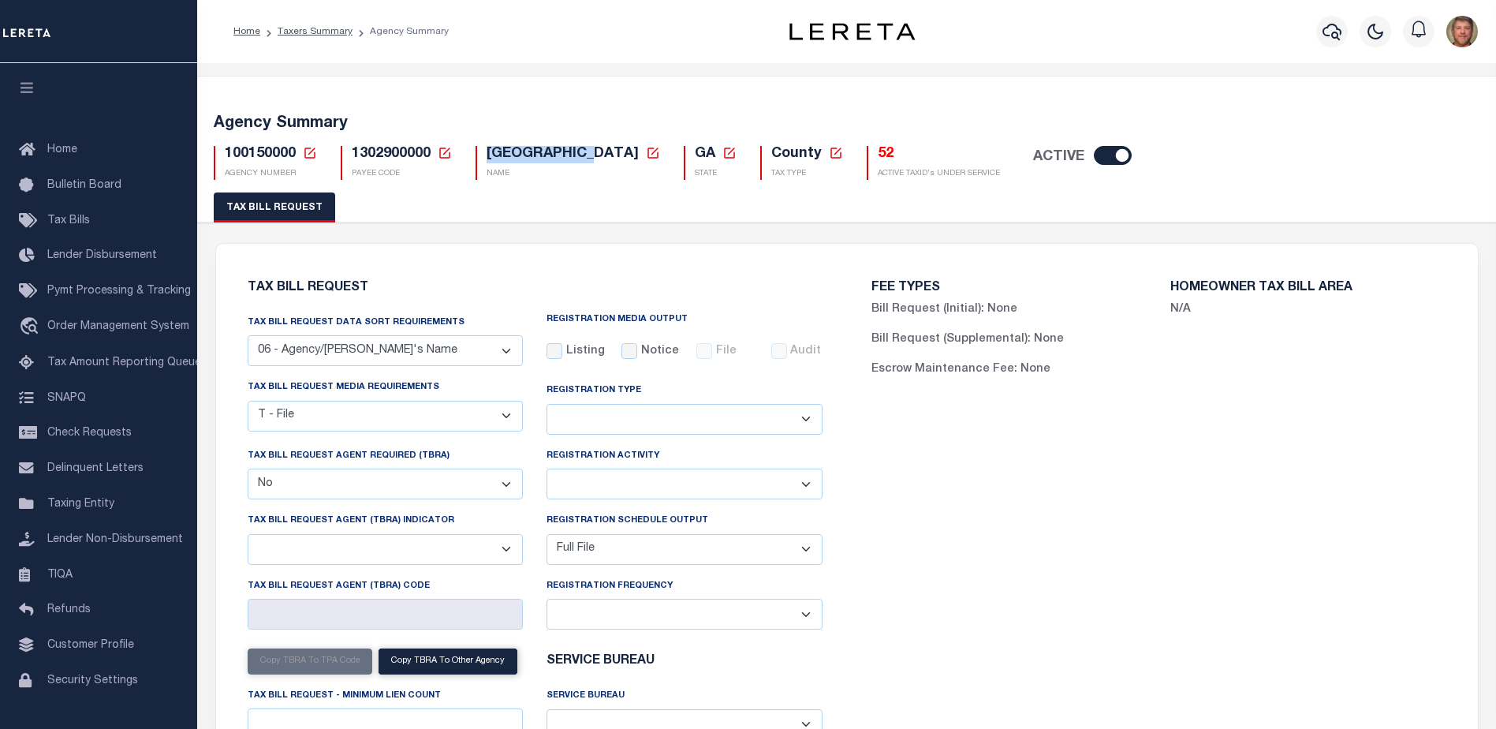
drag, startPoint x: 486, startPoint y: 151, endPoint x: 598, endPoint y: 154, distance: 112.0
click at [598, 154] on h5 "BRYAN COUNTY New Agency Name Cancel Save" at bounding box center [572, 154] width 173 height 17
click at [878, 152] on h5 "52" at bounding box center [939, 154] width 122 height 17
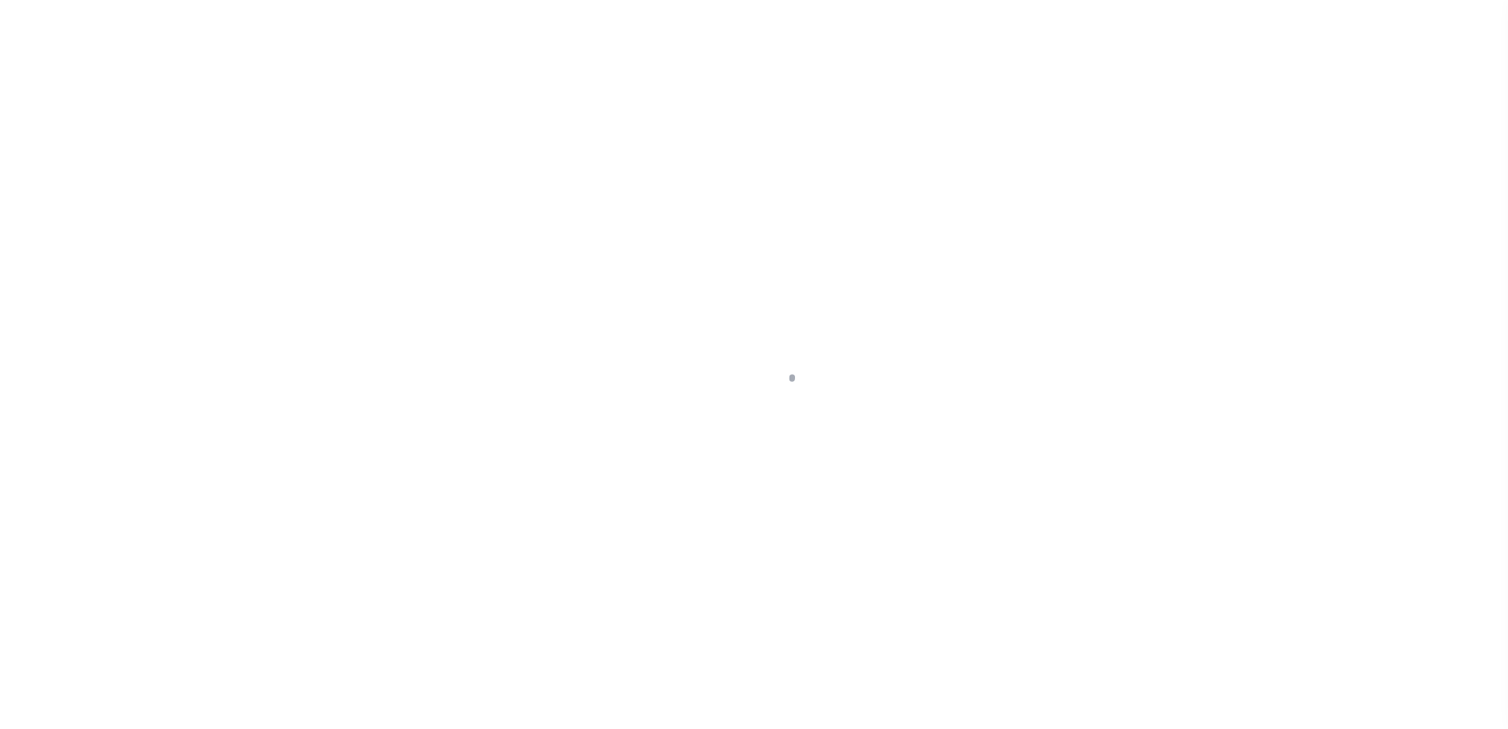
select select "100"
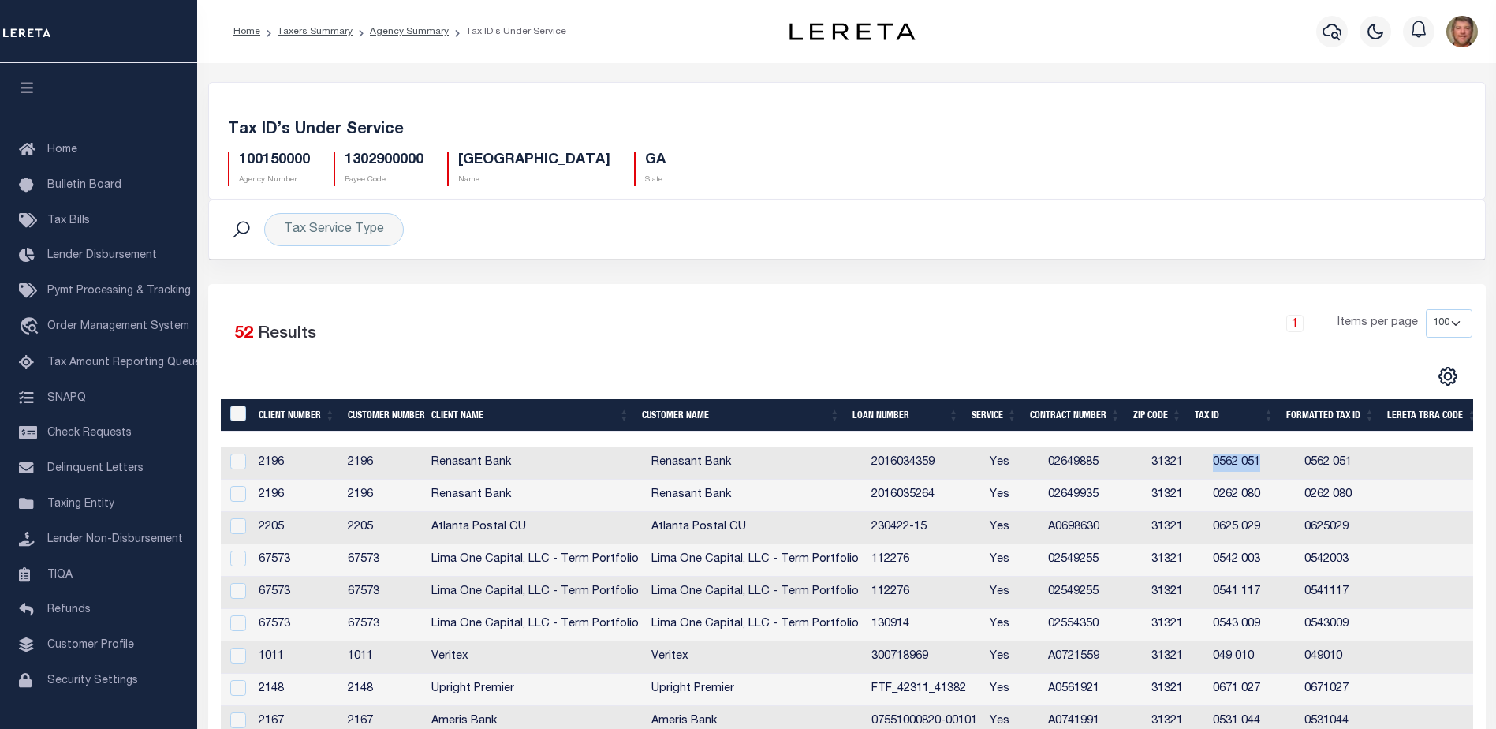
drag, startPoint x: 1198, startPoint y: 465, endPoint x: 1244, endPoint y: 464, distance: 46.5
click at [1244, 464] on td "0562 051" at bounding box center [1251, 463] width 91 height 32
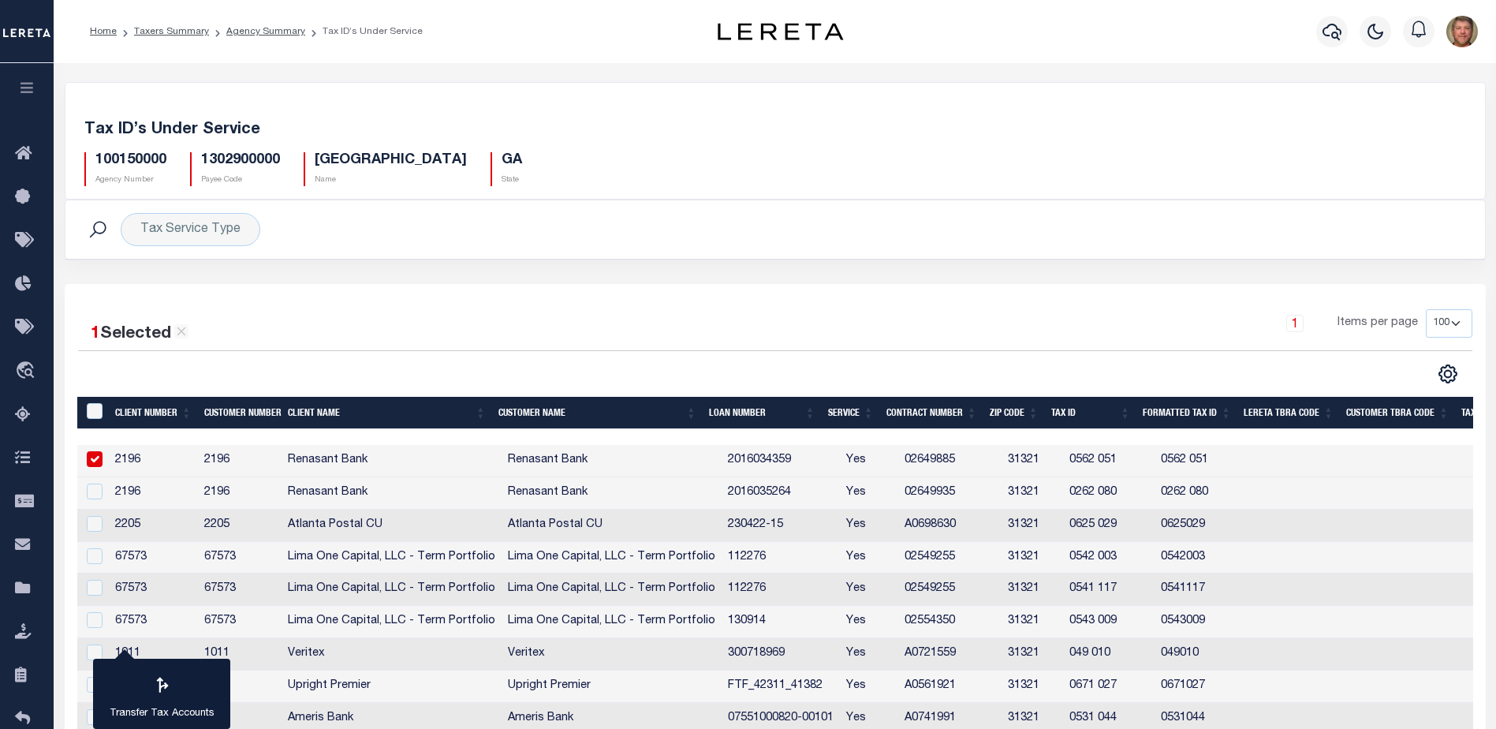
drag, startPoint x: 1237, startPoint y: 464, endPoint x: 1056, endPoint y: 471, distance: 181.5
click at [1063, 471] on td "0562 051" at bounding box center [1108, 461] width 91 height 32
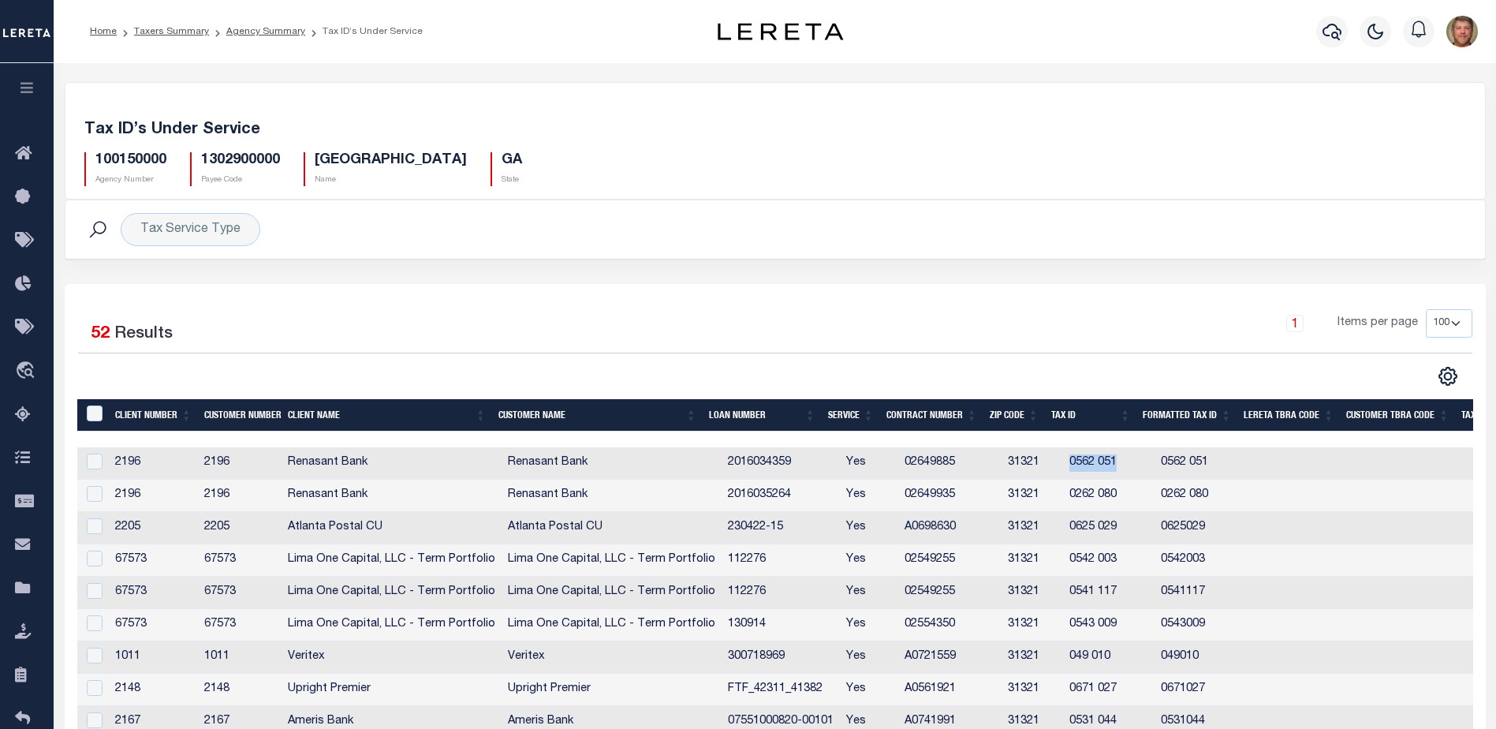
drag, startPoint x: 1055, startPoint y: 462, endPoint x: 1098, endPoint y: 467, distance: 43.6
click at [1098, 467] on td "0562 051" at bounding box center [1108, 463] width 91 height 32
checkbox input "true"
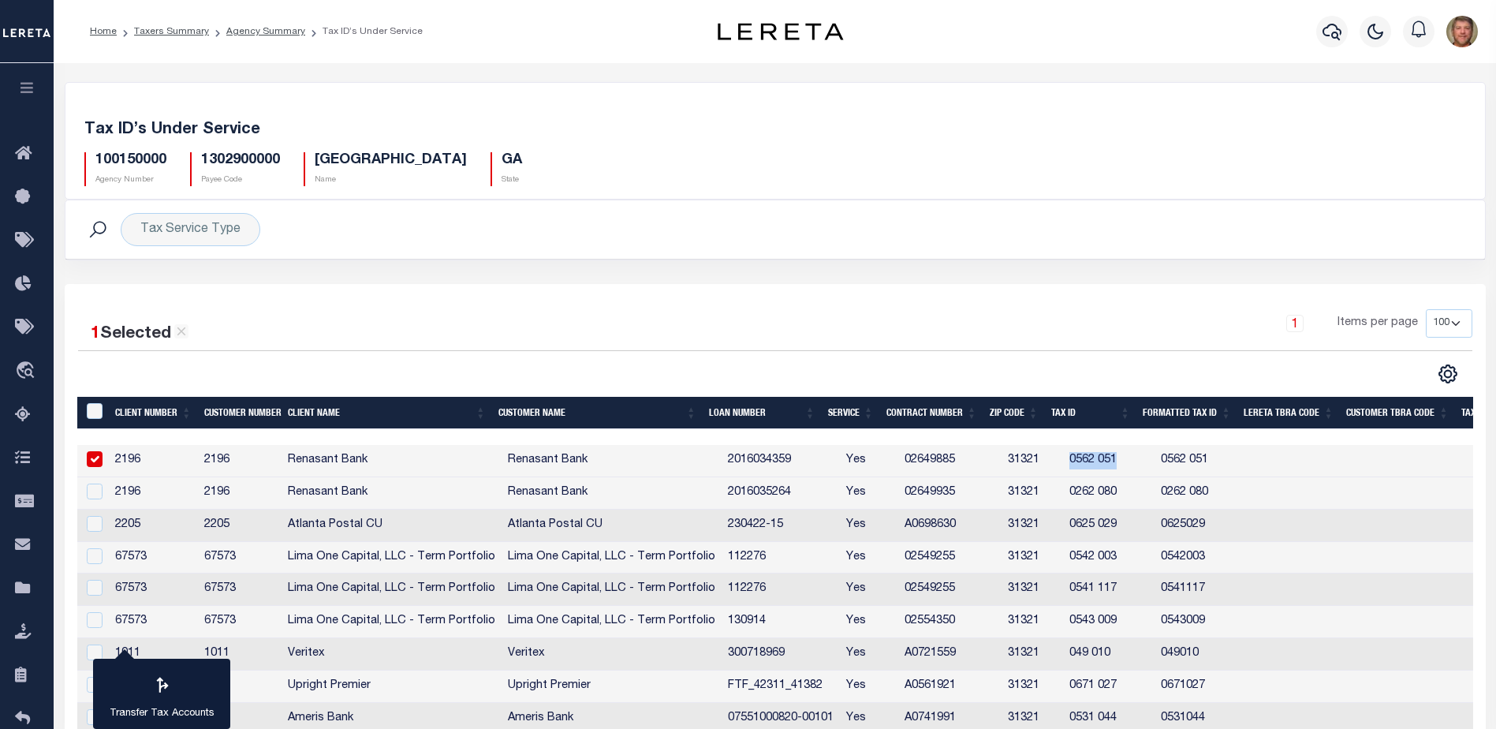
copy td "0562 051"
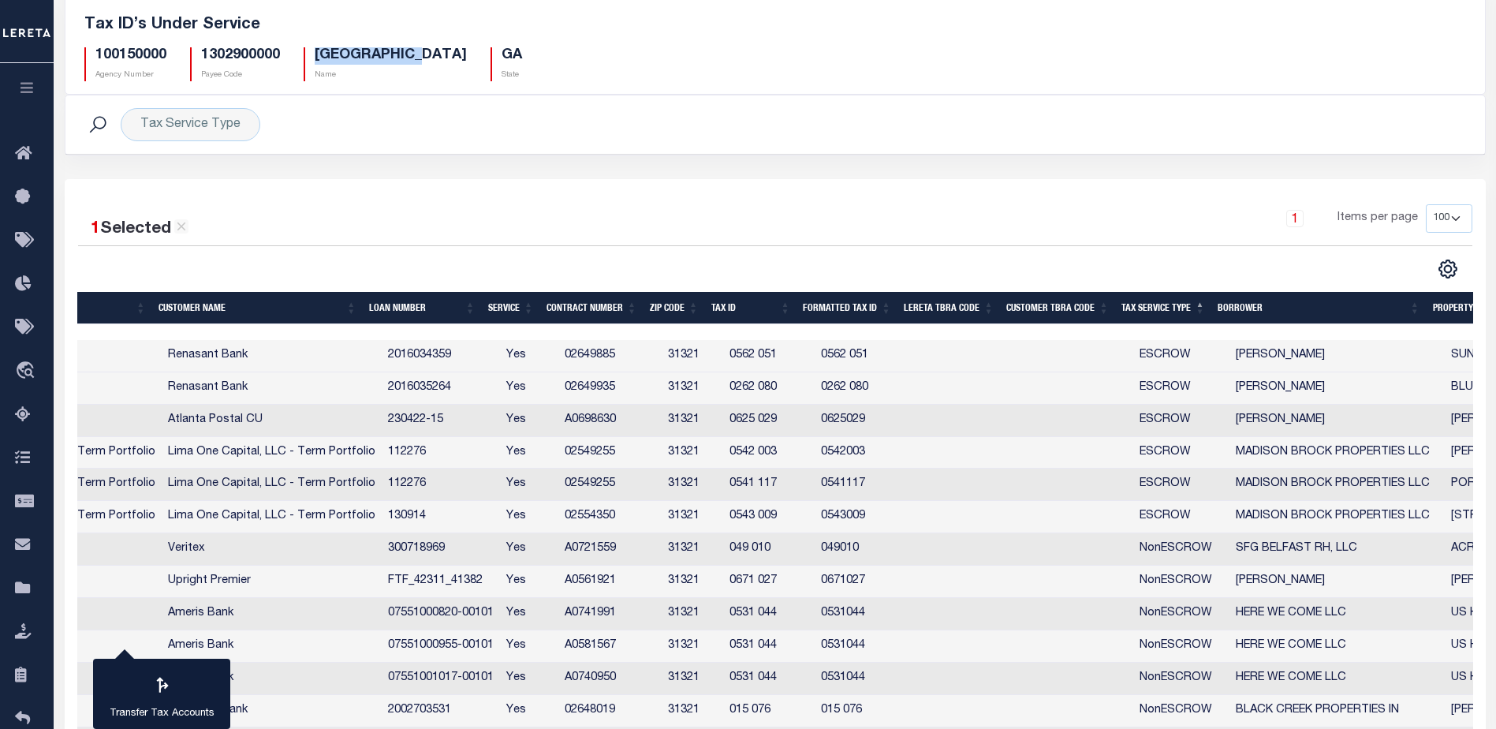
drag, startPoint x: 315, startPoint y: 54, endPoint x: 424, endPoint y: 56, distance: 108.8
click at [424, 56] on h5 "BRYAN COUNTY" at bounding box center [391, 55] width 152 height 17
copy h5 "BRYAN COUNTY"
click at [135, 52] on h5 "100150000" at bounding box center [130, 55] width 71 height 17
drag, startPoint x: 24, startPoint y: 677, endPoint x: 24, endPoint y: 666, distance: 10.3
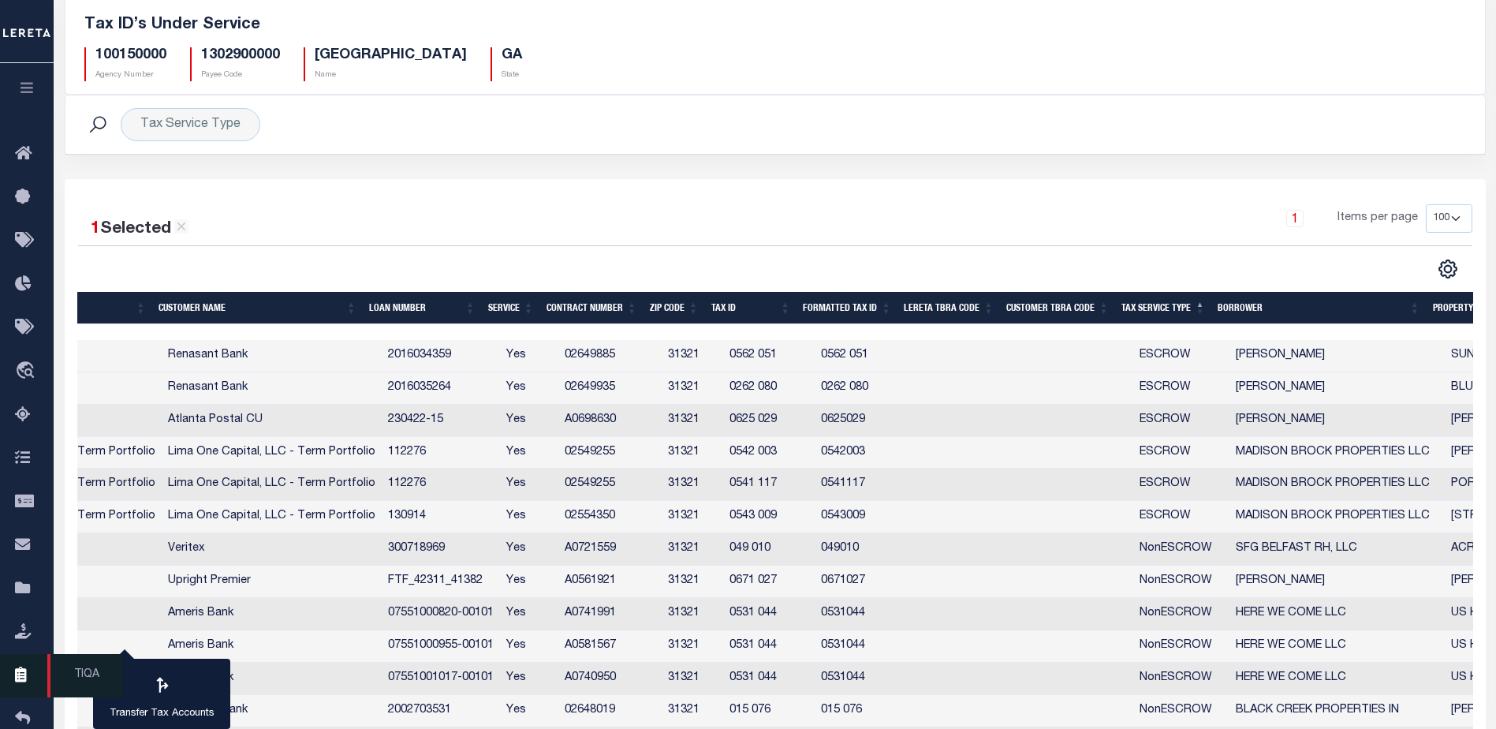
click at [24, 675] on icon at bounding box center [27, 675] width 25 height 20
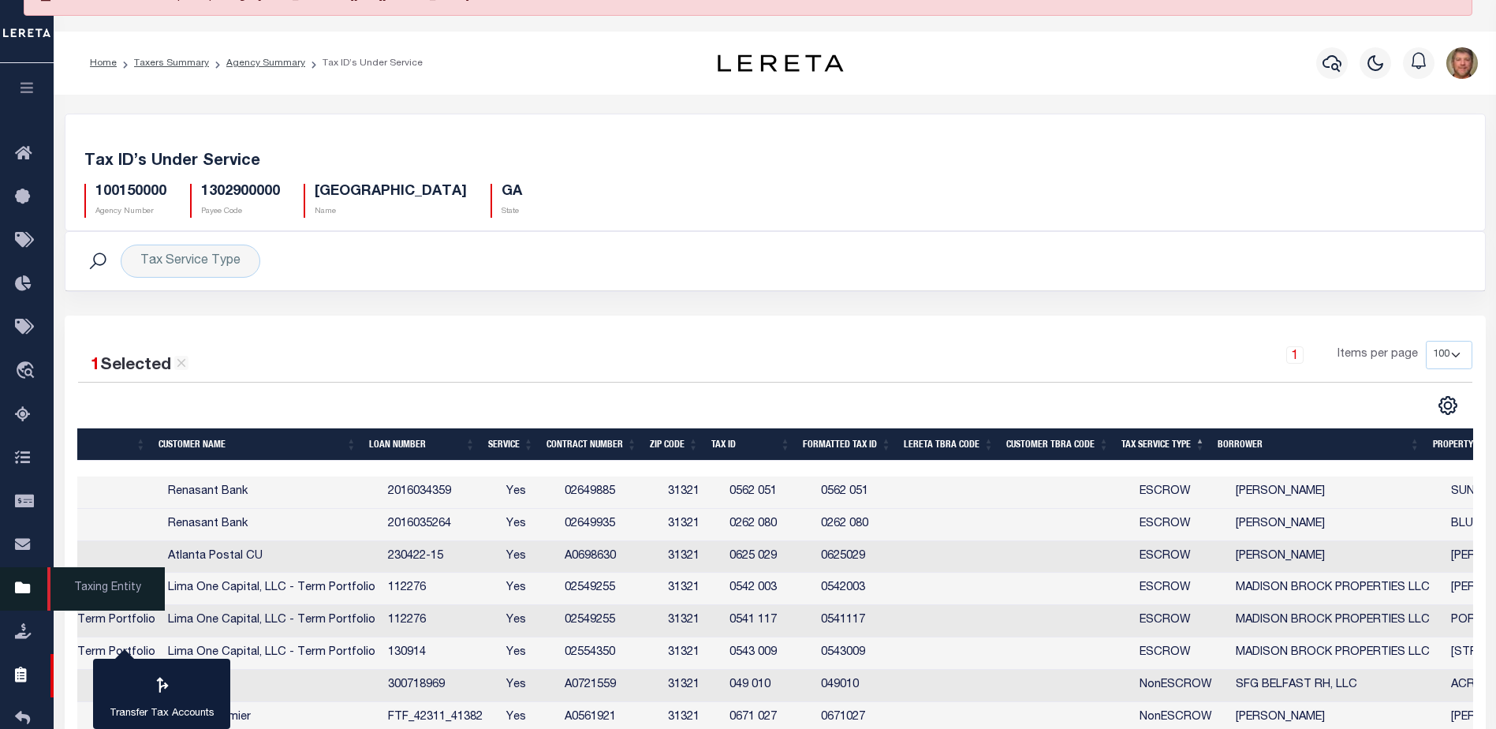
click at [25, 598] on icon at bounding box center [27, 589] width 25 height 20
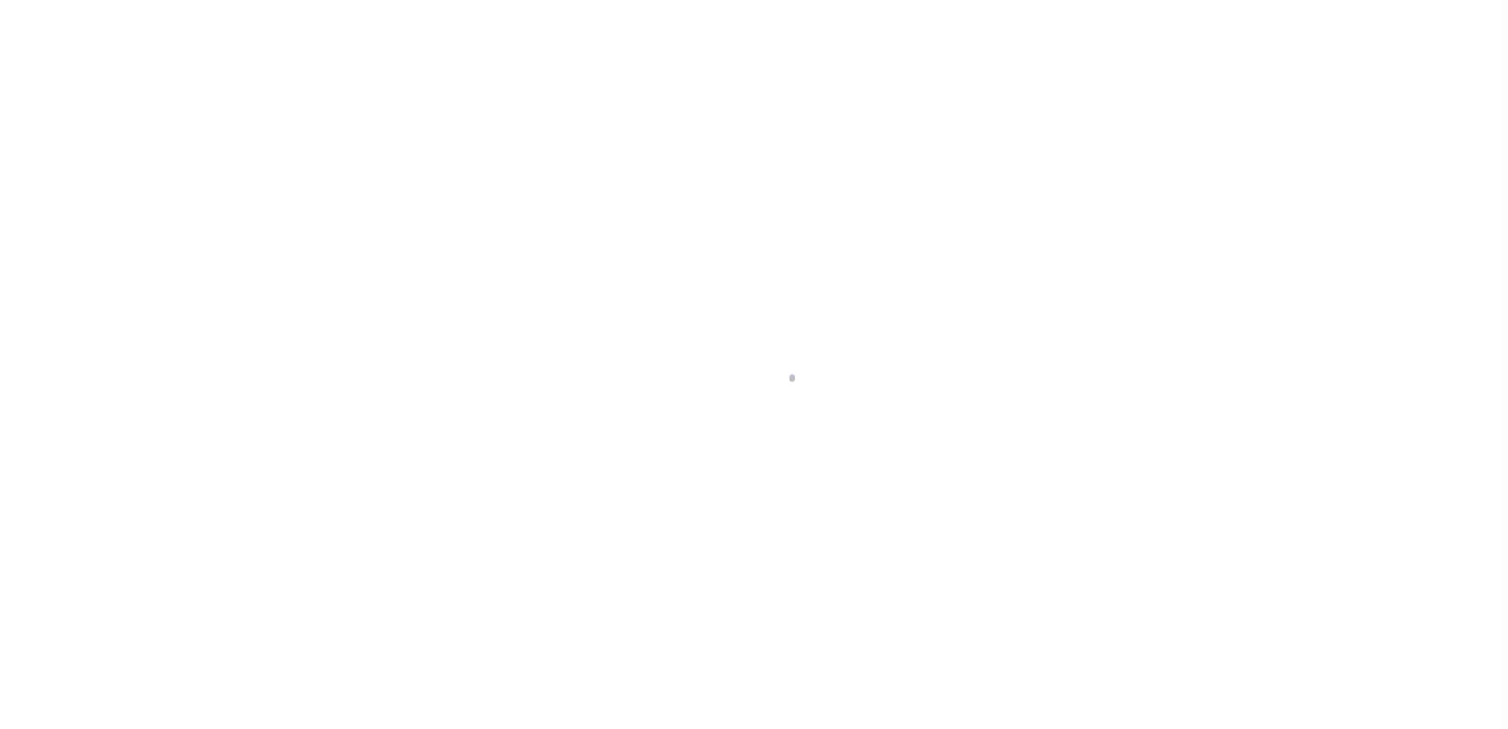
select select
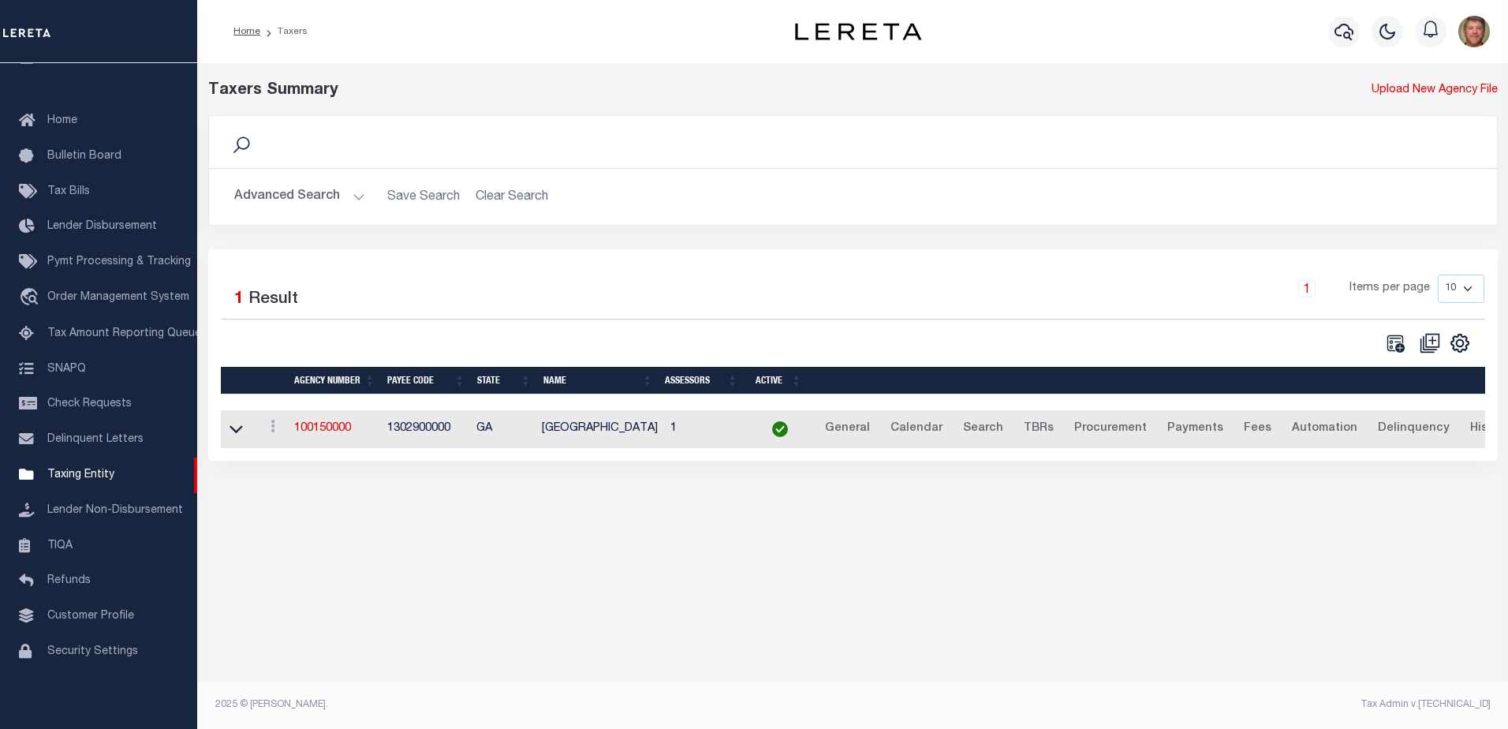
click at [358, 194] on button "Advanced Search" at bounding box center [299, 196] width 131 height 31
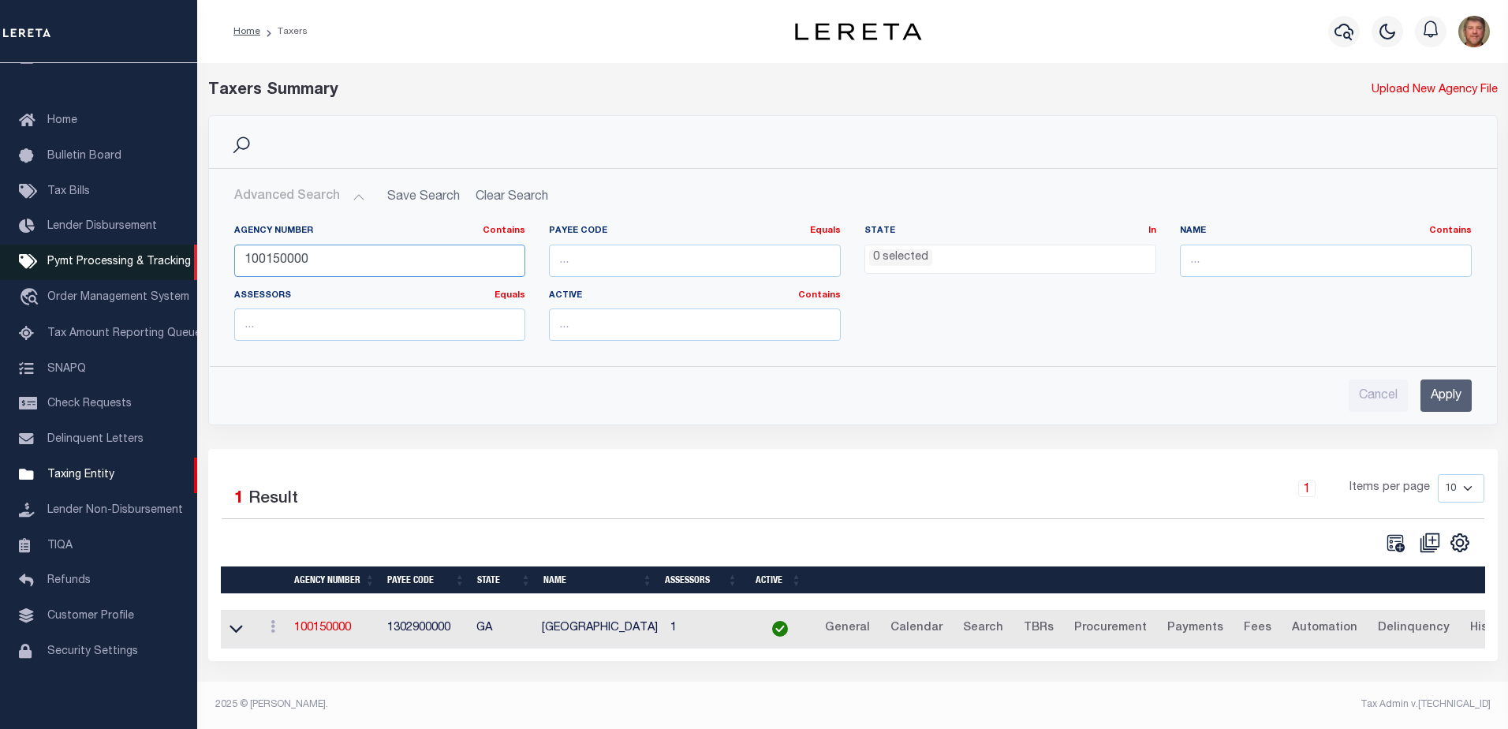
drag, startPoint x: 334, startPoint y: 259, endPoint x: 160, endPoint y: 270, distance: 173.8
click at [160, 270] on div "Home Taxers Profile" at bounding box center [754, 359] width 1508 height 719
type input "100210000"
click at [1445, 393] on input "Apply" at bounding box center [1445, 395] width 51 height 32
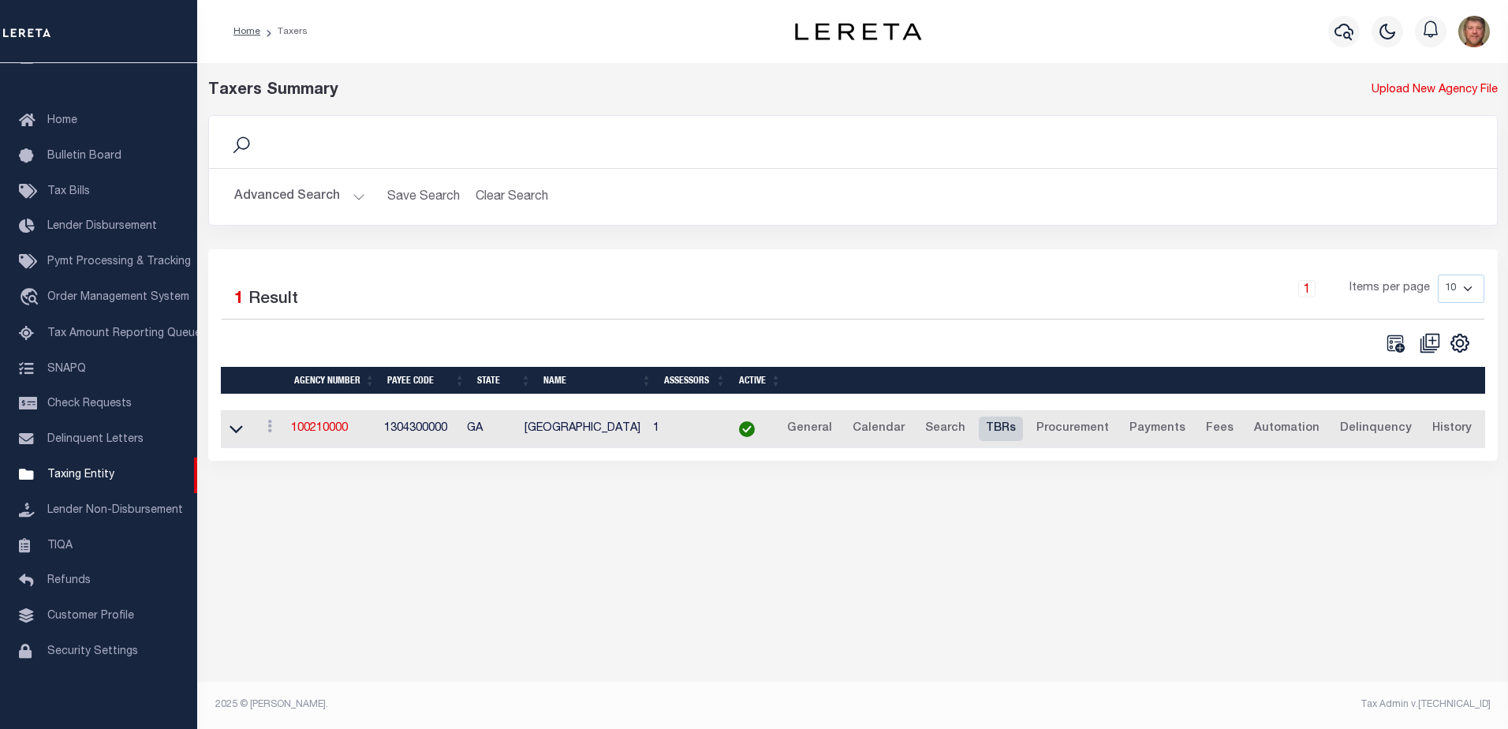
click at [1011, 429] on link "TBRs" at bounding box center [1001, 428] width 44 height 25
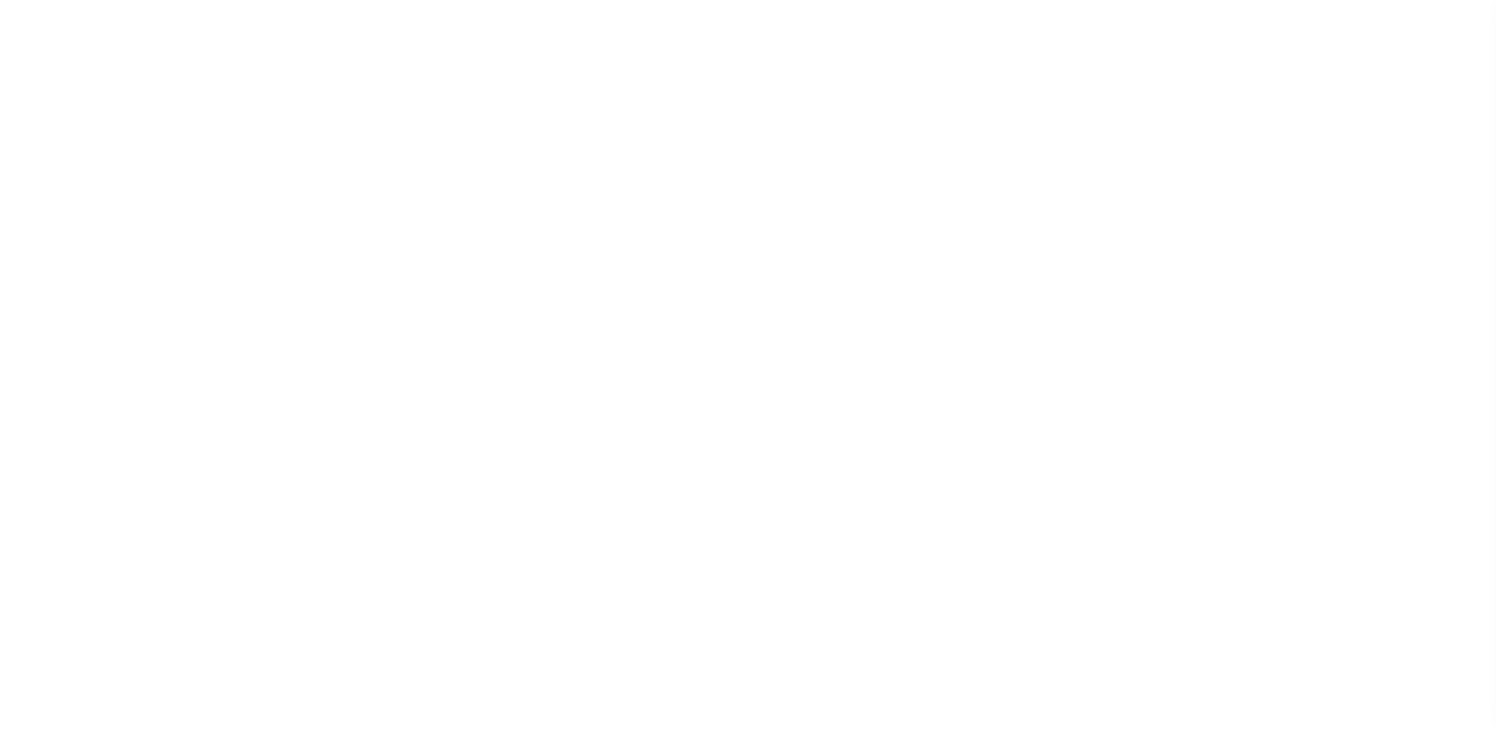
checkbox input "false"
select select "22"
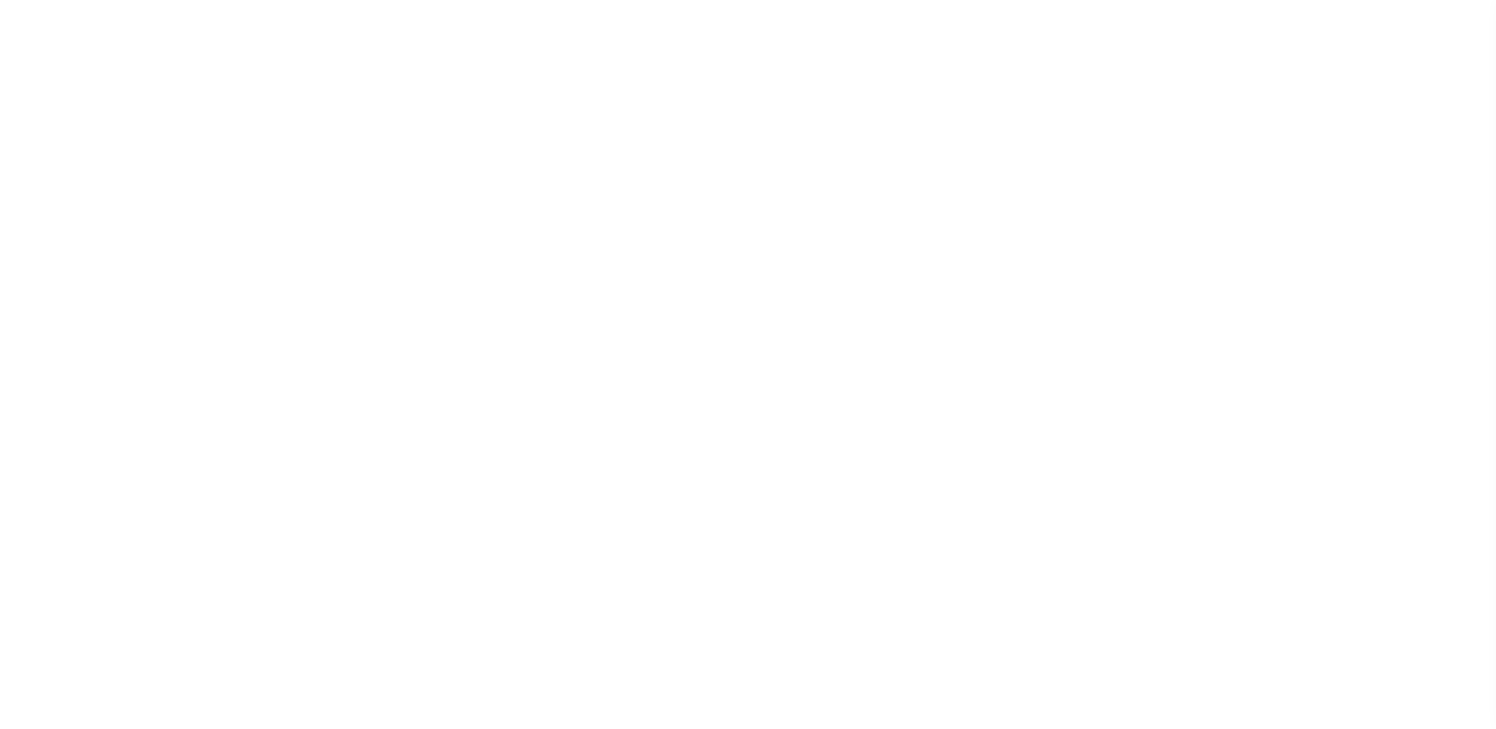
select select "false"
select select
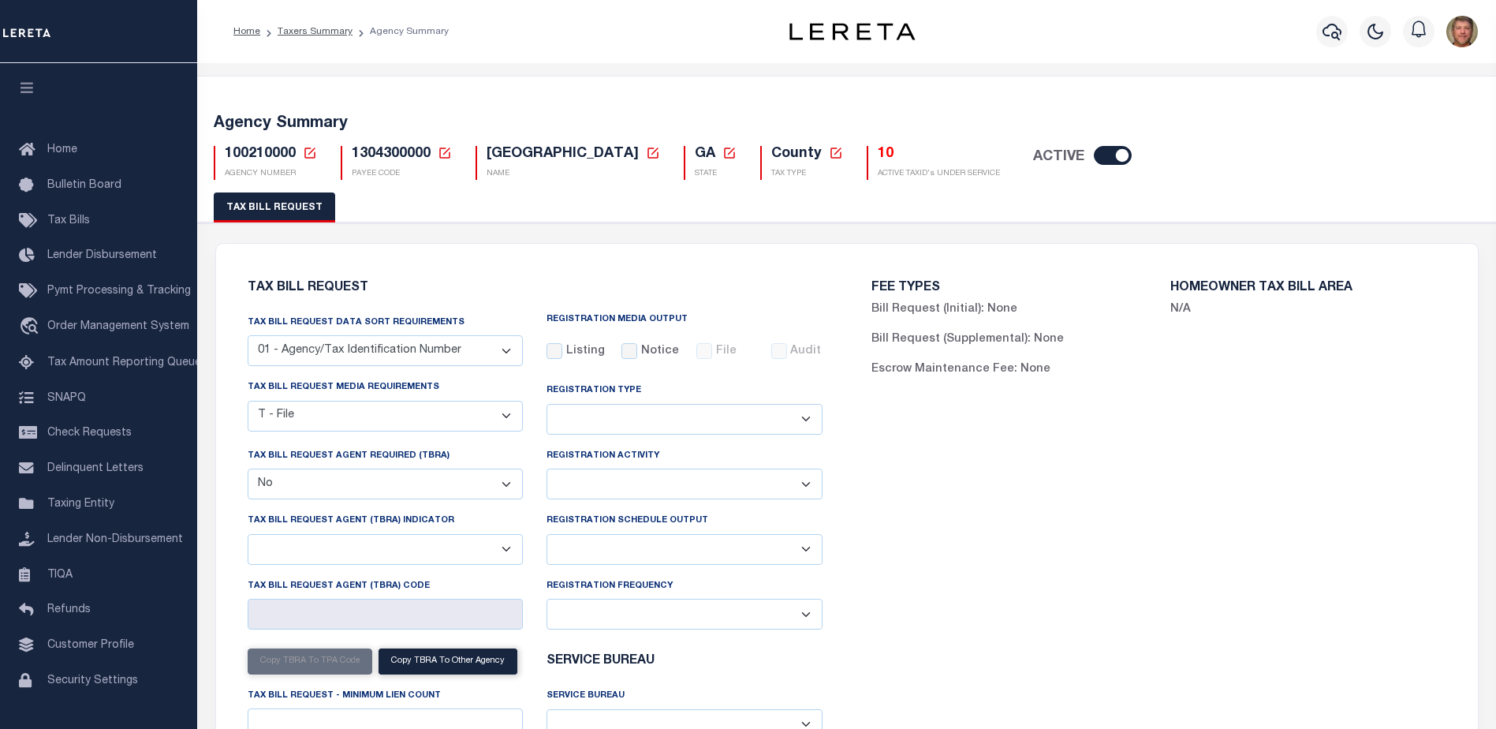
click at [594, 548] on select "Delta File Full File" at bounding box center [684, 549] width 276 height 31
select select "1"
click at [546, 536] on select "Delta File Full File" at bounding box center [684, 549] width 276 height 31
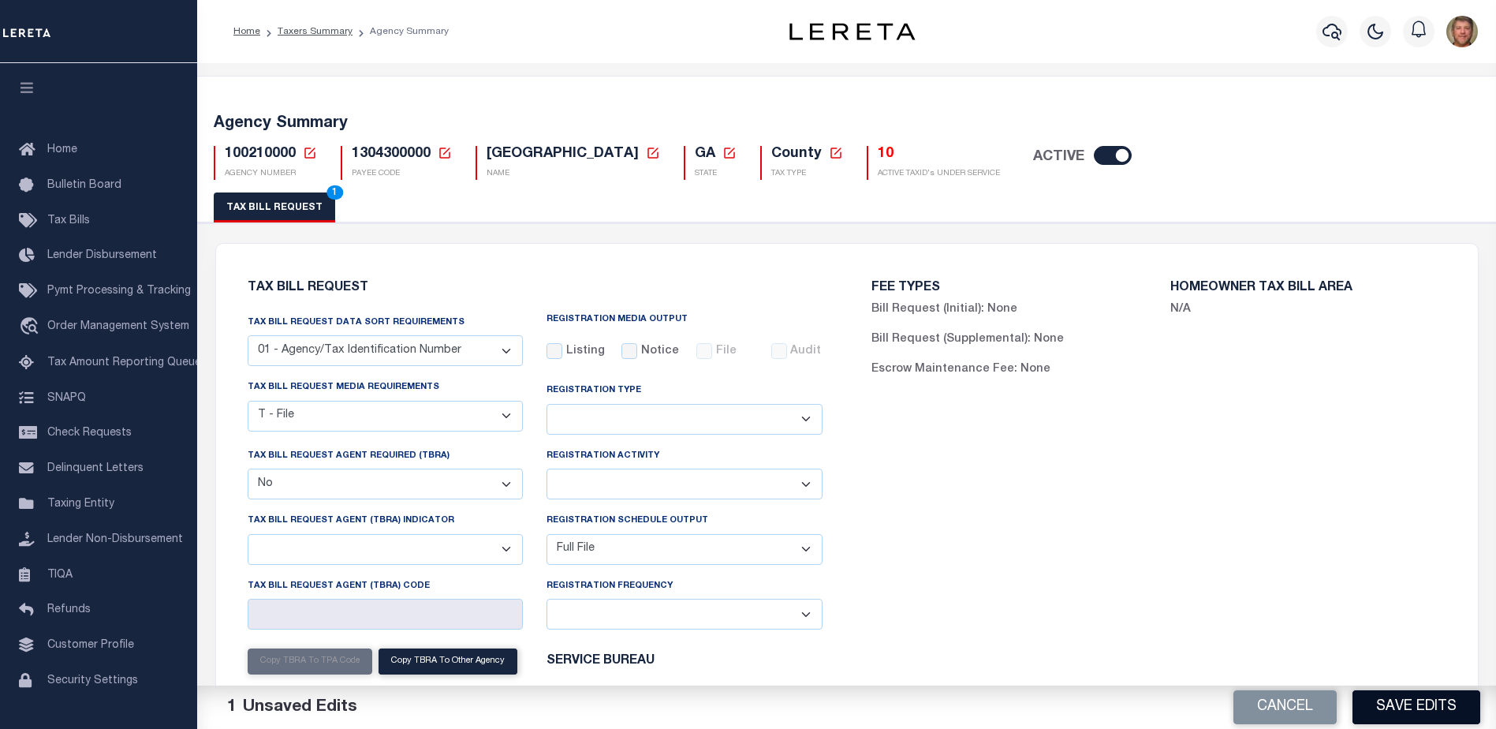
click at [1389, 700] on button "Save Edits" at bounding box center [1416, 707] width 128 height 34
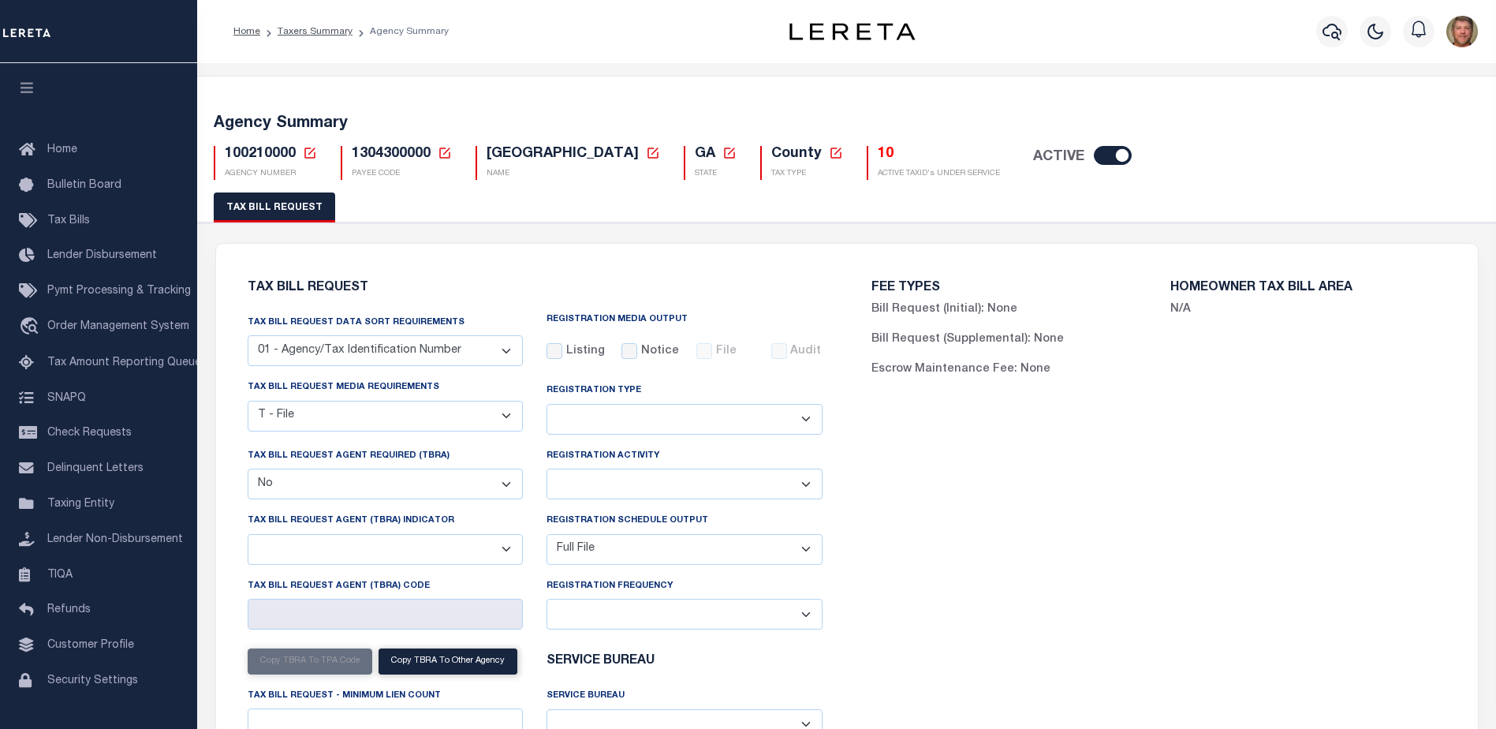
click at [488, 151] on span "CANDLER COUNTY" at bounding box center [562, 154] width 152 height 14
drag, startPoint x: 488, startPoint y: 151, endPoint x: 617, endPoint y: 153, distance: 128.5
click at [617, 153] on span "CANDLER COUNTY" at bounding box center [562, 154] width 152 height 14
copy span "CANDLER COUNTY"
click at [78, 509] on span "Taxing Entity" at bounding box center [80, 503] width 67 height 11
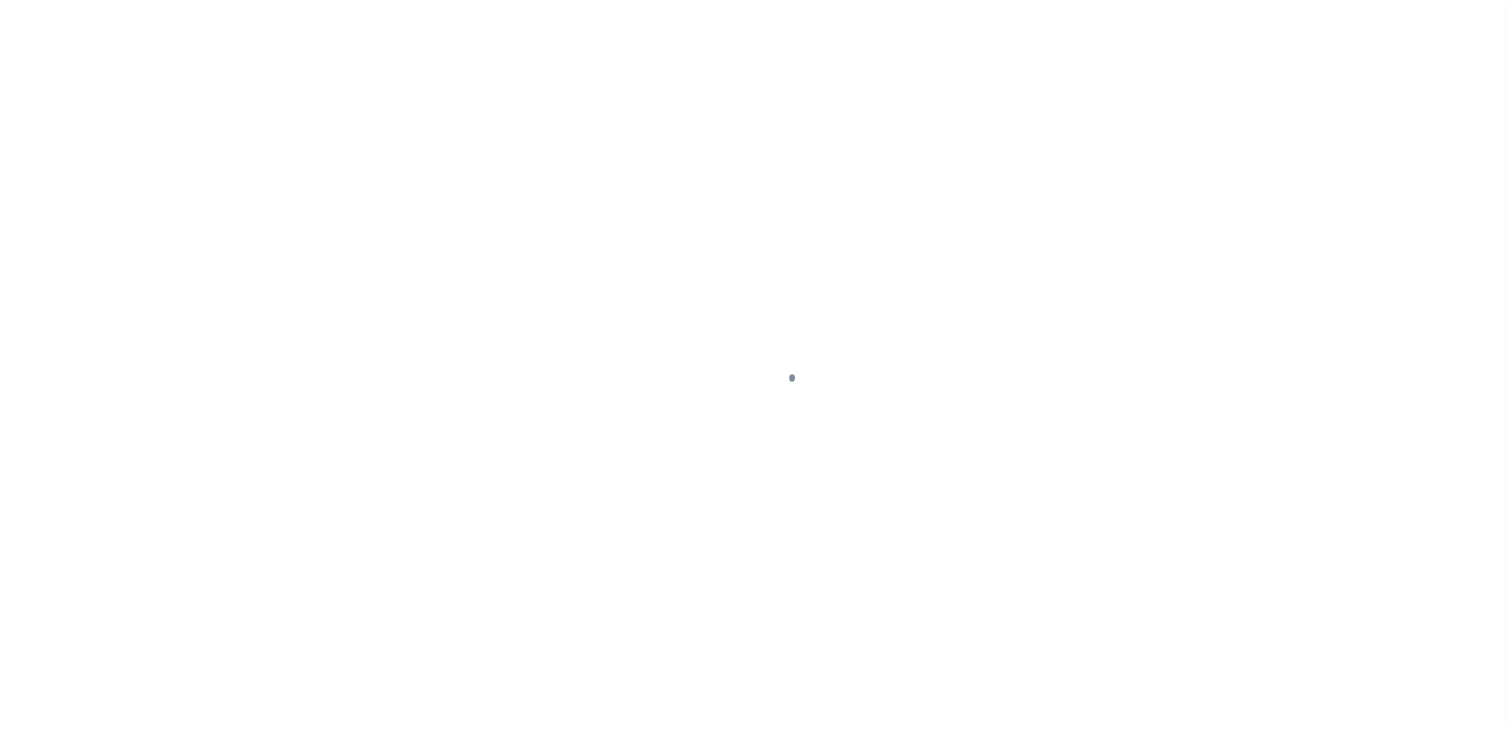
scroll to position [39, 0]
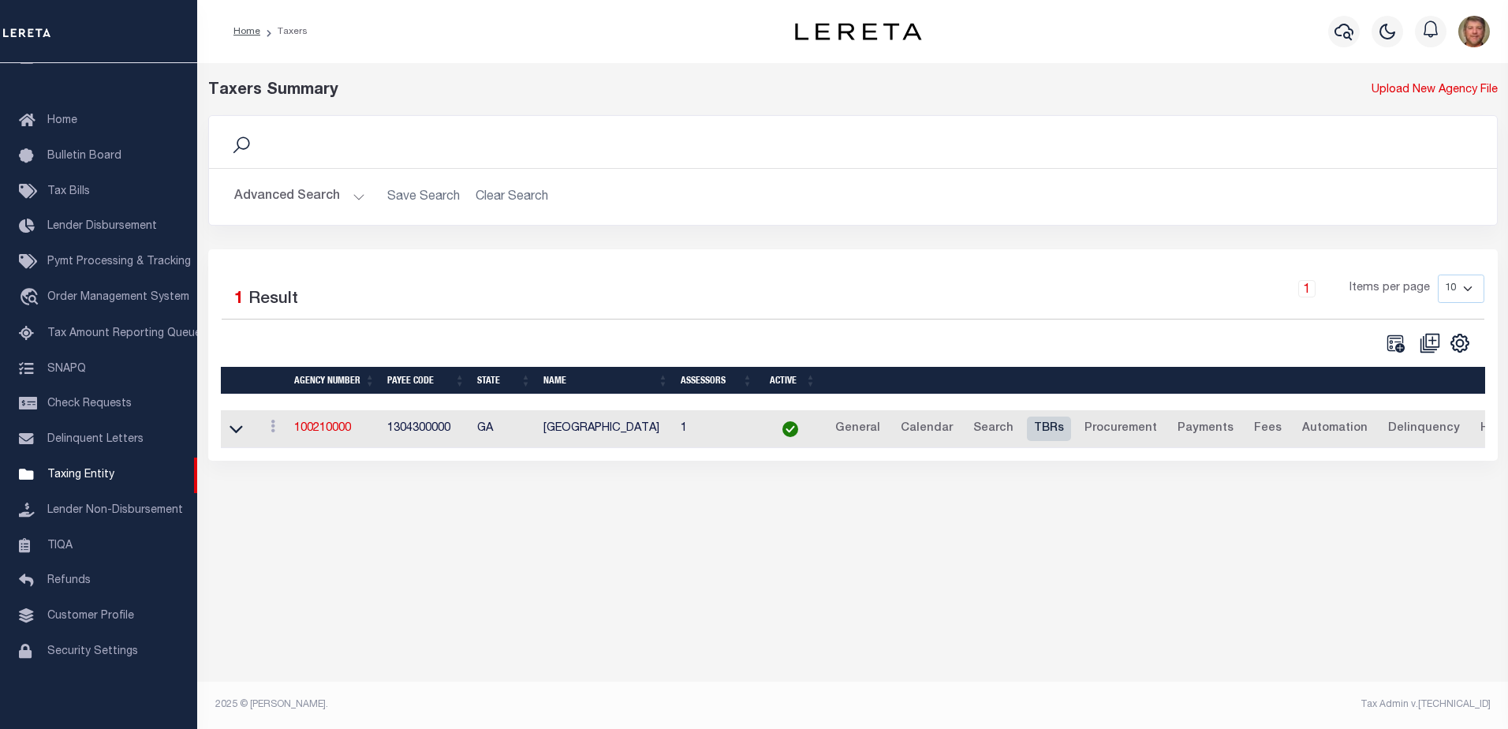
click at [1039, 425] on link "TBRs" at bounding box center [1049, 428] width 44 height 25
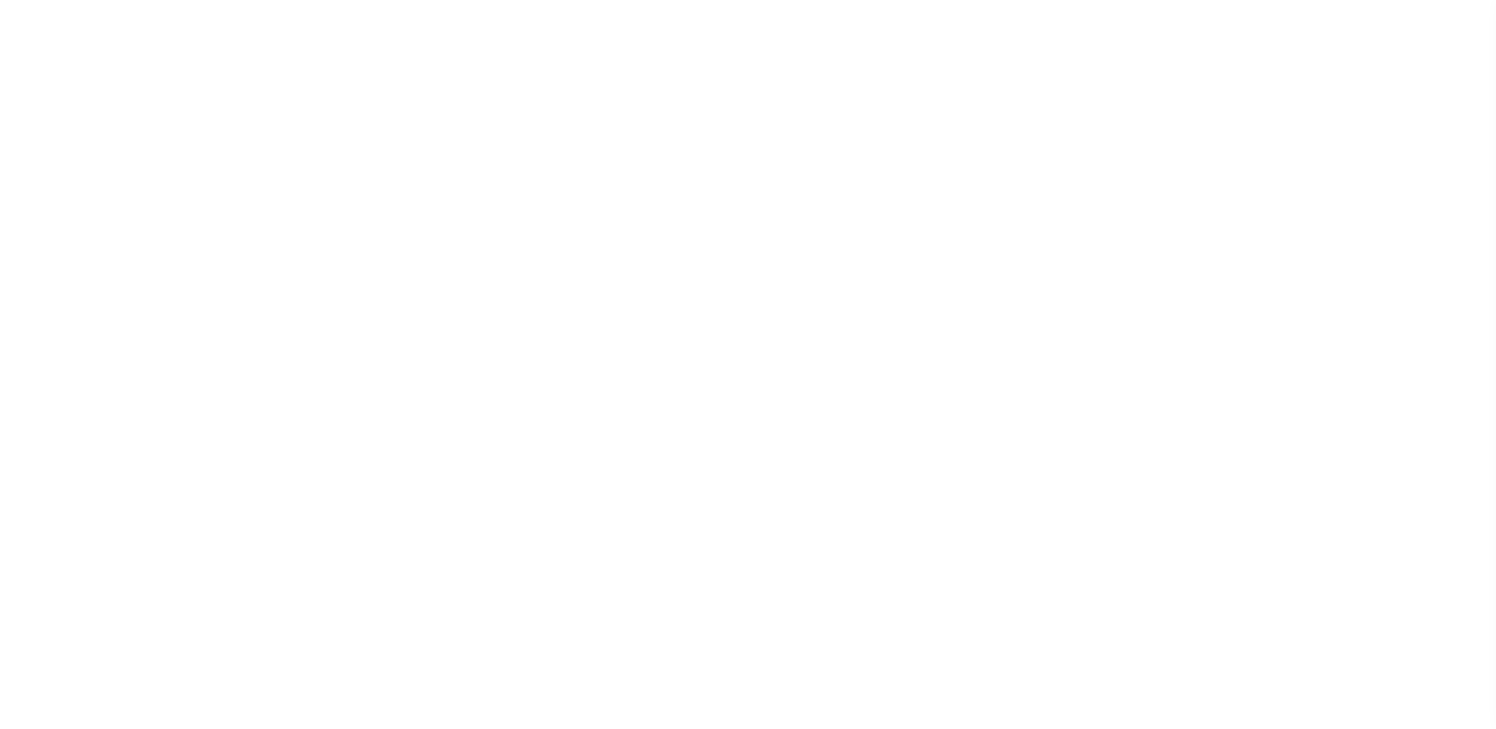
select select "22"
select select "false"
select select "1"
select select
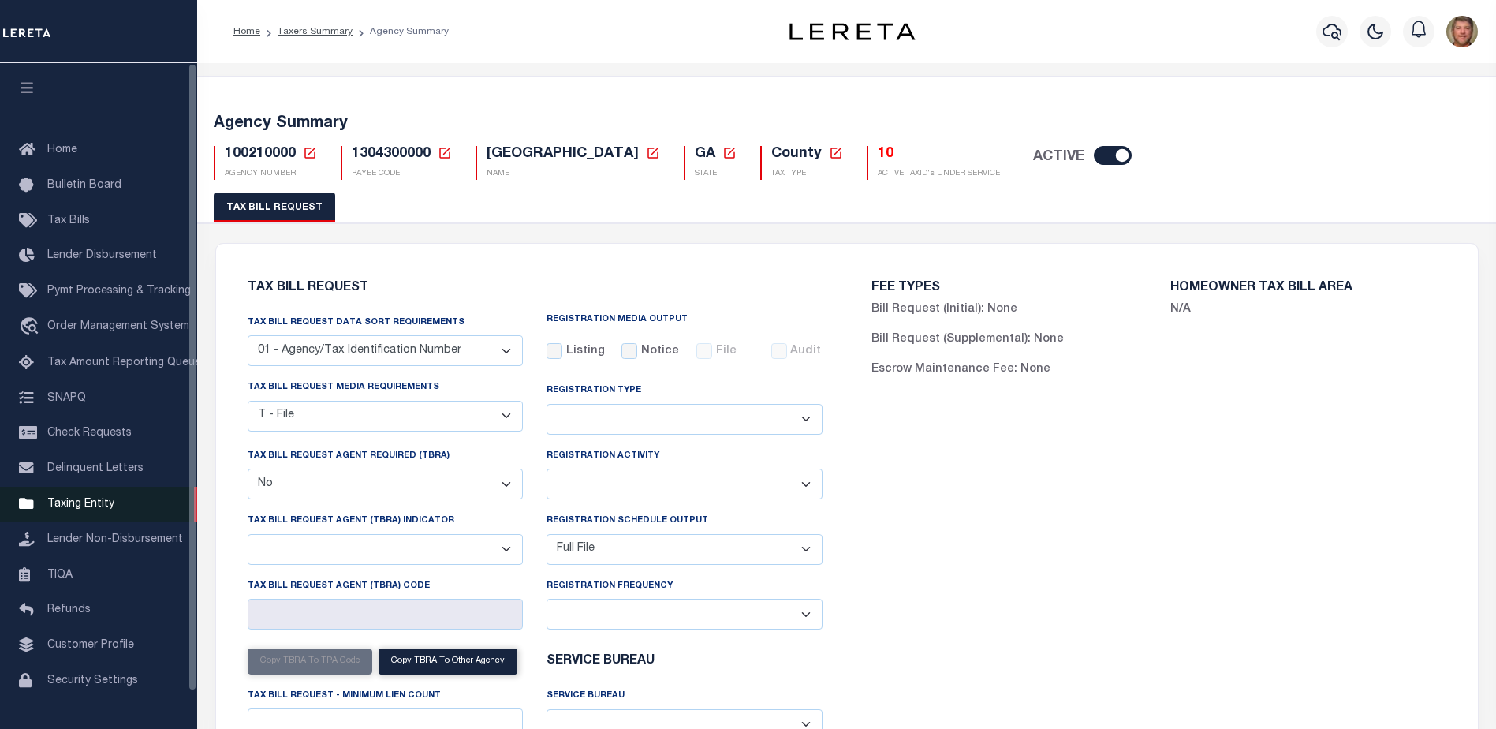
click at [59, 509] on span "Taxing Entity" at bounding box center [80, 503] width 67 height 11
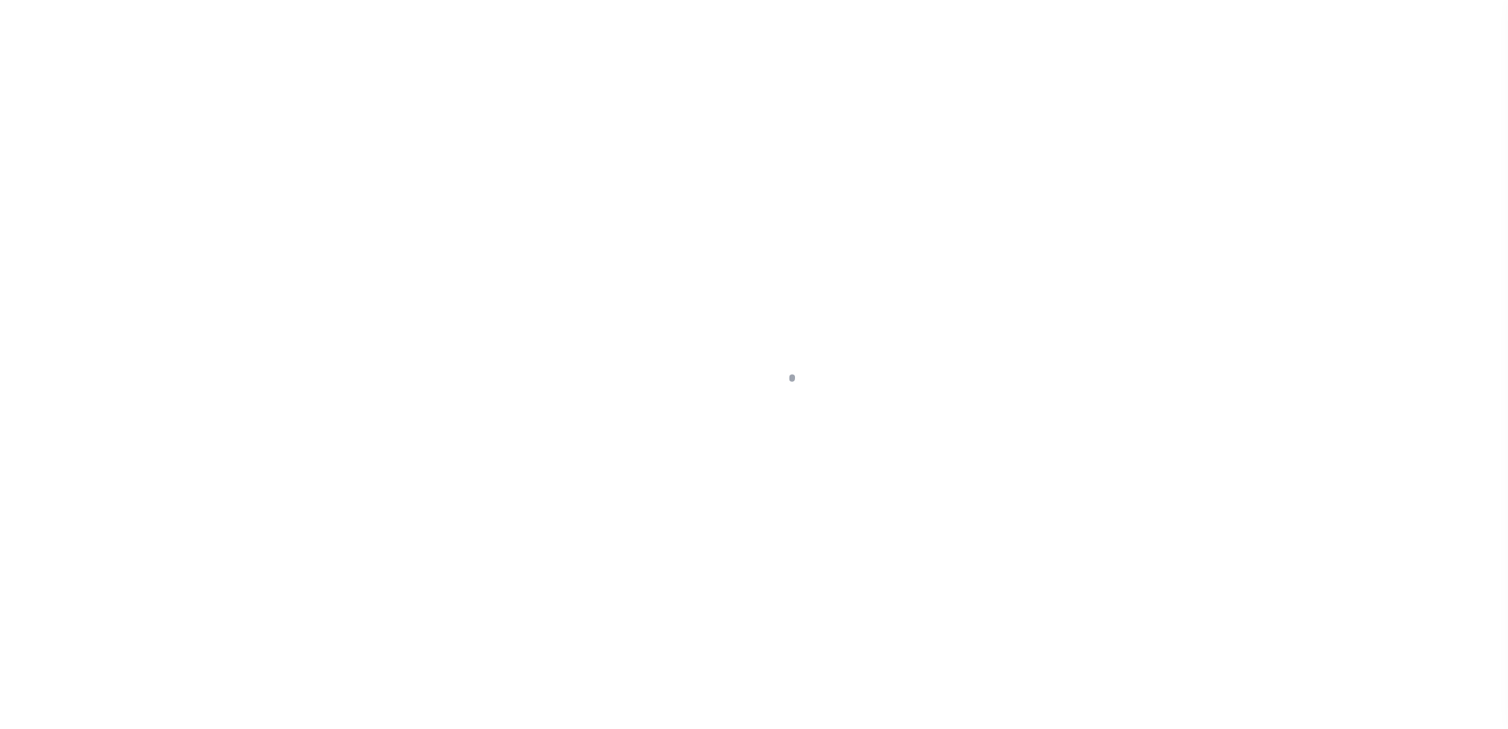
scroll to position [39, 0]
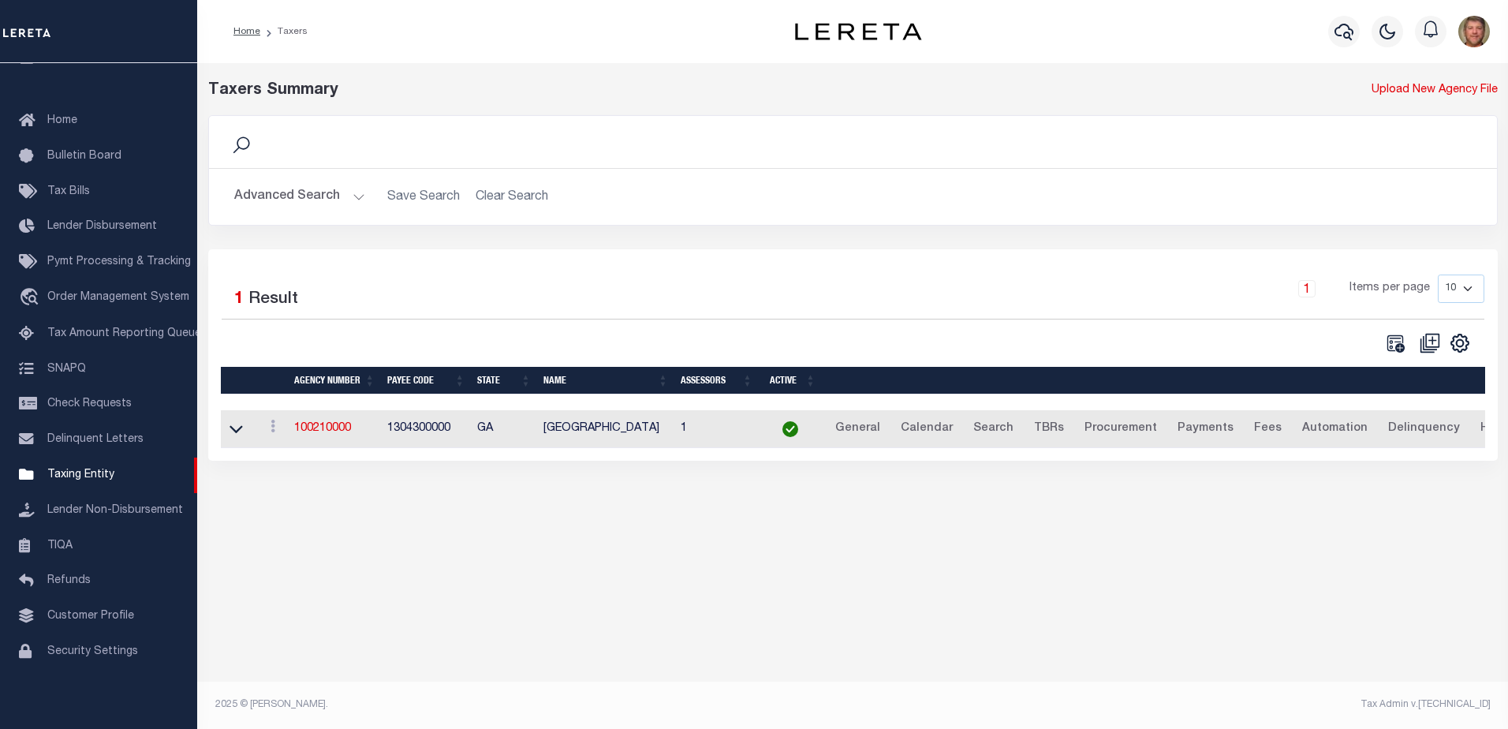
click at [356, 196] on button "Advanced Search" at bounding box center [299, 196] width 131 height 31
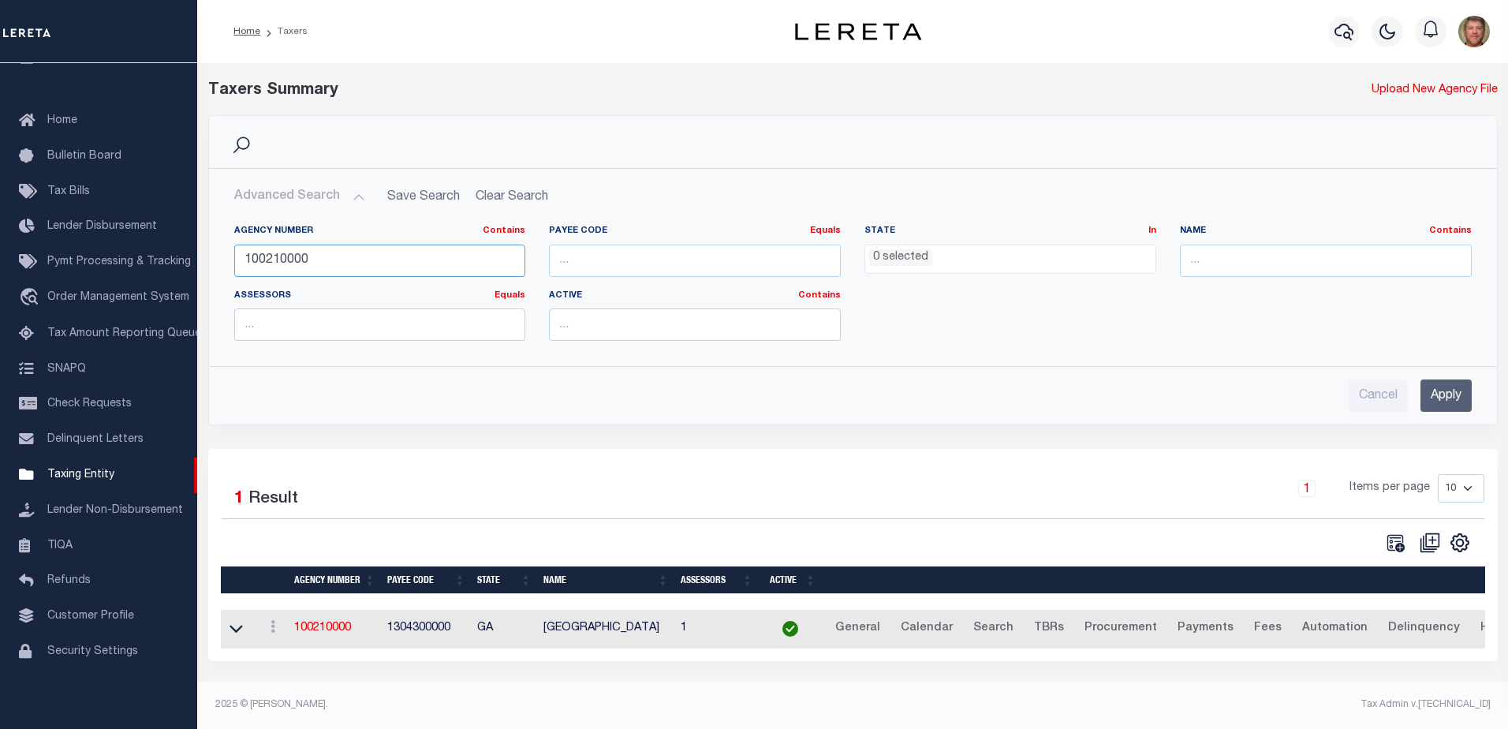
drag, startPoint x: 337, startPoint y: 254, endPoint x: 233, endPoint y: 258, distance: 103.4
click at [234, 258] on input "100210000" at bounding box center [380, 260] width 292 height 32
type input "100350000"
click at [1436, 399] on input "Apply" at bounding box center [1445, 395] width 51 height 32
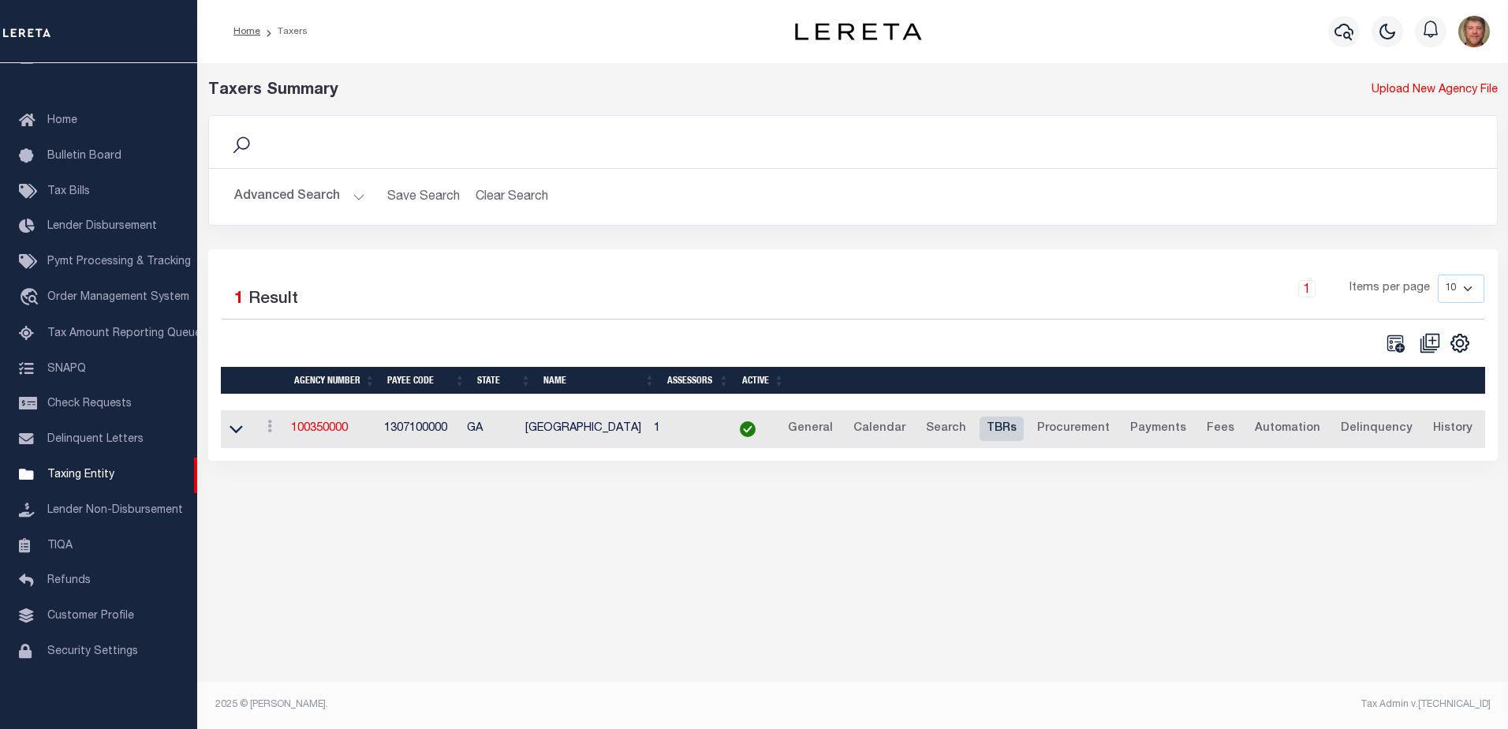
click at [1001, 430] on link "TBRs" at bounding box center [1001, 428] width 44 height 25
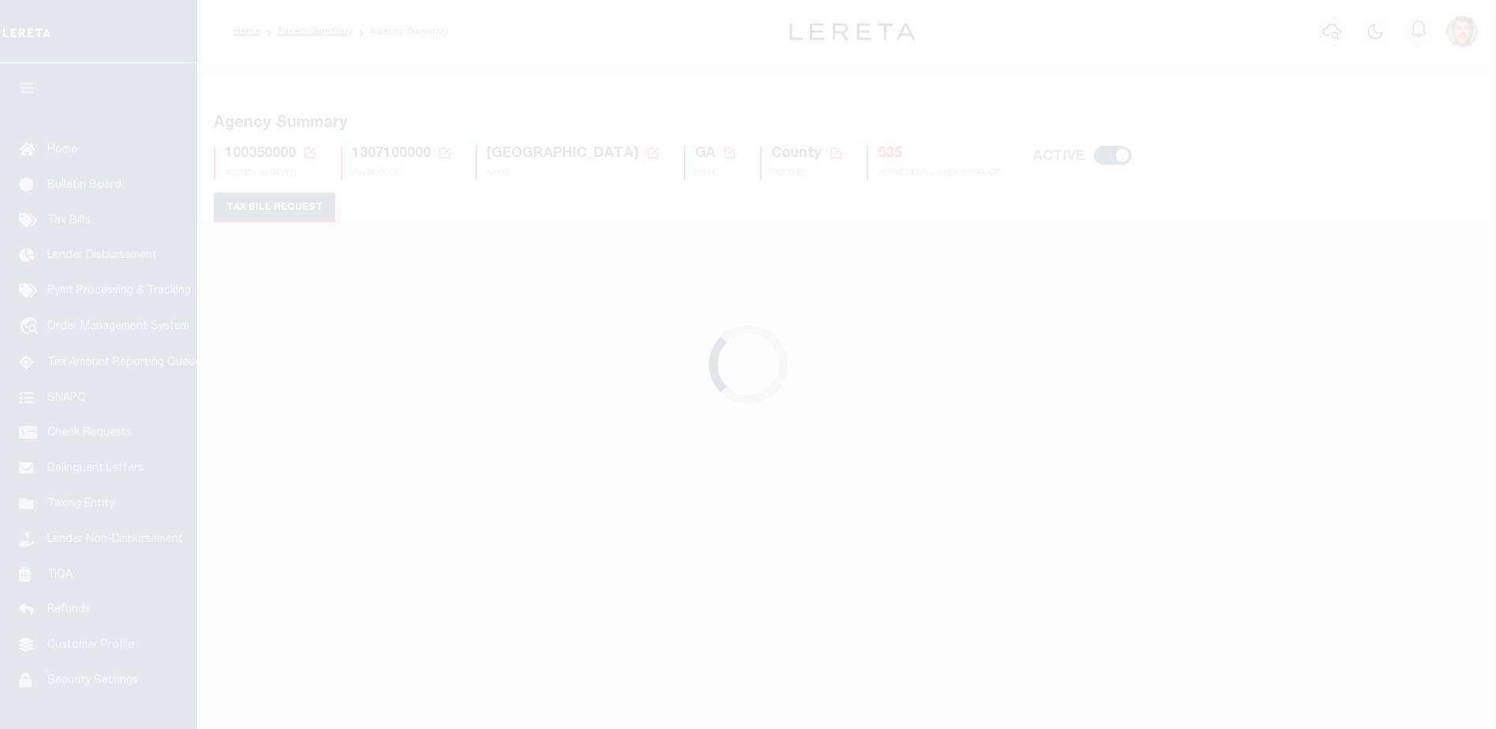
select select "29"
checkbox input "false"
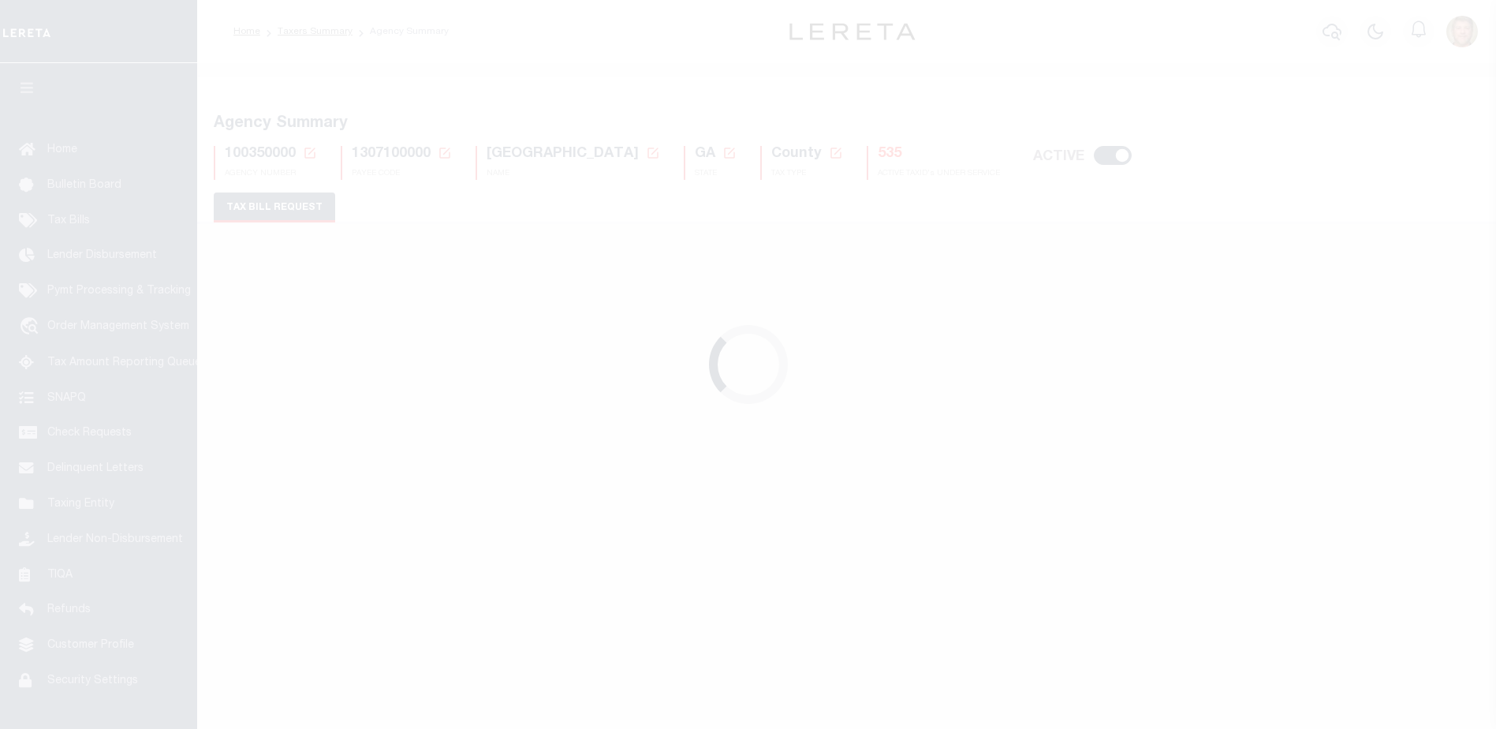
select select "22"
select select "false"
select select
select select "2"
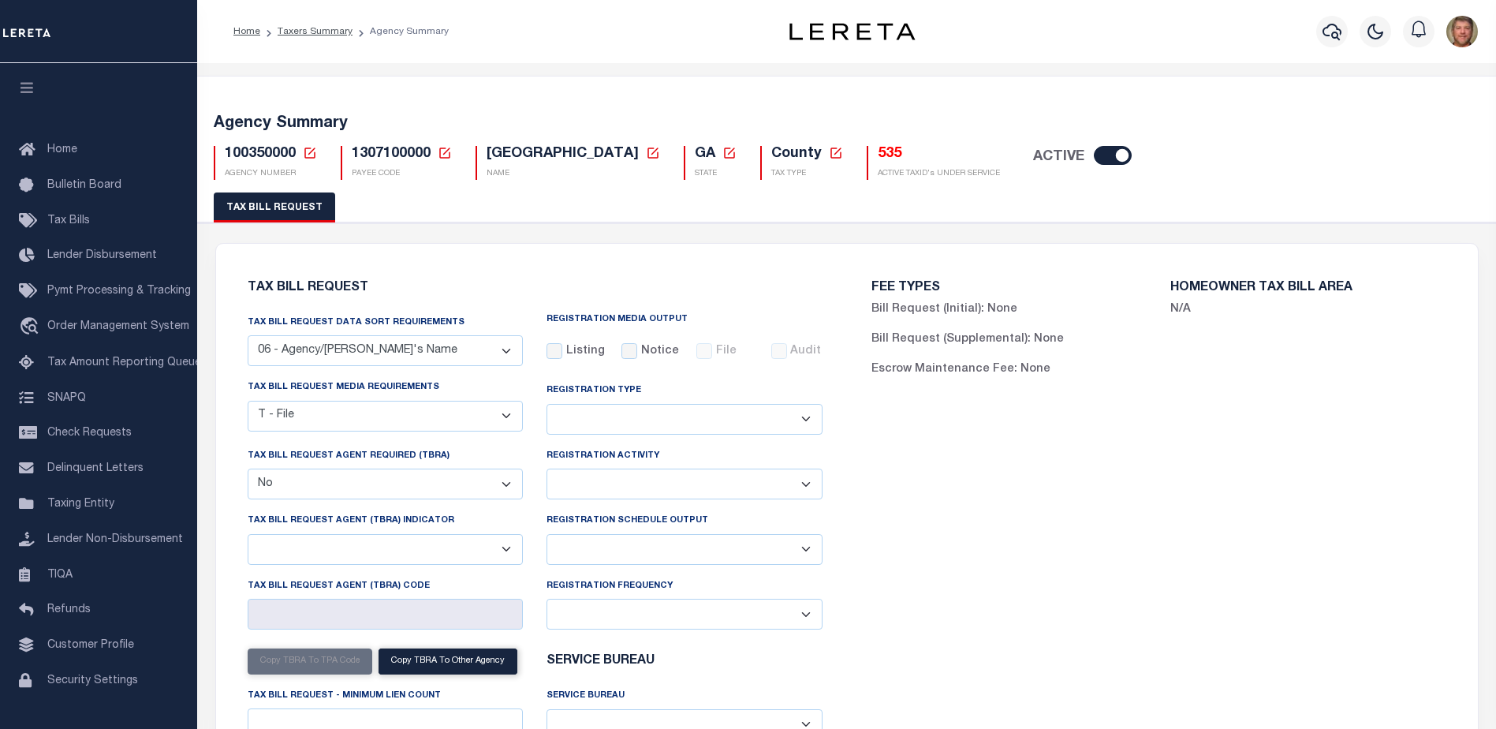
click at [878, 152] on h5 "535" at bounding box center [939, 154] width 122 height 17
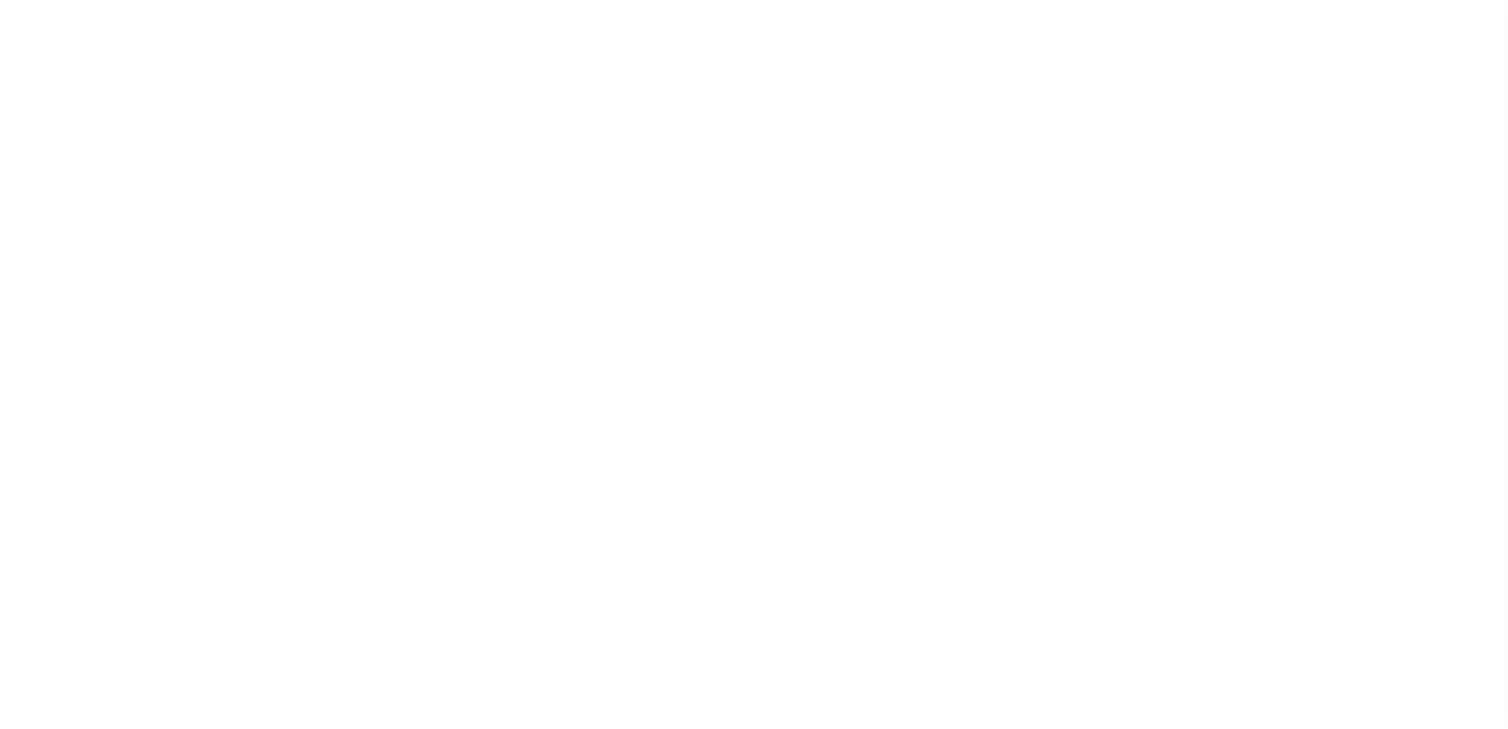
select select "100"
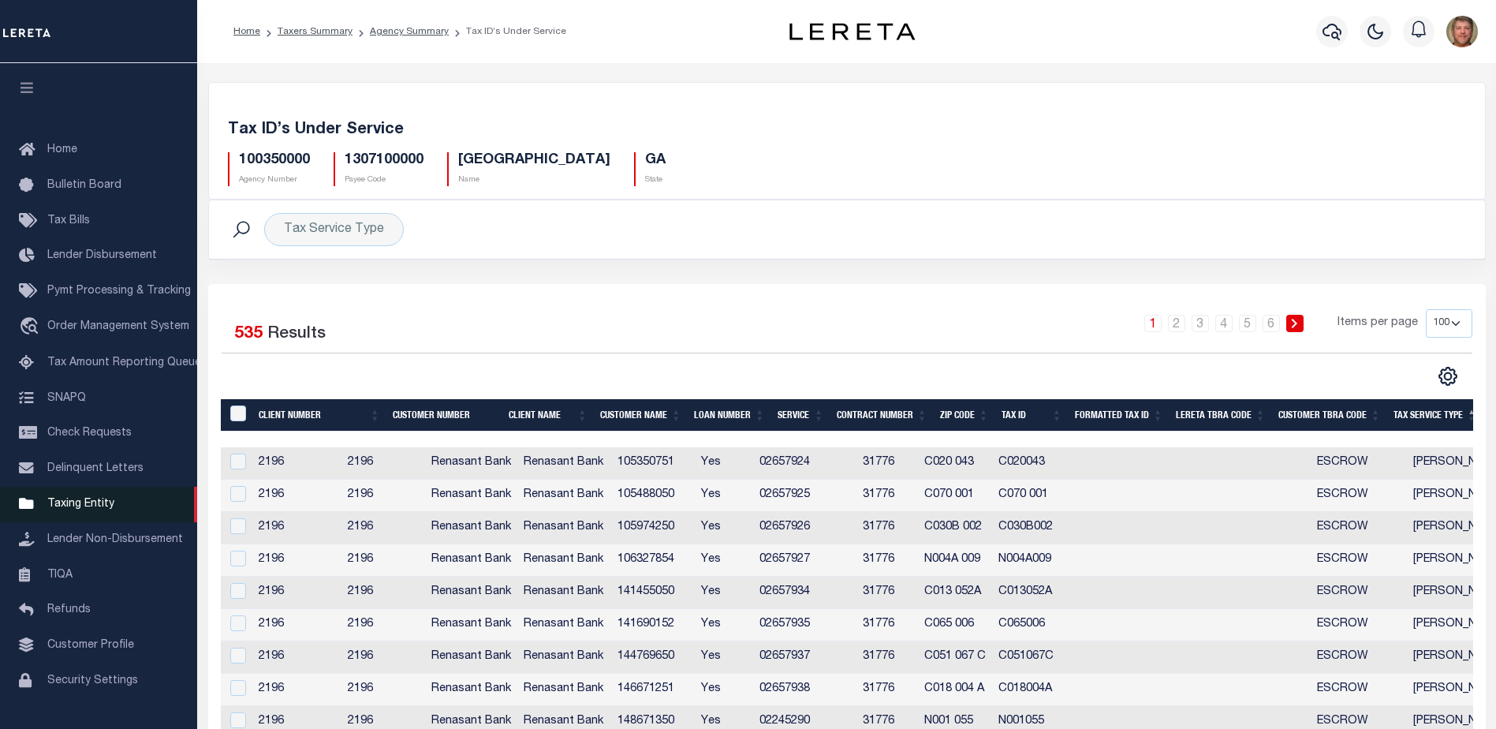
click at [69, 509] on span "Taxing Entity" at bounding box center [80, 503] width 67 height 11
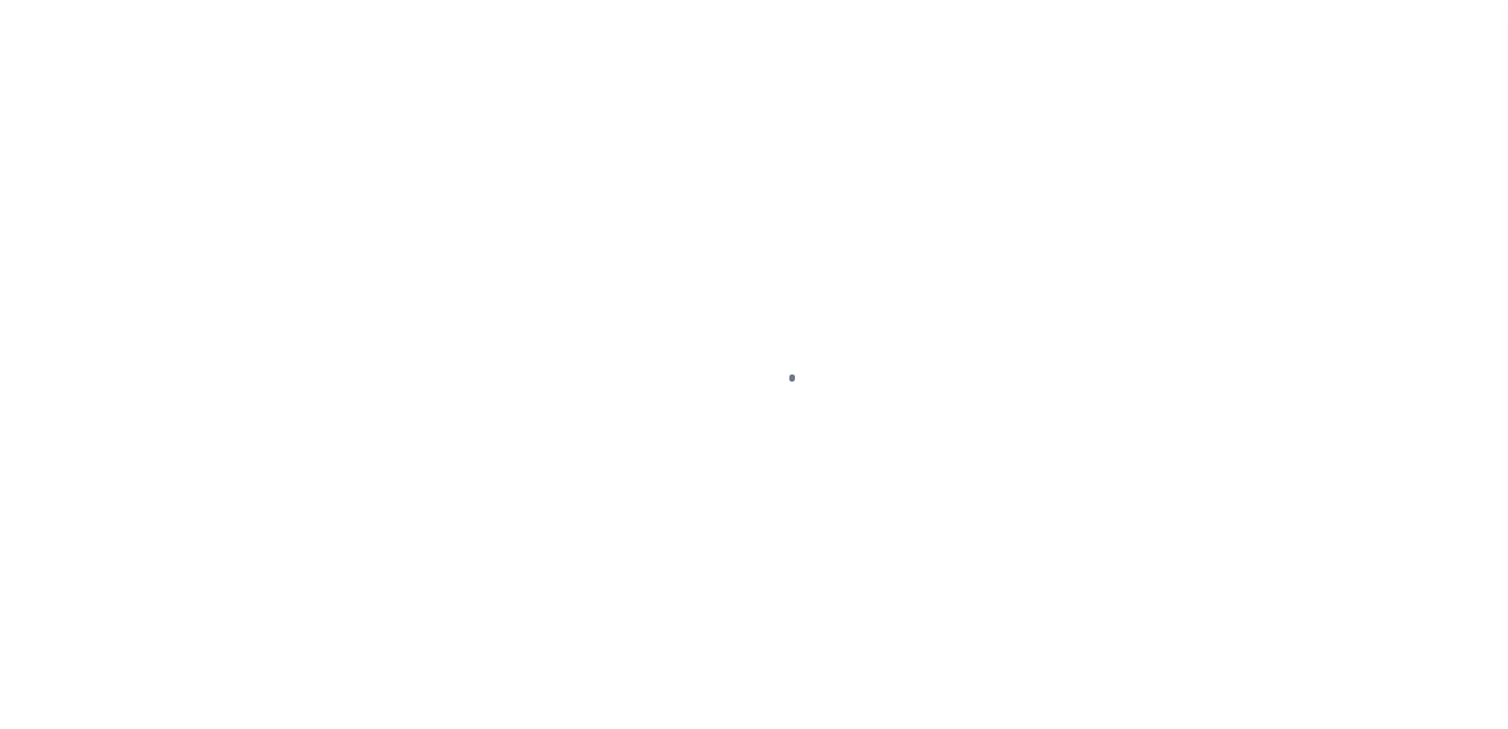
scroll to position [39, 0]
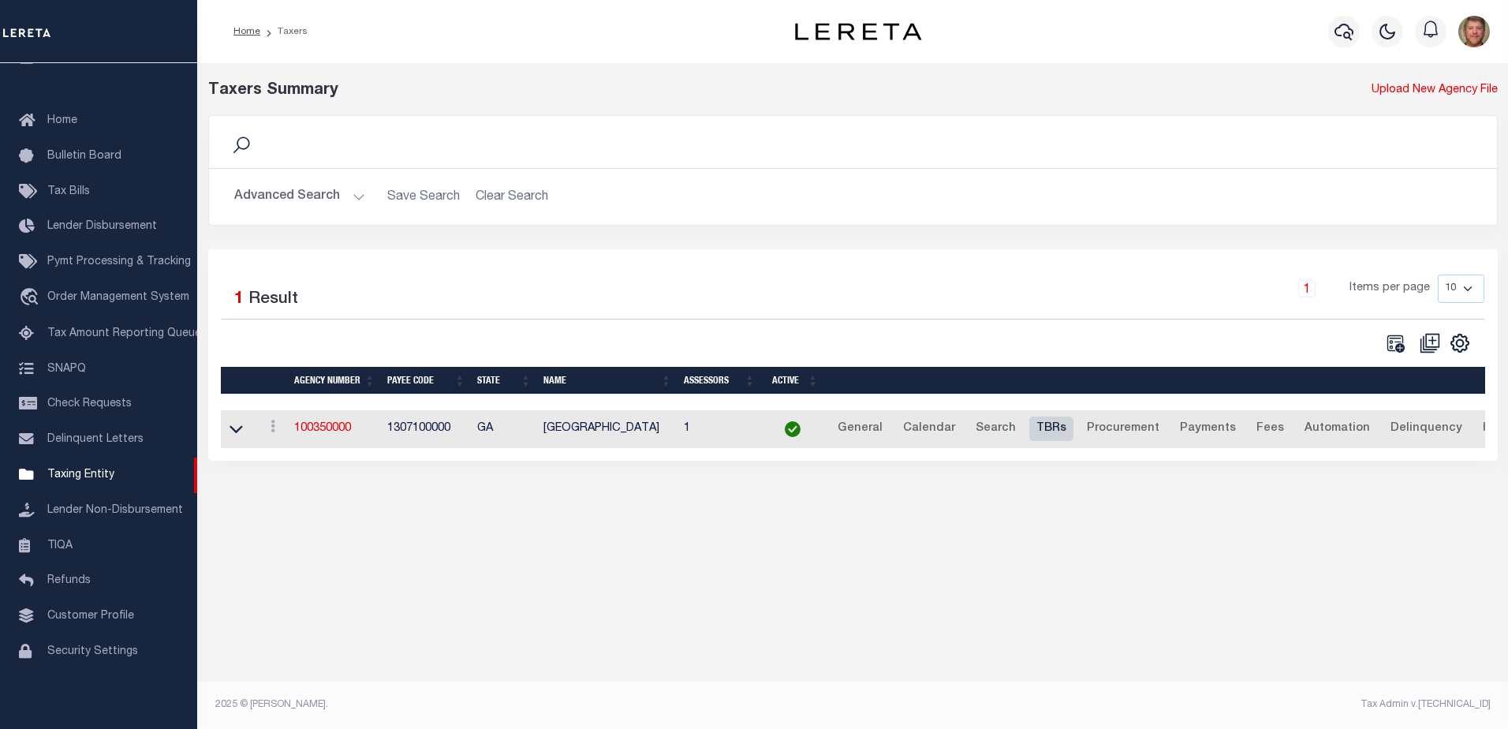
click at [1034, 426] on link "TBRs" at bounding box center [1051, 428] width 44 height 25
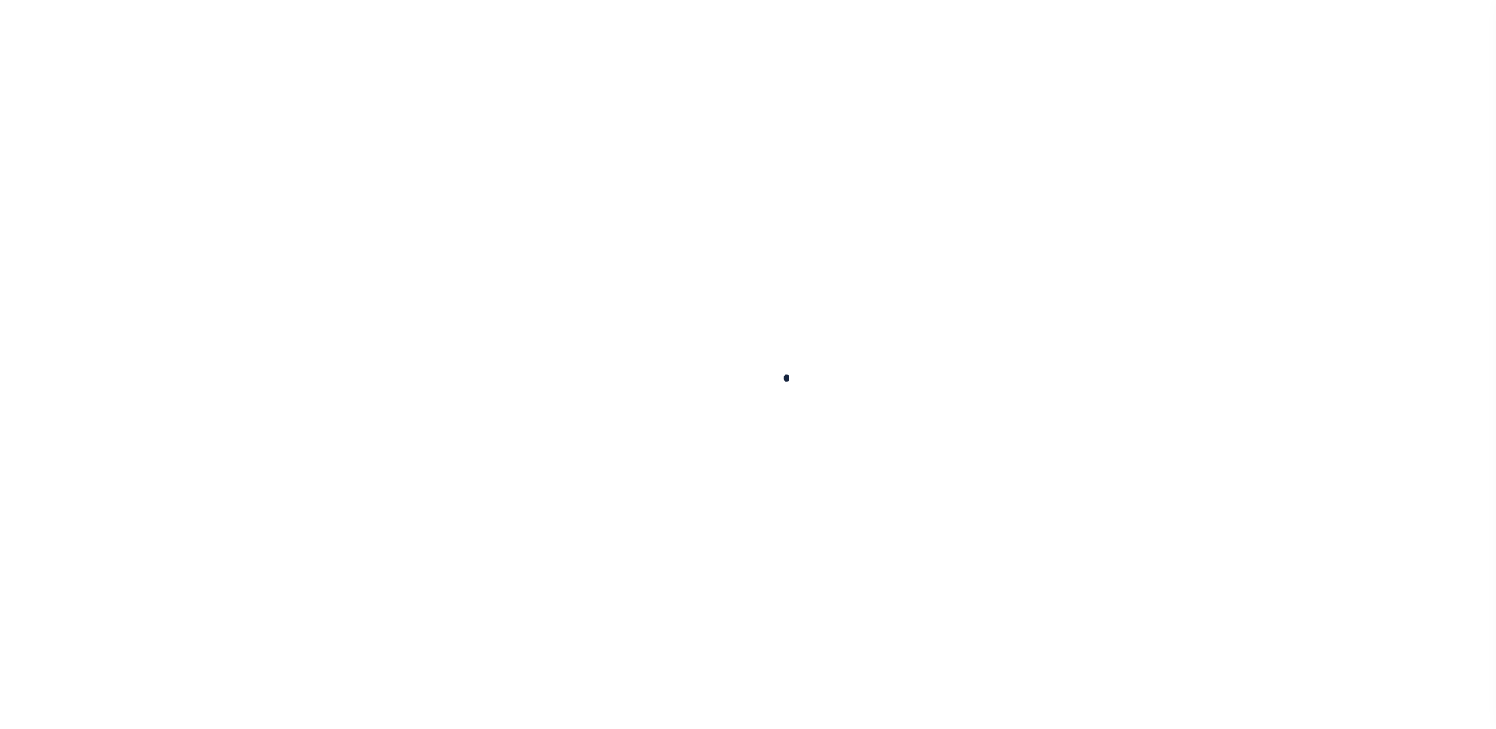
select select
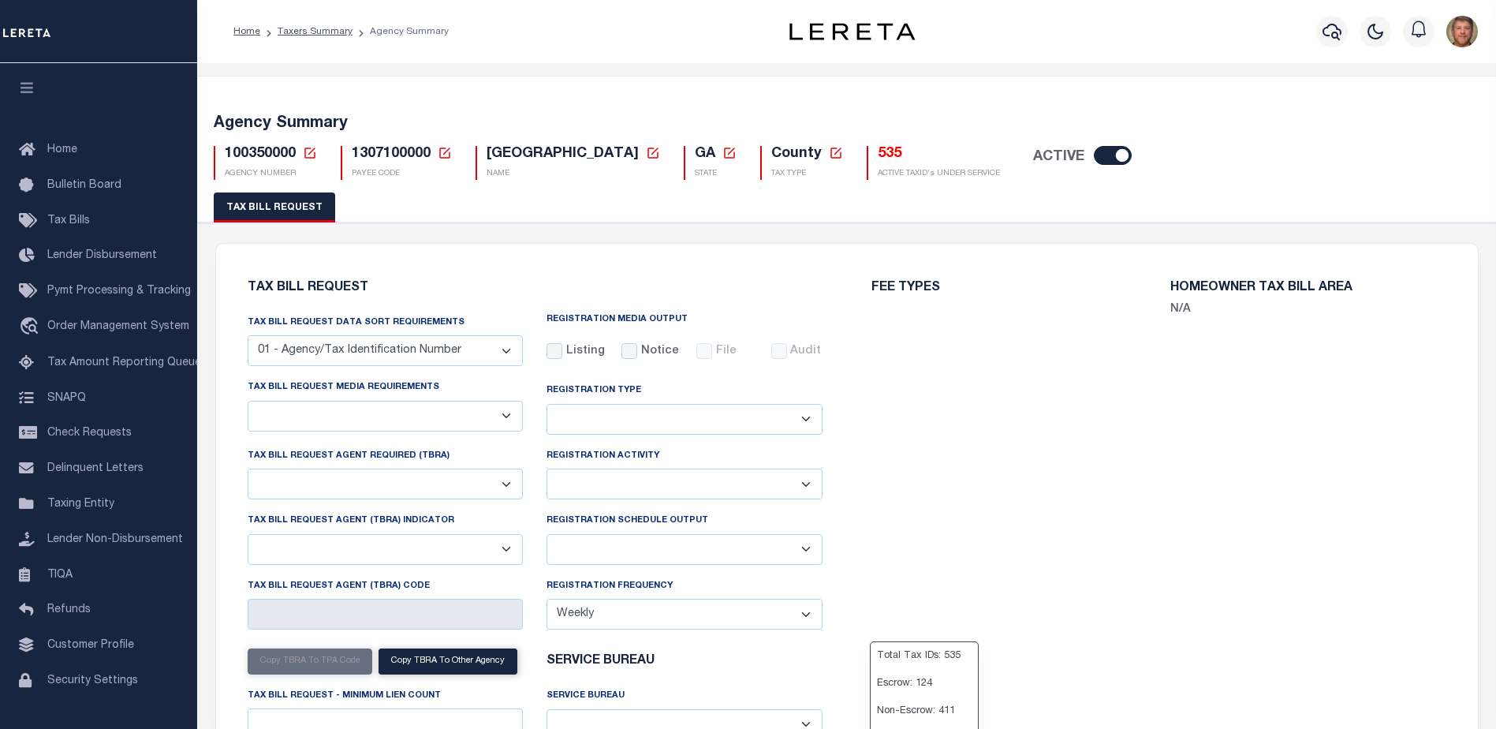
select select "29"
checkbox input "false"
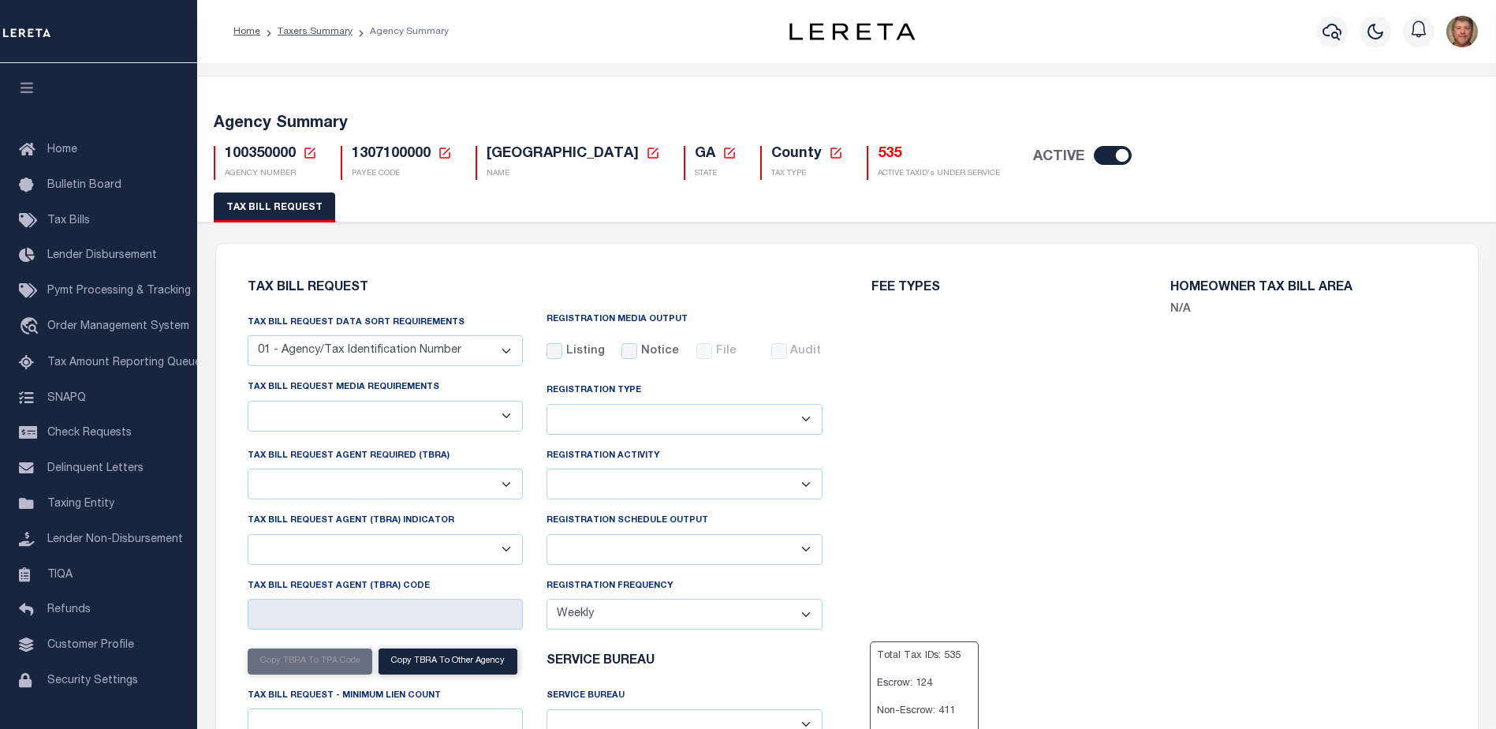
select select "22"
select select "false"
select select
select select "2"
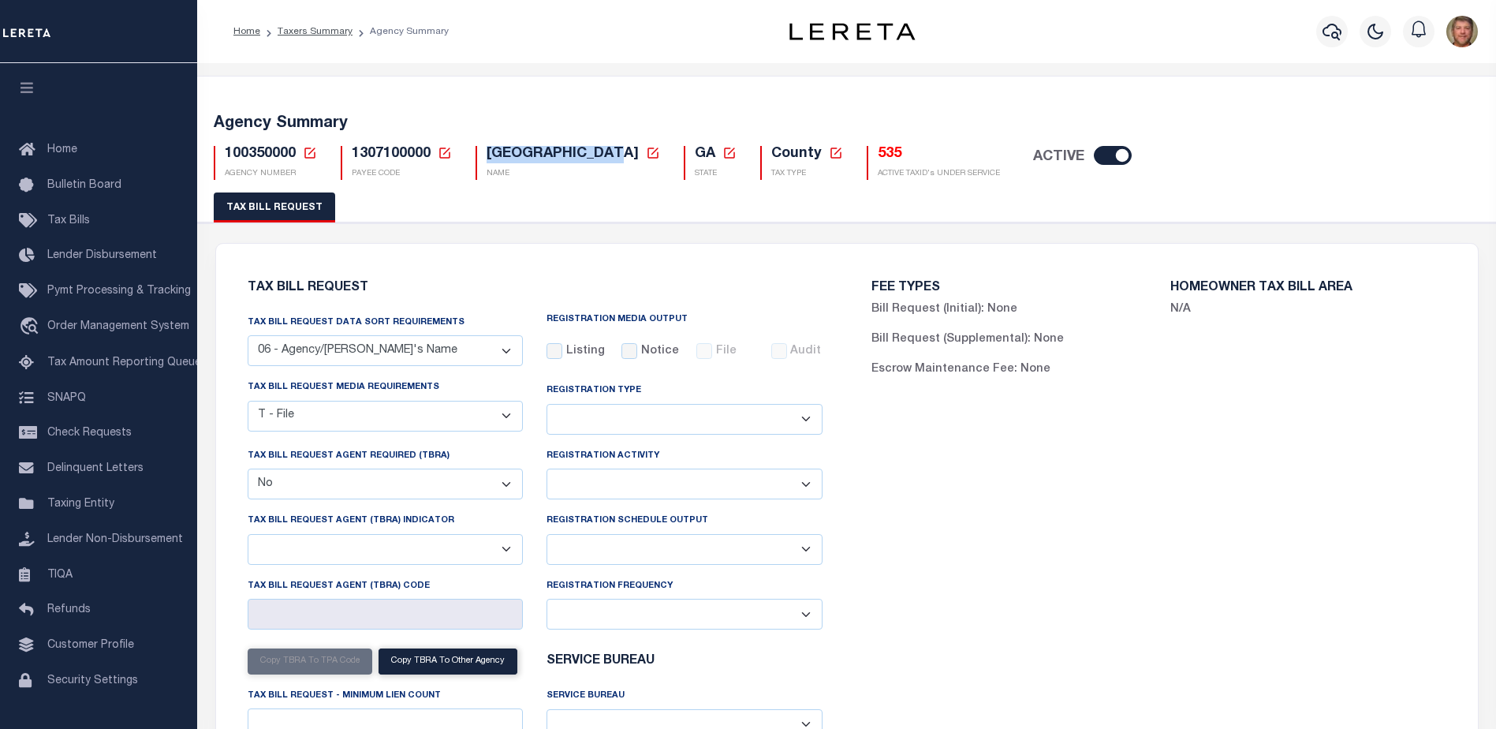
drag, startPoint x: 490, startPoint y: 149, endPoint x: 623, endPoint y: 155, distance: 133.4
click at [623, 155] on span "COLQUITT COUNTY" at bounding box center [562, 154] width 152 height 14
copy span "COLQUITT COUNTY"
click at [311, 154] on icon at bounding box center [310, 153] width 14 height 14
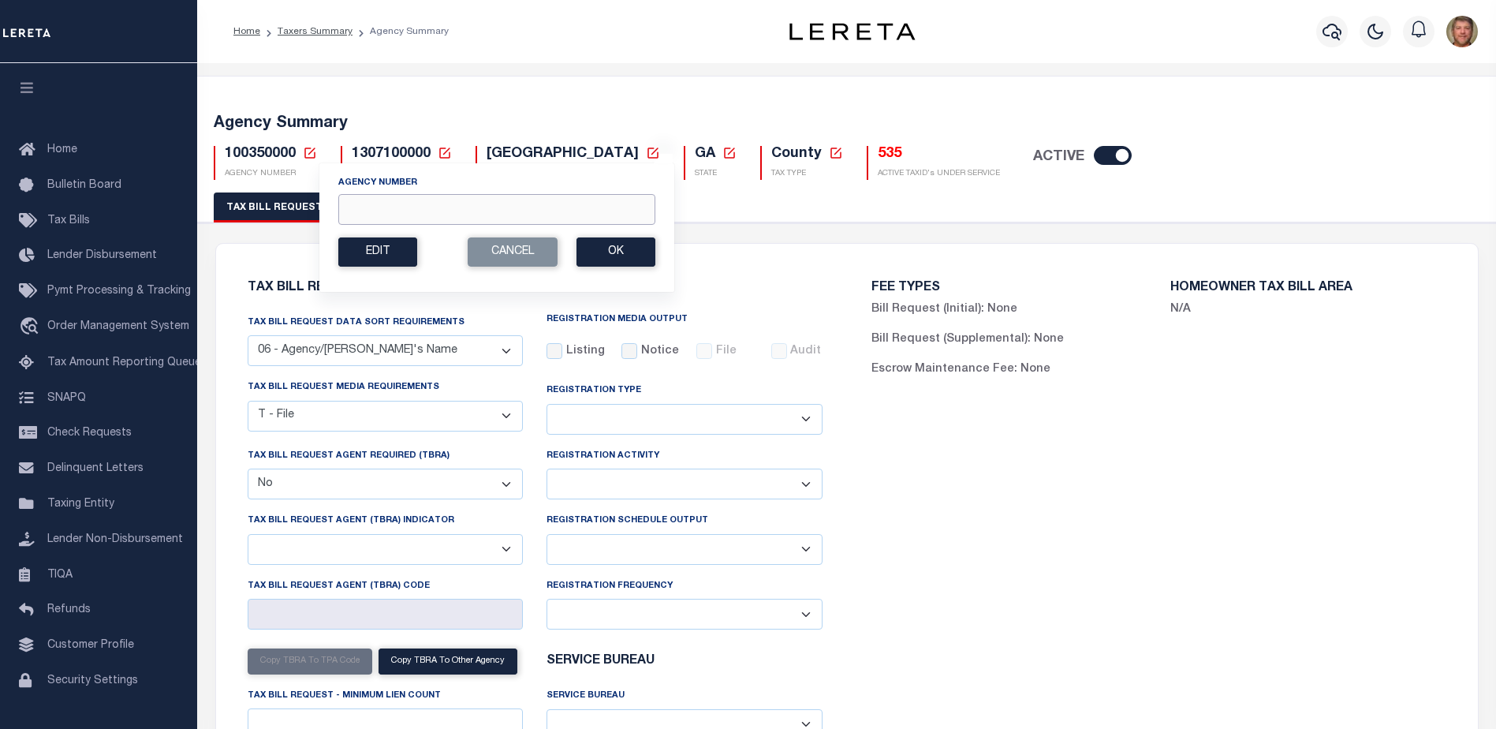
click at [380, 213] on input "Agency Number" at bounding box center [496, 209] width 317 height 31
type input "100990000"
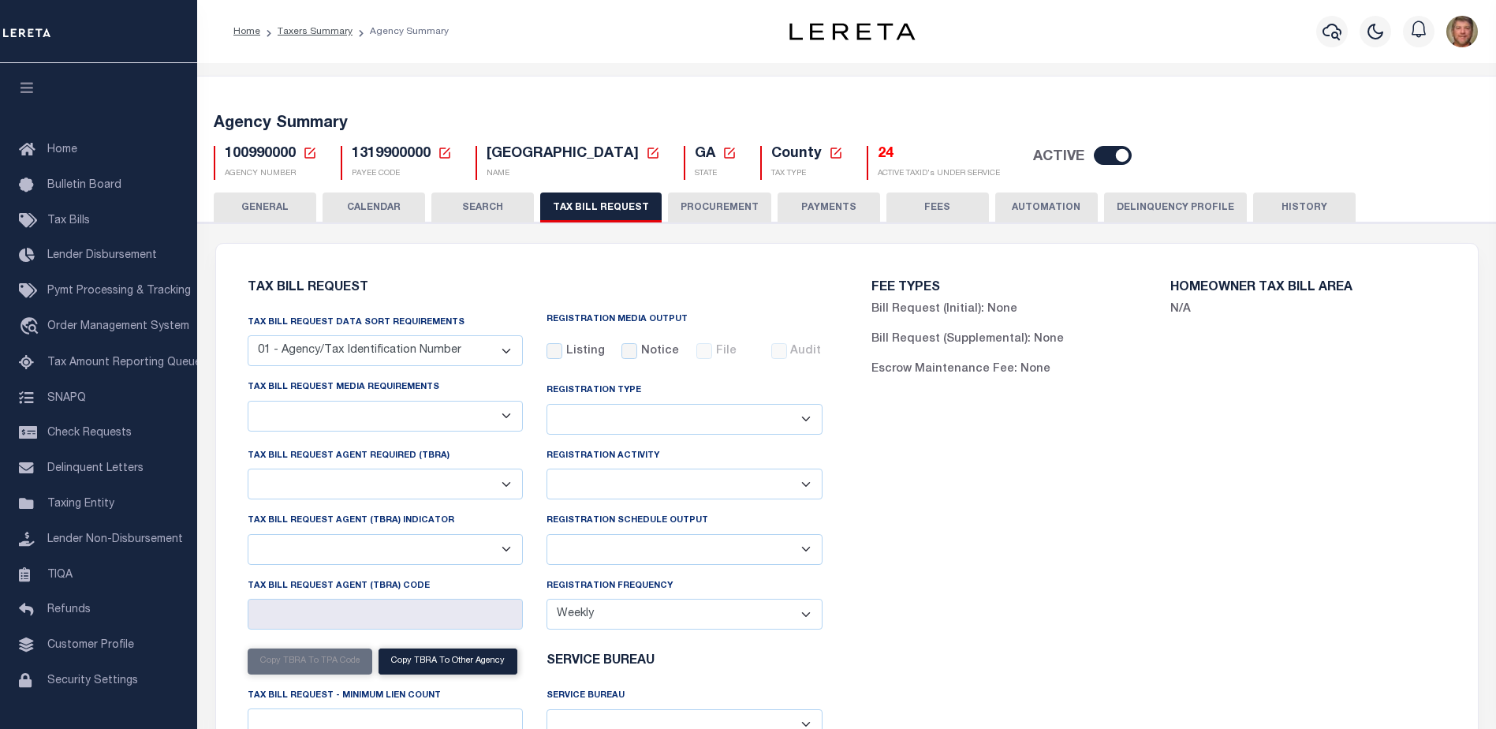
select select "27"
checkbox input "false"
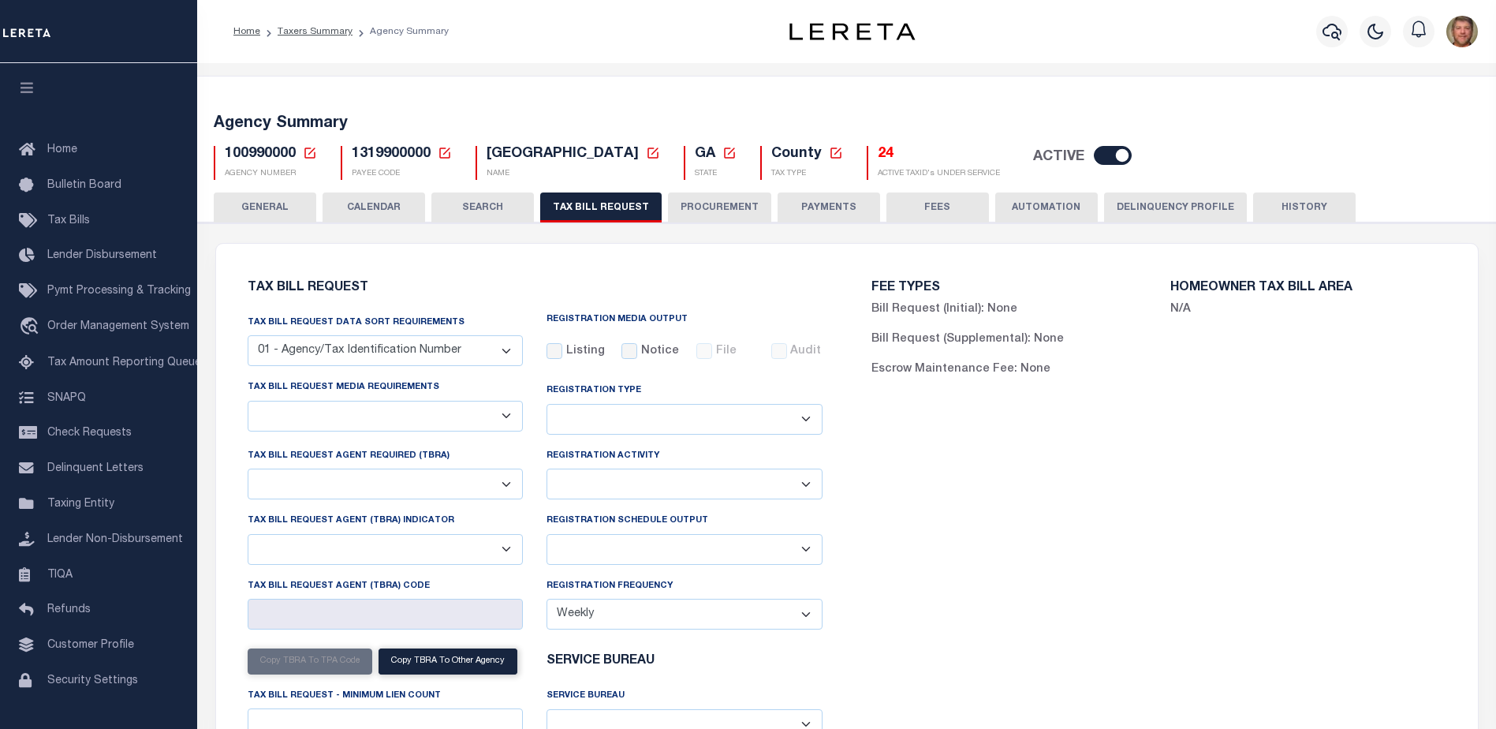
select select "22"
select select "false"
select select
select select "1801743000"
click at [605, 554] on select "Delta File Full File" at bounding box center [684, 549] width 276 height 31
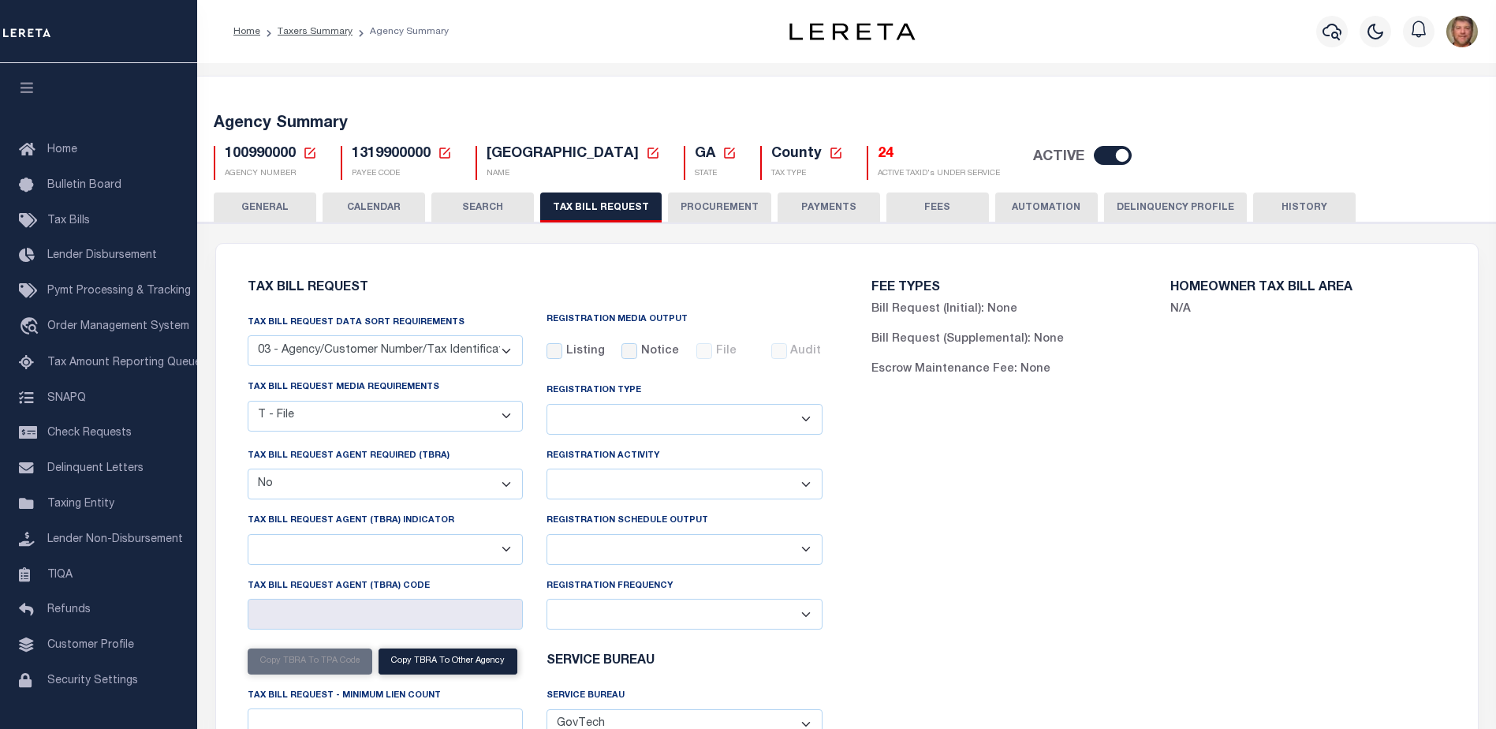
select select "1"
click at [546, 536] on select "Delta File Full File" at bounding box center [684, 549] width 276 height 31
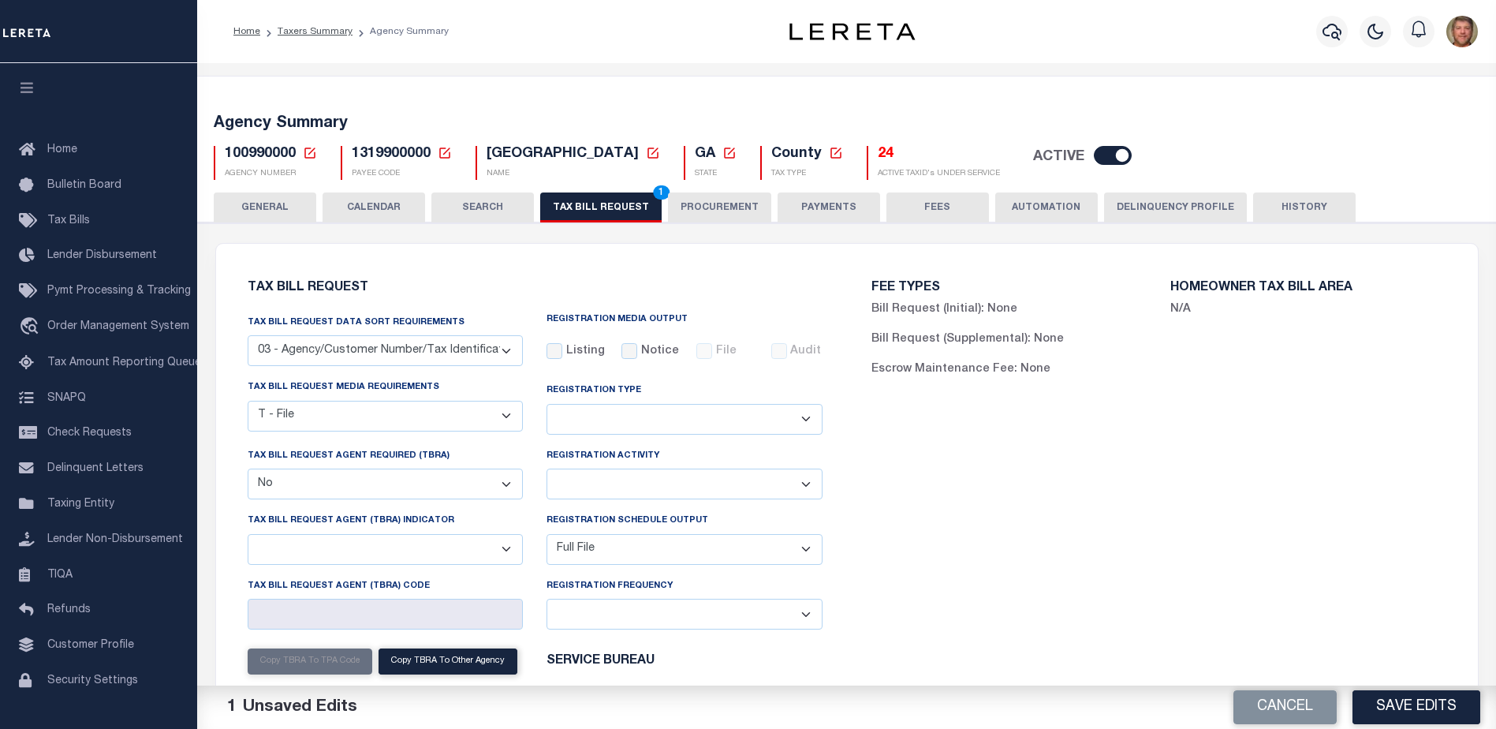
click at [1416, 689] on div "Cancel Save Edits" at bounding box center [1172, 707] width 650 height 44
click at [1411, 706] on button "Save Edits" at bounding box center [1416, 707] width 128 height 34
click at [614, 202] on button "TAX BILL REQUEST 1" at bounding box center [600, 207] width 121 height 30
click at [1405, 702] on button "Save Edits" at bounding box center [1416, 707] width 128 height 34
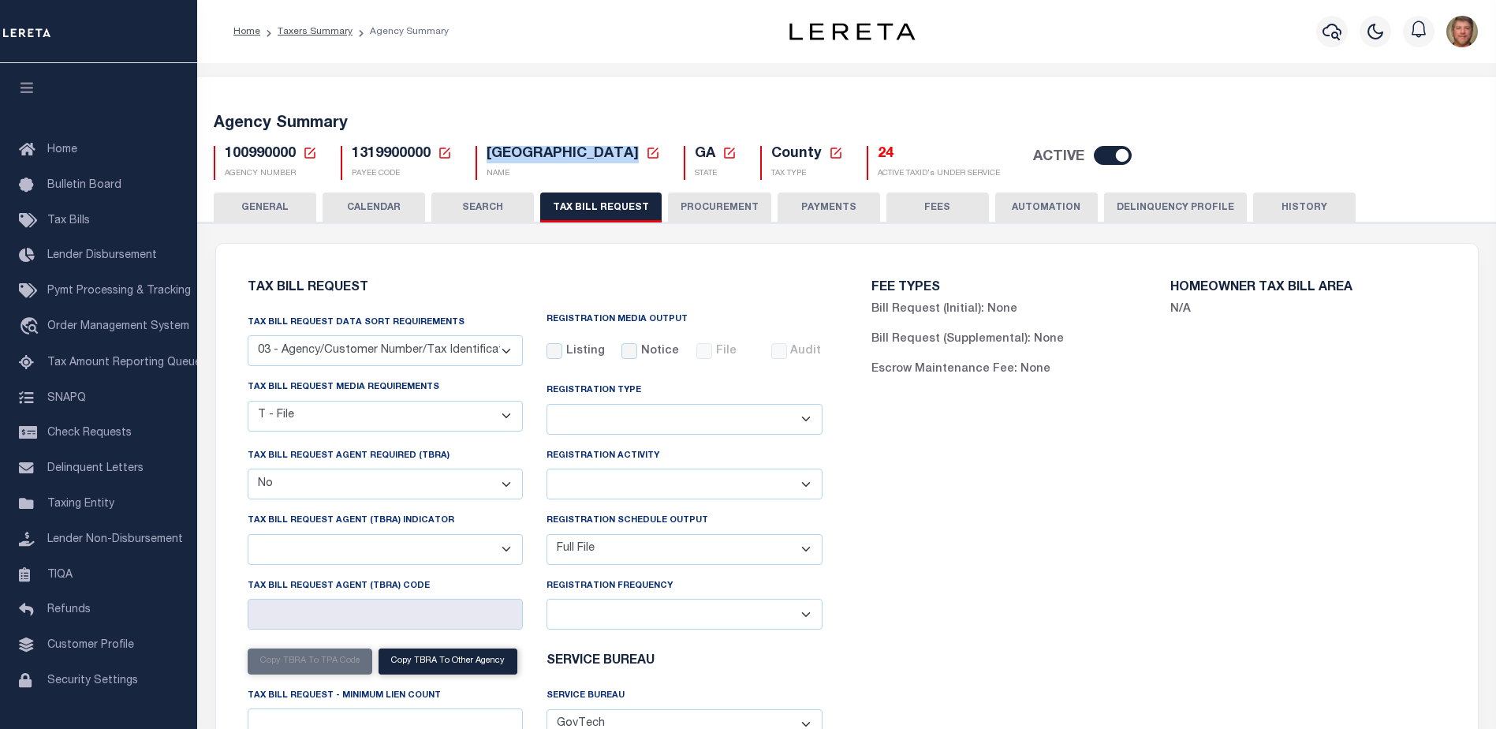
drag, startPoint x: 487, startPoint y: 152, endPoint x: 645, endPoint y: 153, distance: 157.7
click at [639, 153] on span "[GEOGRAPHIC_DATA]" at bounding box center [562, 154] width 152 height 14
copy span "[GEOGRAPHIC_DATA]"
